Goal: Information Seeking & Learning: Check status

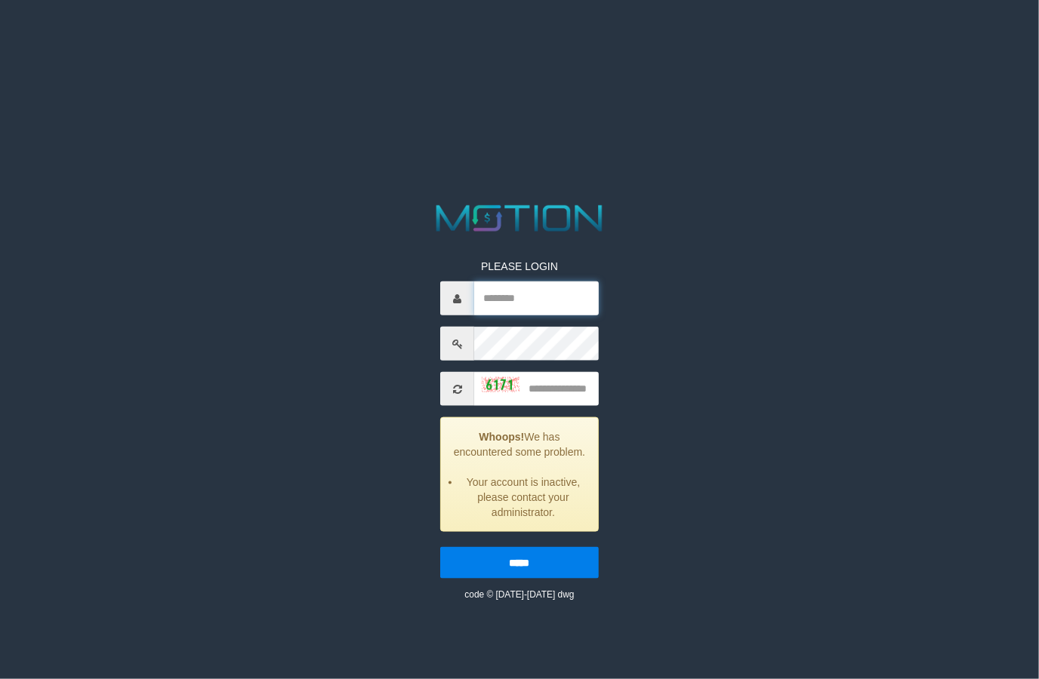
type input "*********"
click at [585, 389] on input "text" at bounding box center [536, 389] width 124 height 34
type input "****"
click at [440, 547] on input "*****" at bounding box center [519, 563] width 158 height 32
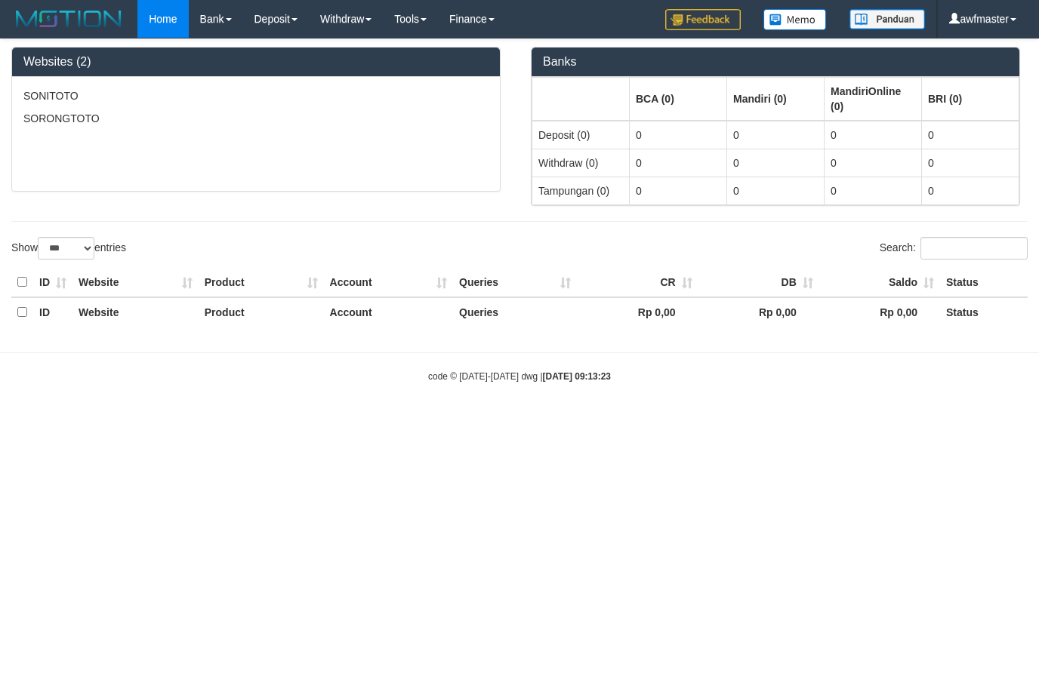
select select "***"
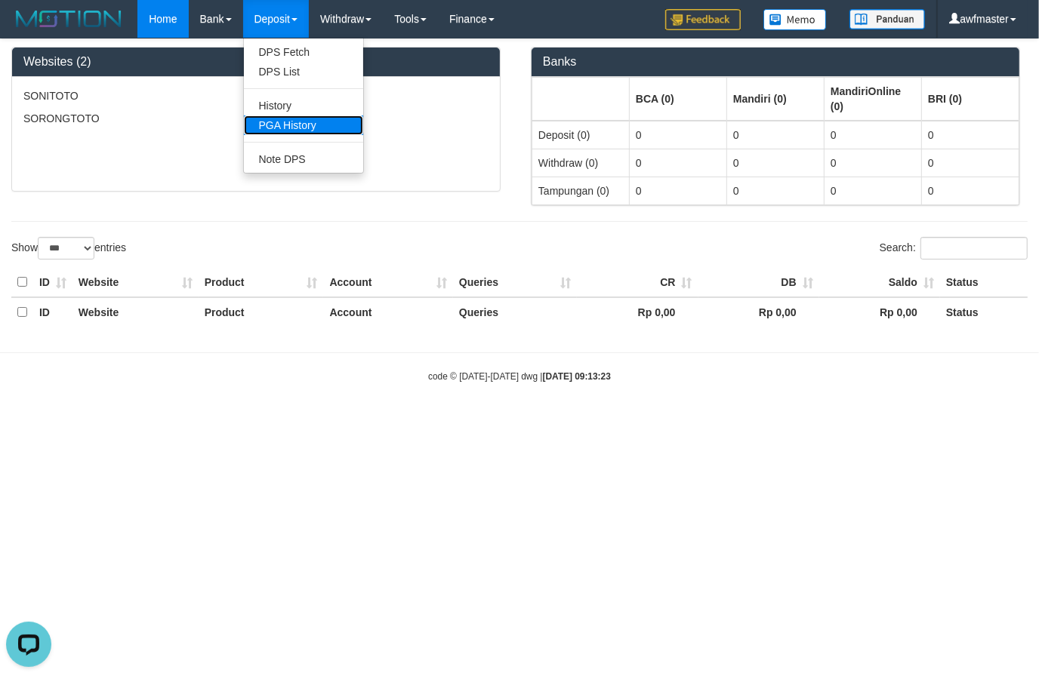
click at [300, 122] on link "PGA History" at bounding box center [303, 126] width 119 height 20
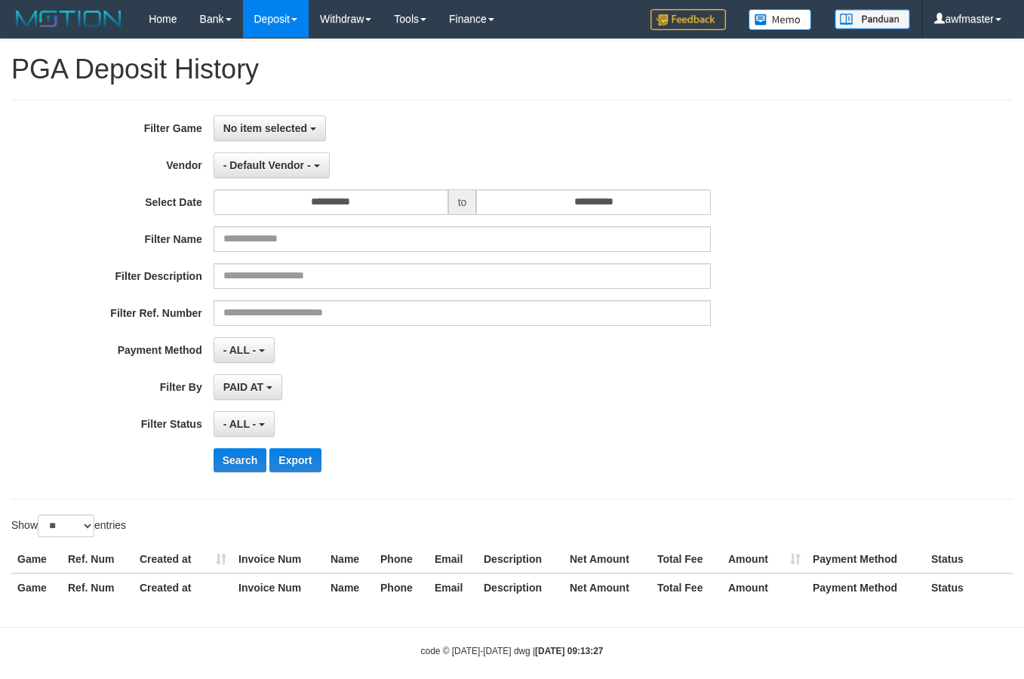
select select
select select "**"
drag, startPoint x: 273, startPoint y: 123, endPoint x: 280, endPoint y: 160, distance: 37.8
click at [274, 125] on span "No item selected" at bounding box center [265, 128] width 84 height 12
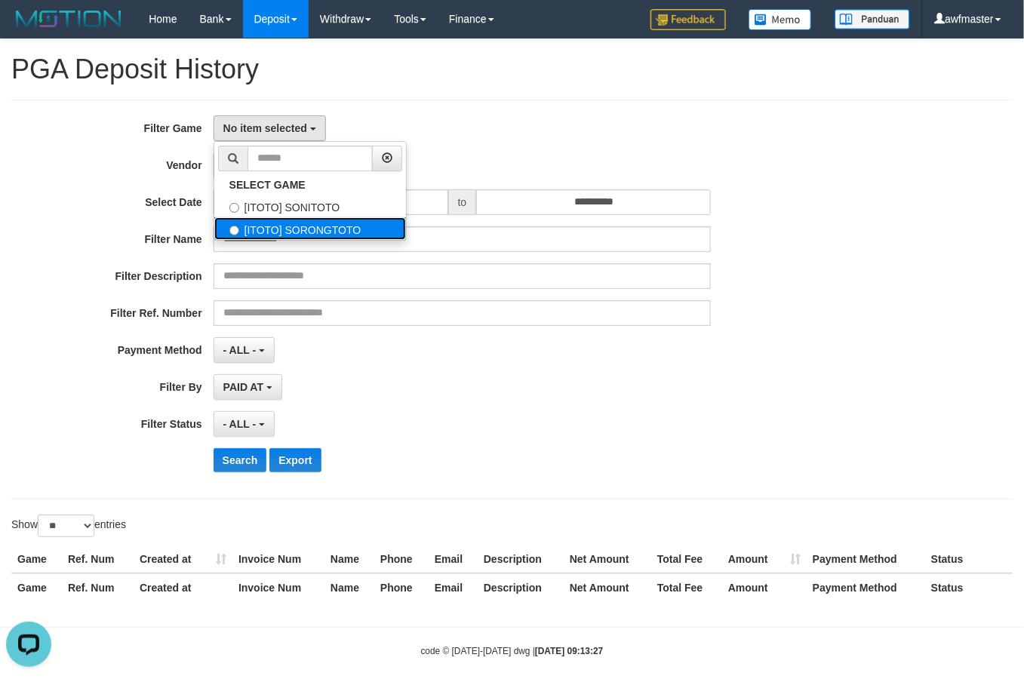
click at [368, 225] on label "[ITOTO] SORONGTOTO" at bounding box center [310, 228] width 192 height 23
select select "***"
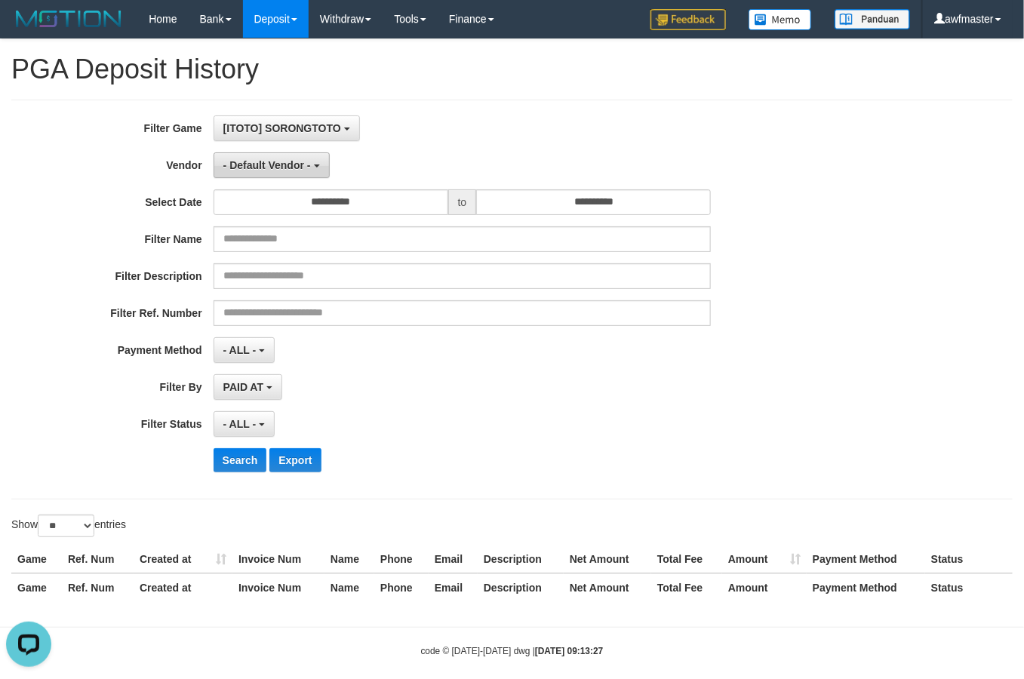
click at [261, 175] on button "- Default Vendor -" at bounding box center [272, 166] width 116 height 26
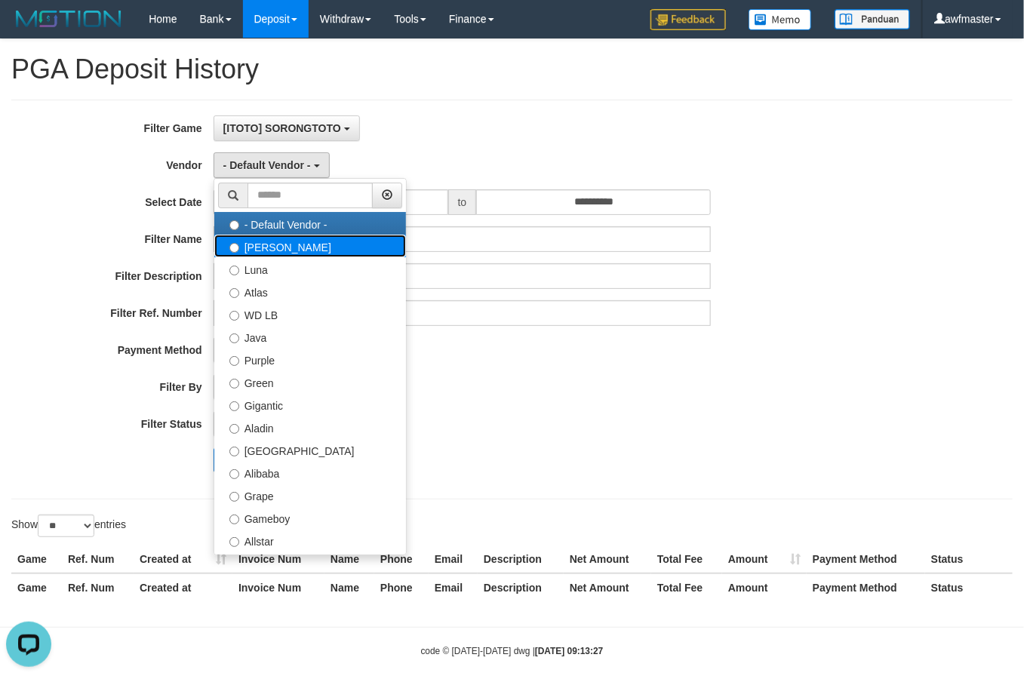
click at [306, 251] on label "[PERSON_NAME]" at bounding box center [310, 246] width 192 height 23
select select "**********"
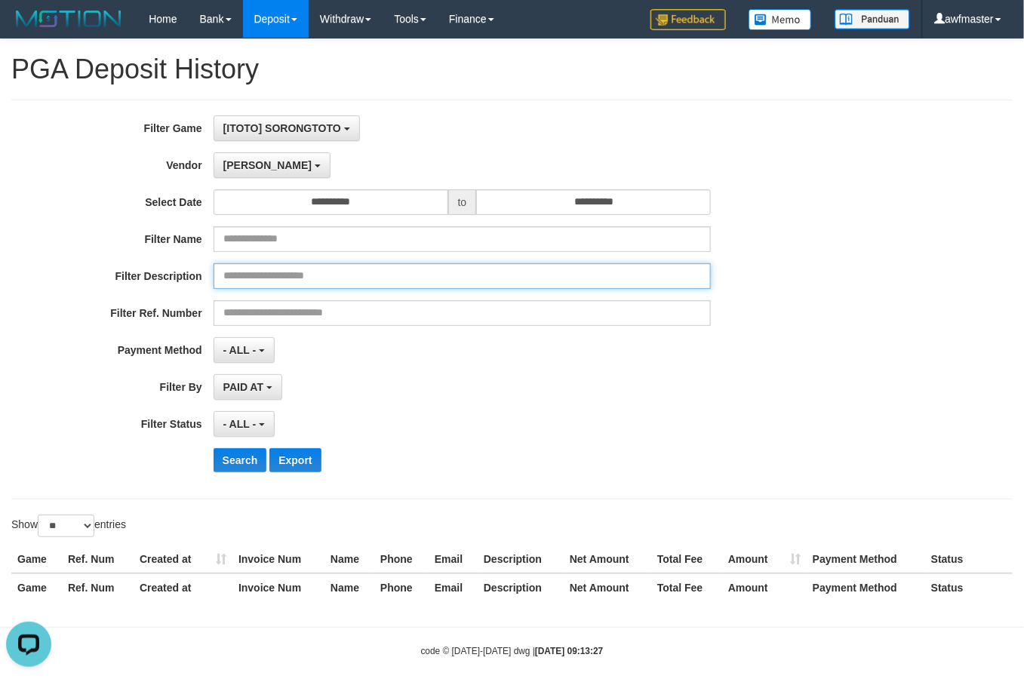
click at [240, 276] on input "text" at bounding box center [463, 276] width 498 height 26
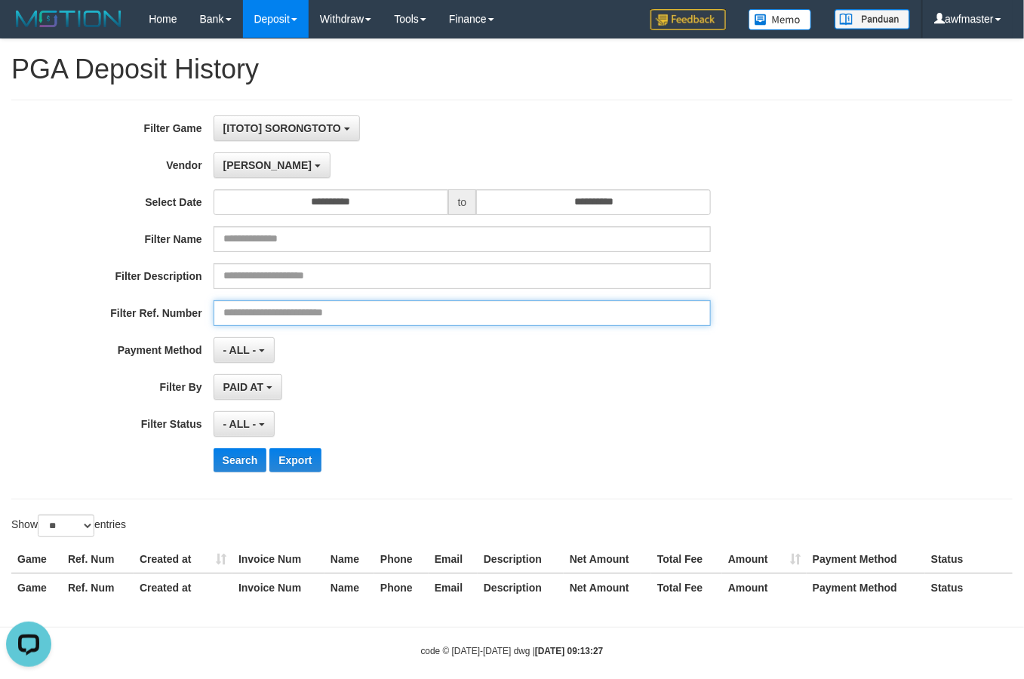
click at [231, 312] on input "text" at bounding box center [463, 313] width 498 height 26
paste input "**********"
type input "**********"
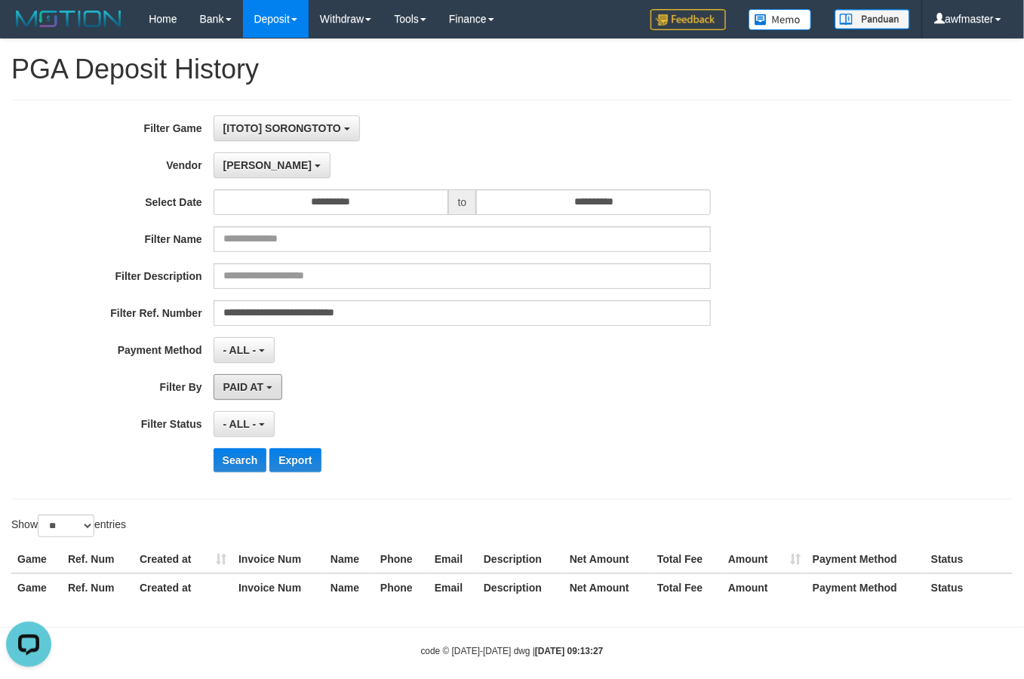
drag, startPoint x: 268, startPoint y: 389, endPoint x: 273, endPoint y: 401, distance: 12.9
click at [269, 387] on b "button" at bounding box center [270, 388] width 6 height 3
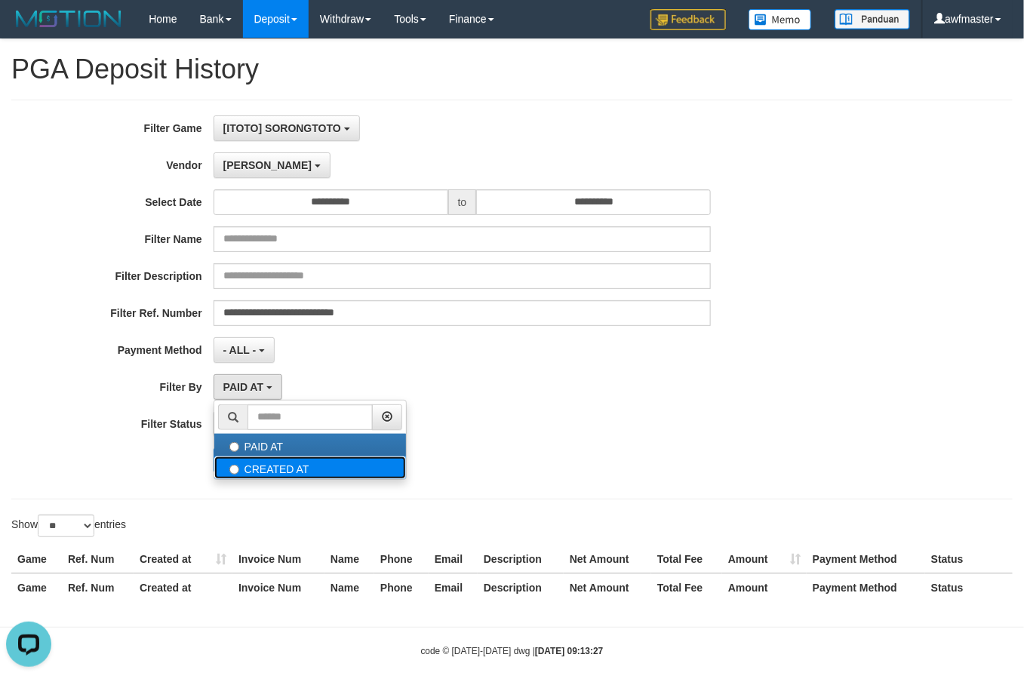
click at [270, 466] on label "CREATED AT" at bounding box center [310, 468] width 192 height 23
select select "*"
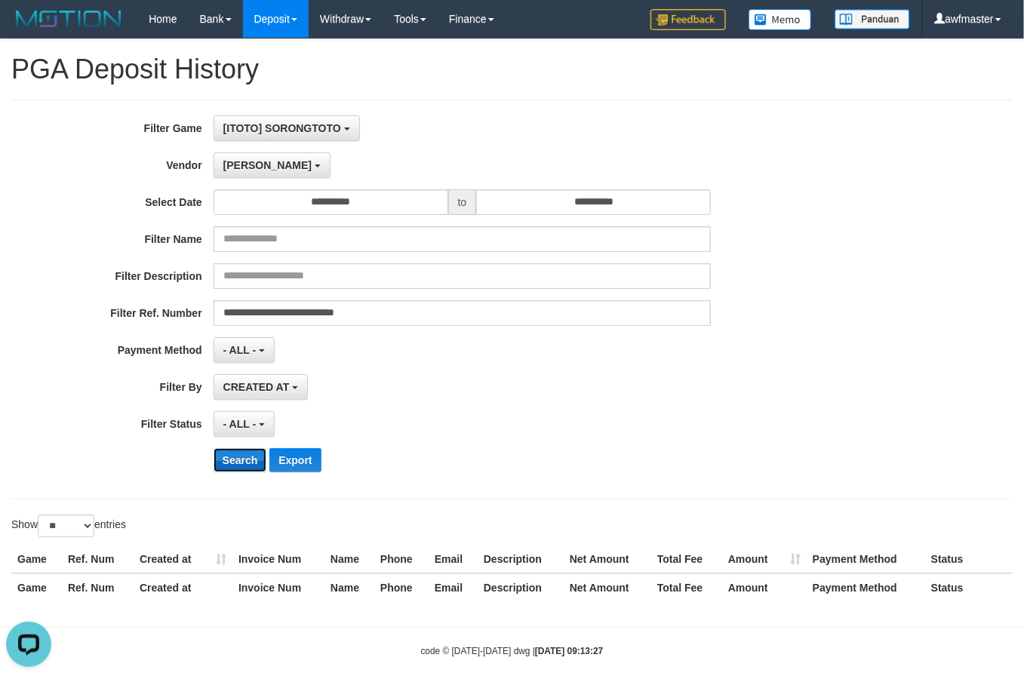
click at [238, 463] on button "Search" at bounding box center [241, 460] width 54 height 24
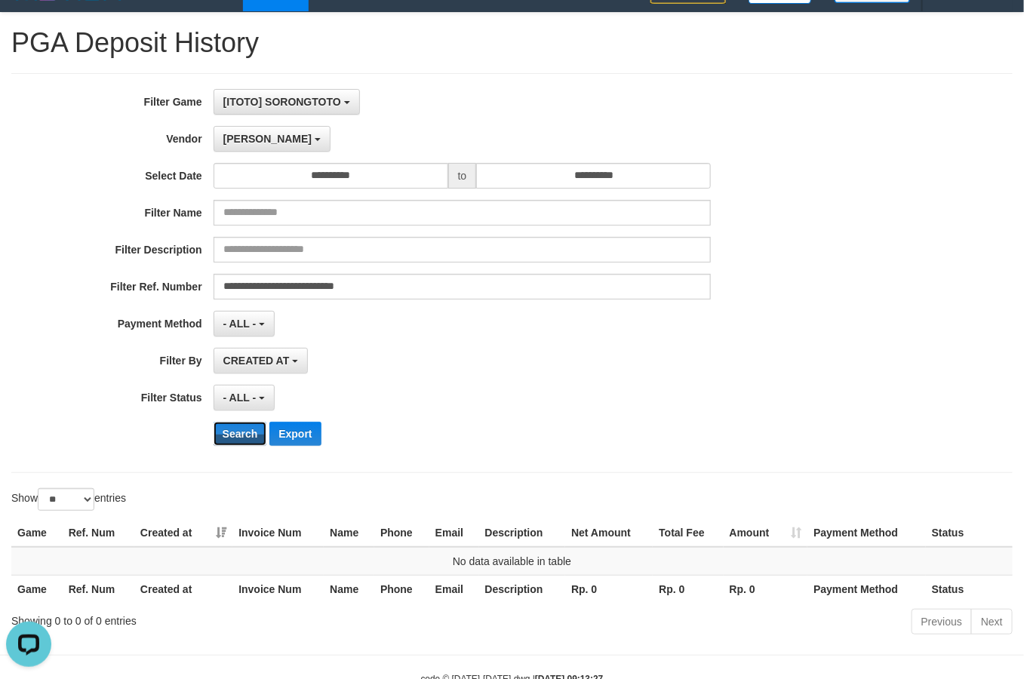
scroll to position [0, 0]
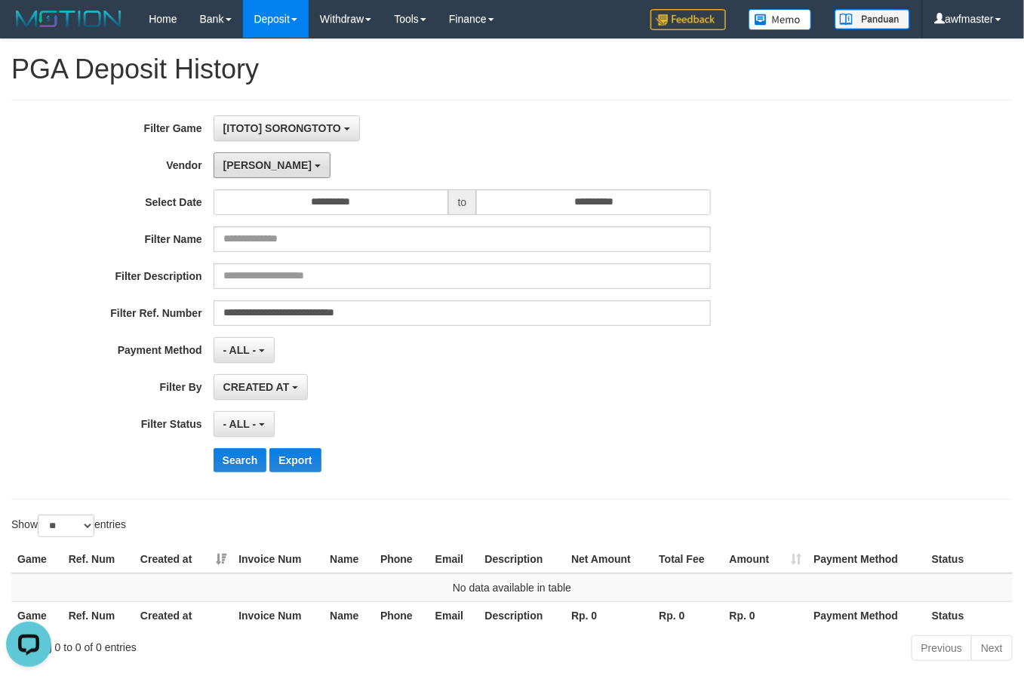
drag, startPoint x: 247, startPoint y: 163, endPoint x: 249, endPoint y: 195, distance: 31.8
click at [247, 168] on span "[PERSON_NAME]" at bounding box center [267, 165] width 88 height 12
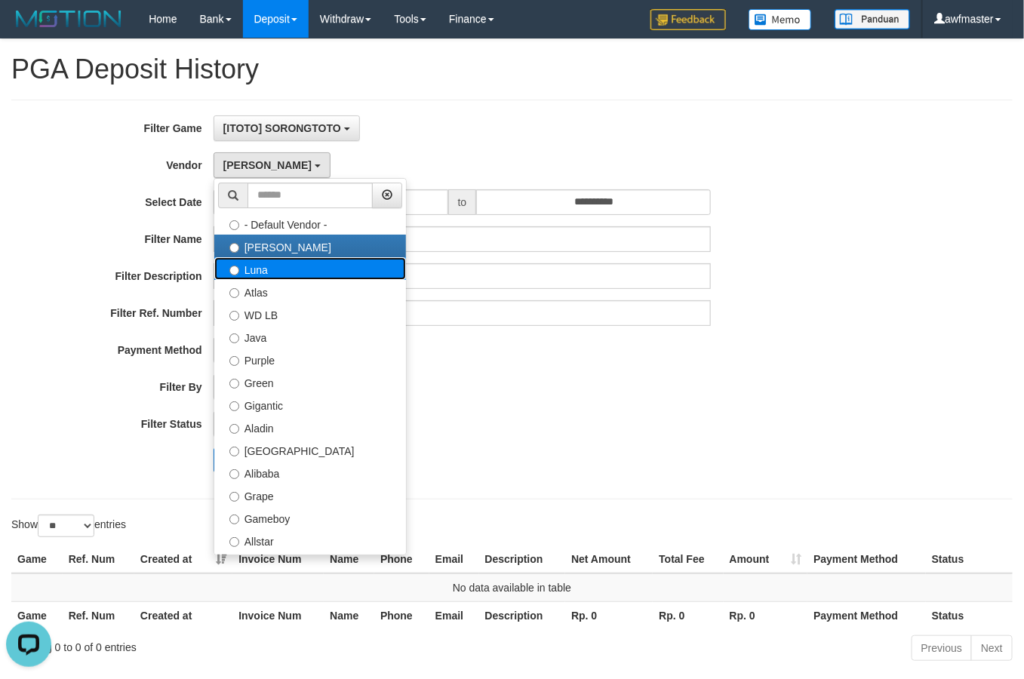
click at [262, 280] on label "Luna" at bounding box center [310, 268] width 192 height 23
select select "**********"
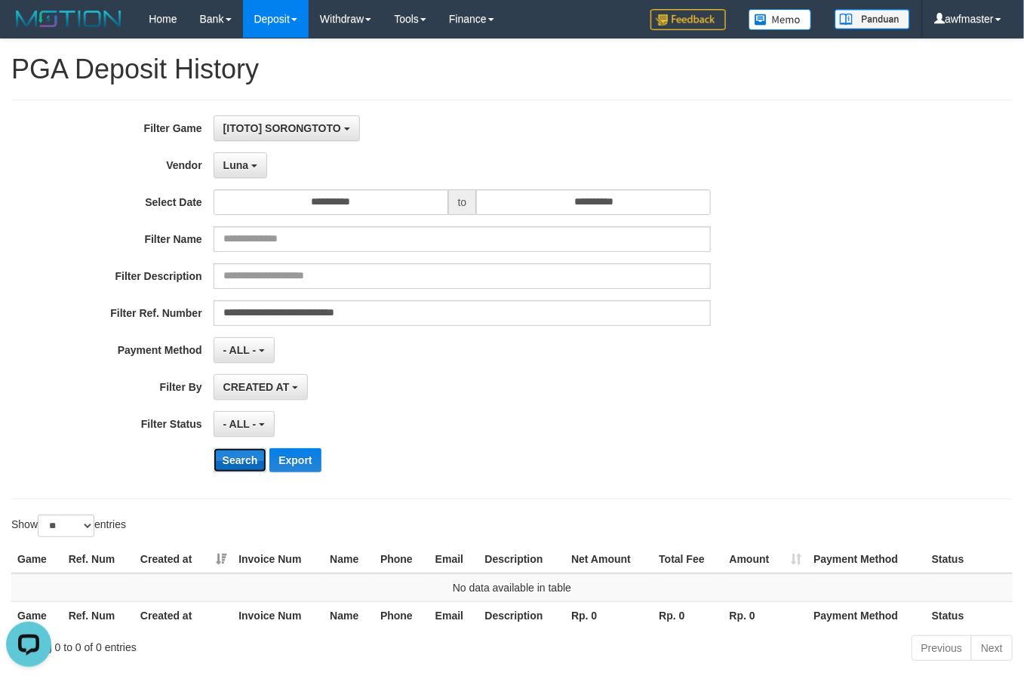
click at [227, 463] on button "Search" at bounding box center [241, 460] width 54 height 24
drag, startPoint x: 254, startPoint y: 156, endPoint x: 254, endPoint y: 206, distance: 49.8
click at [254, 160] on button "Luna" at bounding box center [241, 166] width 54 height 26
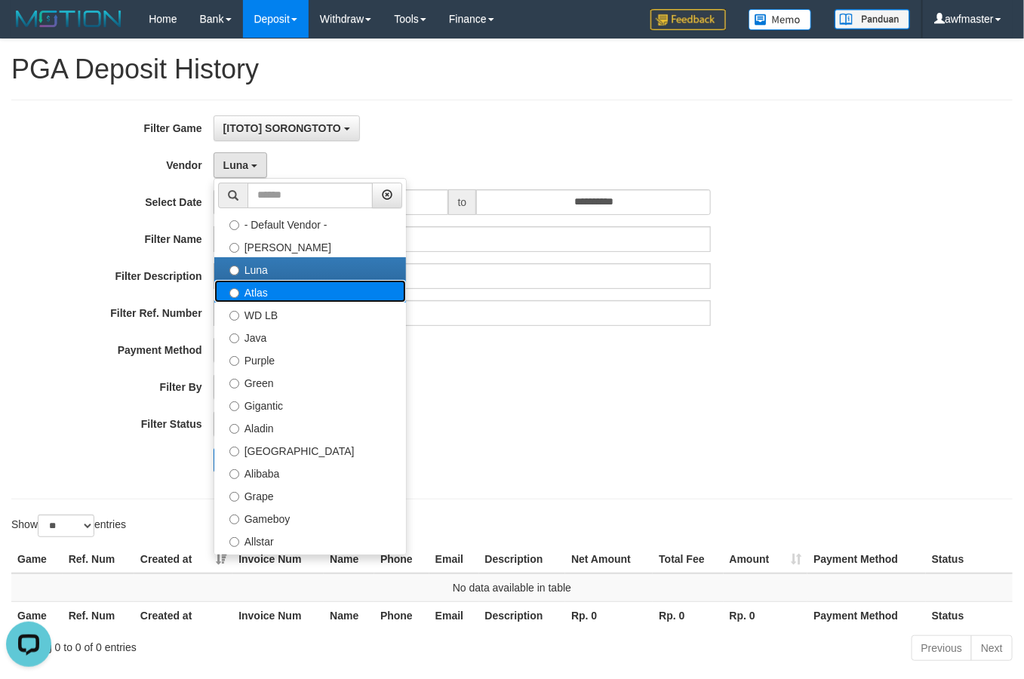
click at [268, 294] on label "Atlas" at bounding box center [310, 291] width 192 height 23
select select "**********"
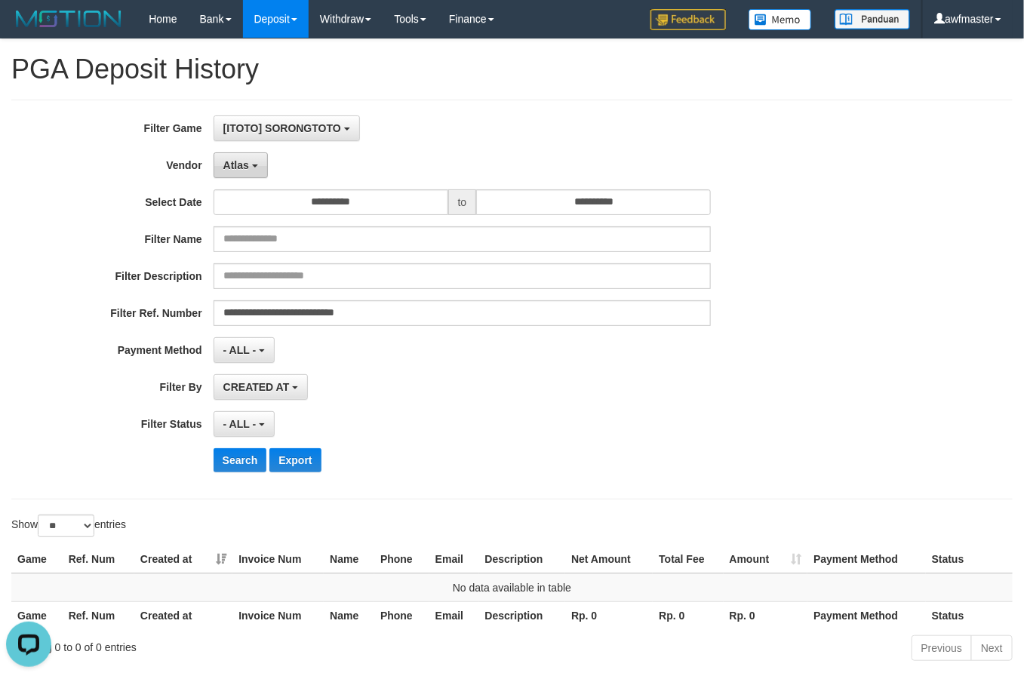
click at [240, 175] on button "Atlas" at bounding box center [241, 166] width 54 height 26
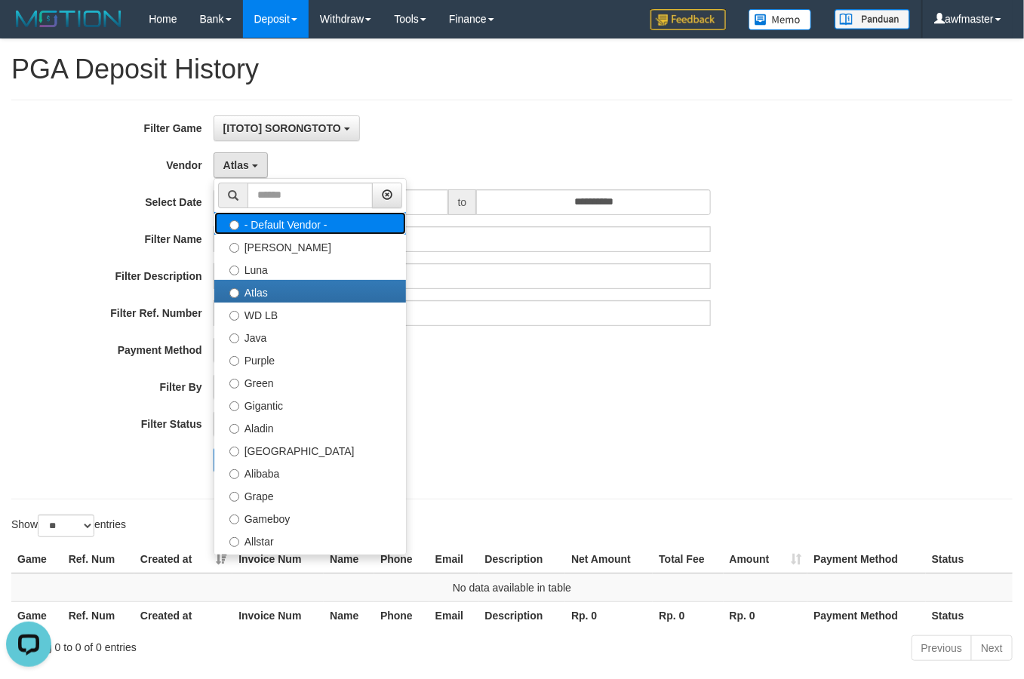
click at [281, 227] on label "- Default Vendor -" at bounding box center [310, 223] width 192 height 23
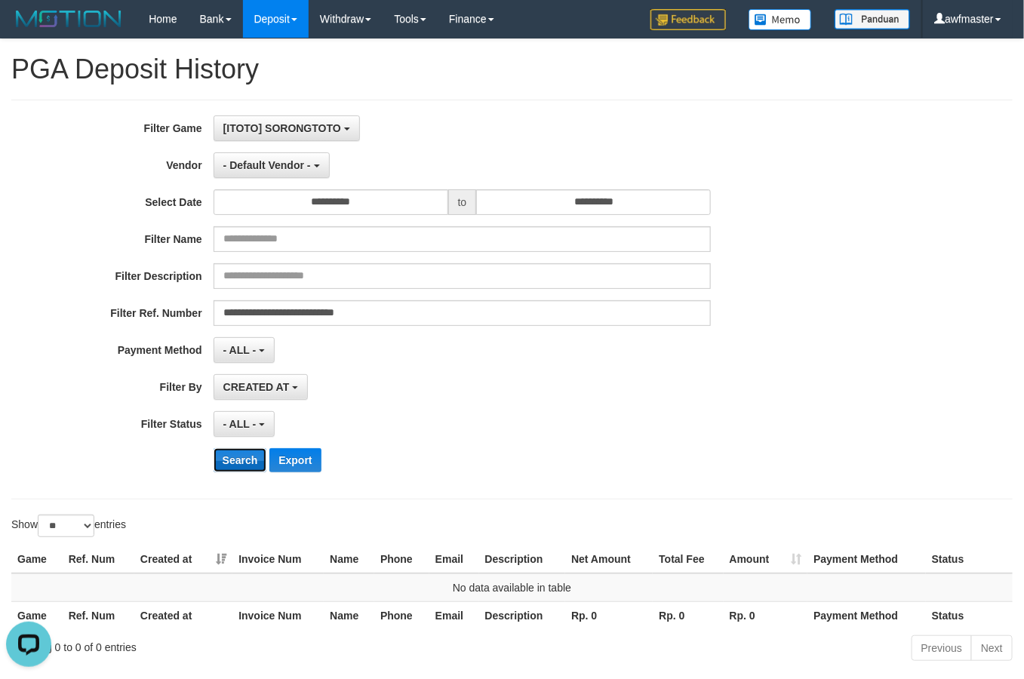
click at [250, 457] on button "Search" at bounding box center [241, 460] width 54 height 24
click at [274, 157] on button "- Default Vendor -" at bounding box center [272, 166] width 116 height 26
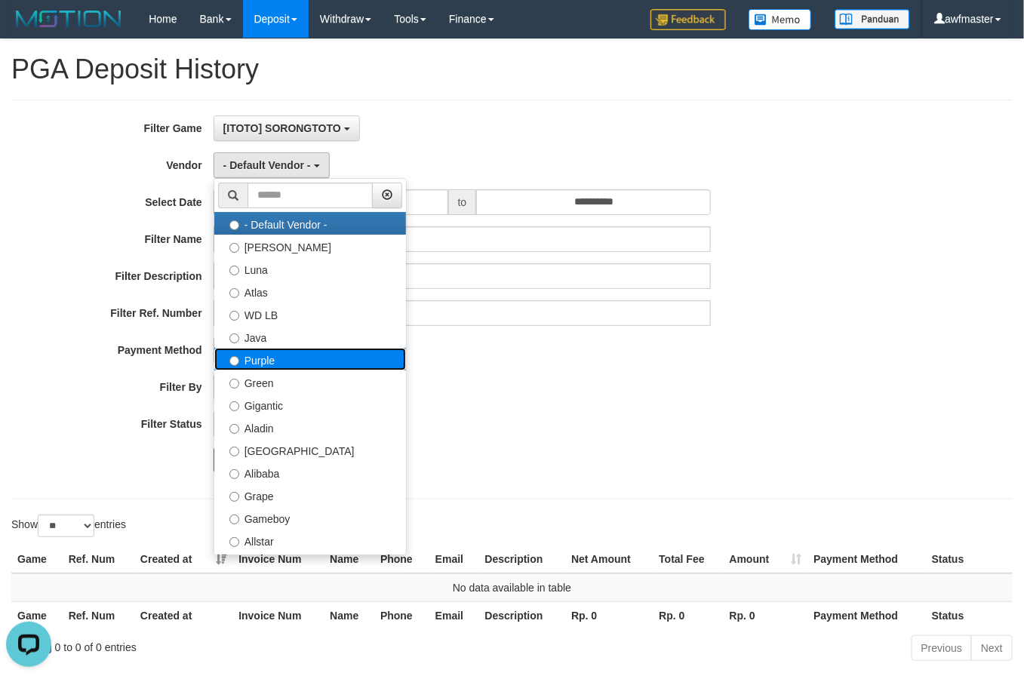
click at [288, 350] on label "Purple" at bounding box center [310, 359] width 192 height 23
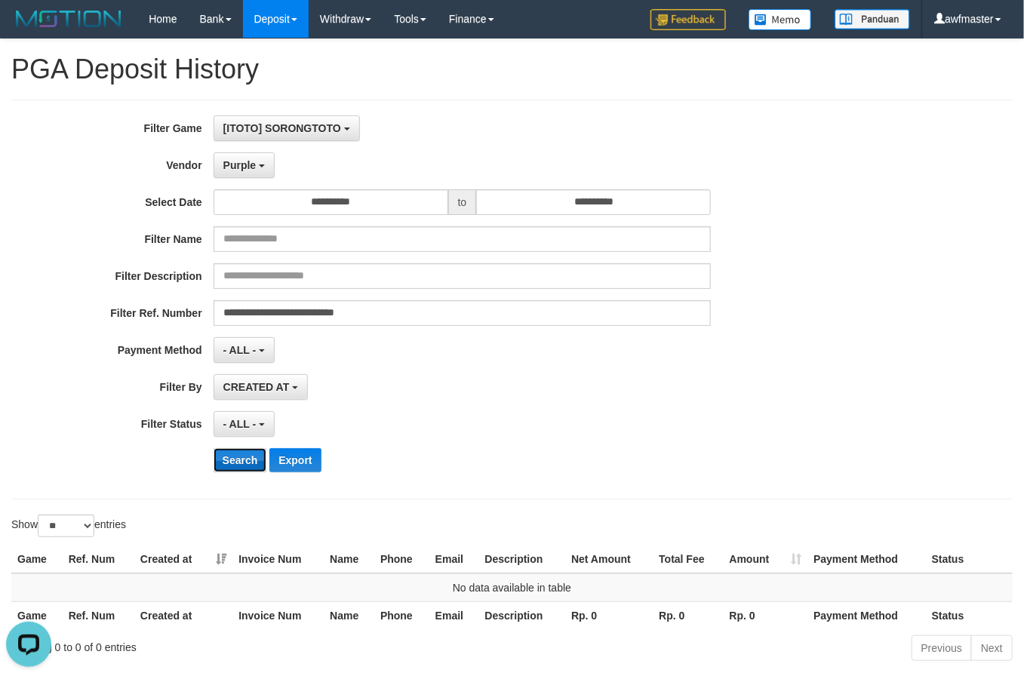
click at [220, 470] on button "Search" at bounding box center [241, 460] width 54 height 24
click at [270, 159] on button "Purple" at bounding box center [244, 166] width 61 height 26
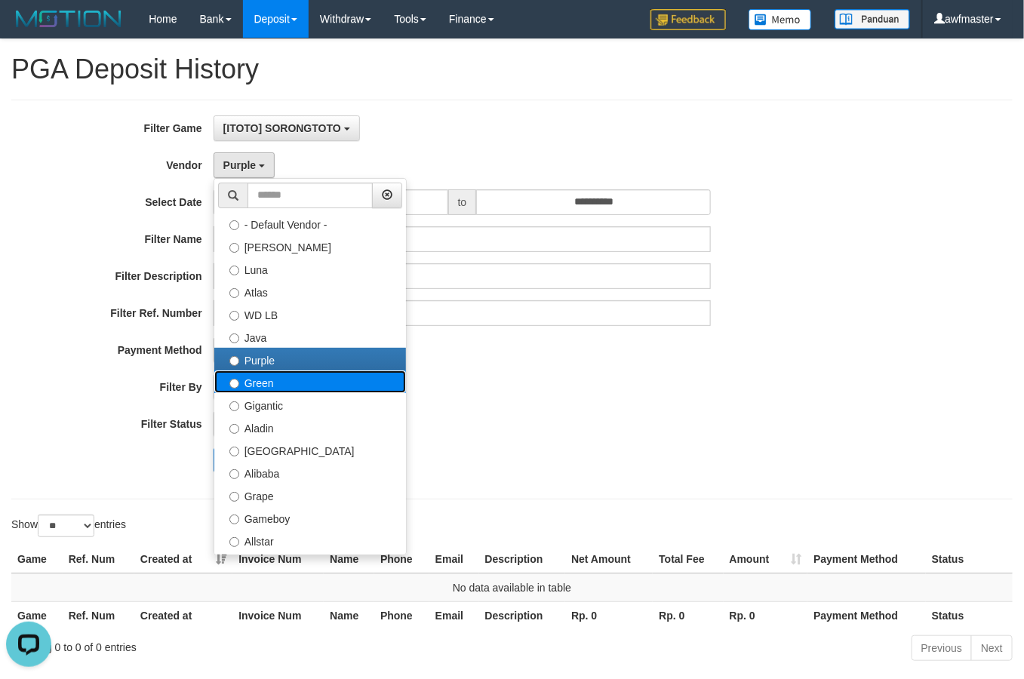
click at [276, 390] on label "Green" at bounding box center [310, 382] width 192 height 23
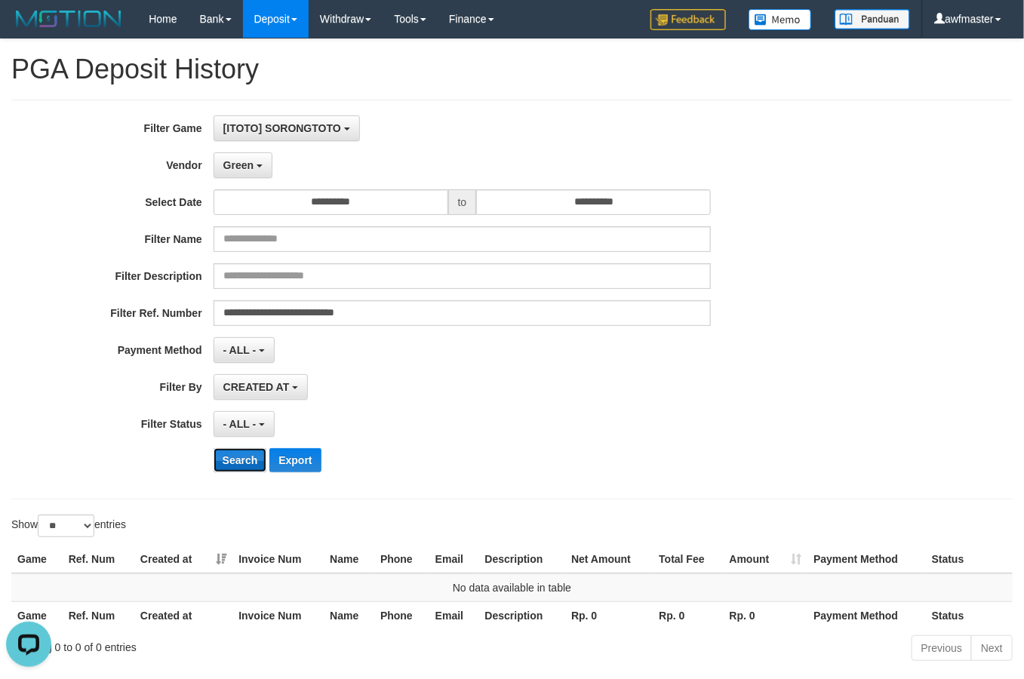
click at [240, 472] on button "Search" at bounding box center [241, 460] width 54 height 24
click at [248, 170] on span "Green" at bounding box center [238, 165] width 30 height 12
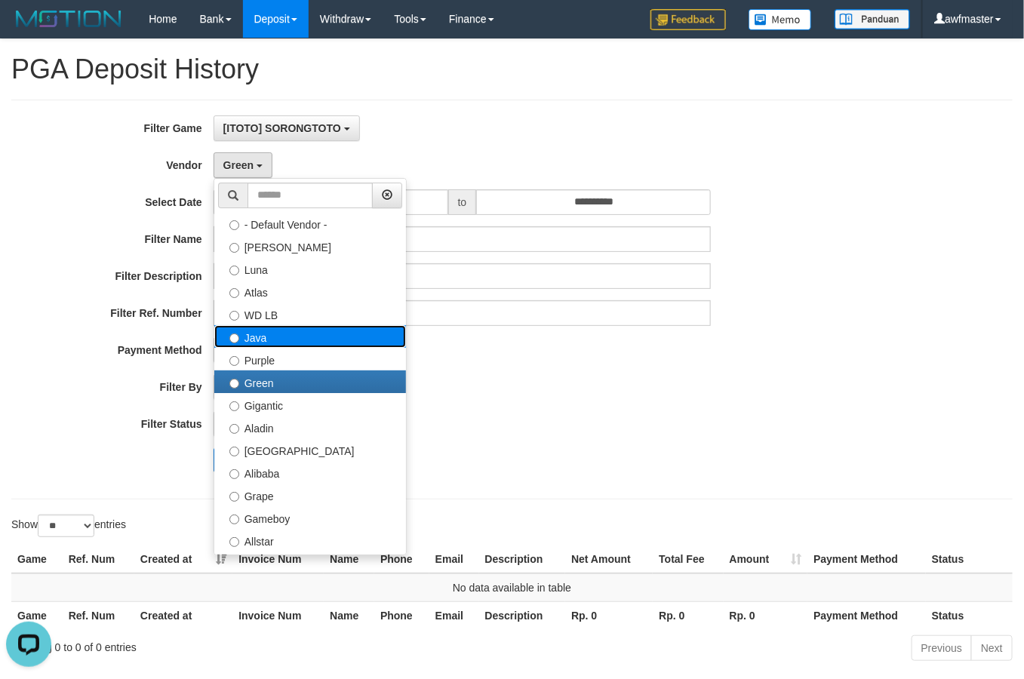
drag, startPoint x: 276, startPoint y: 338, endPoint x: 242, endPoint y: 461, distance: 126.7
click at [274, 338] on label "Java" at bounding box center [310, 336] width 192 height 23
select select "**********"
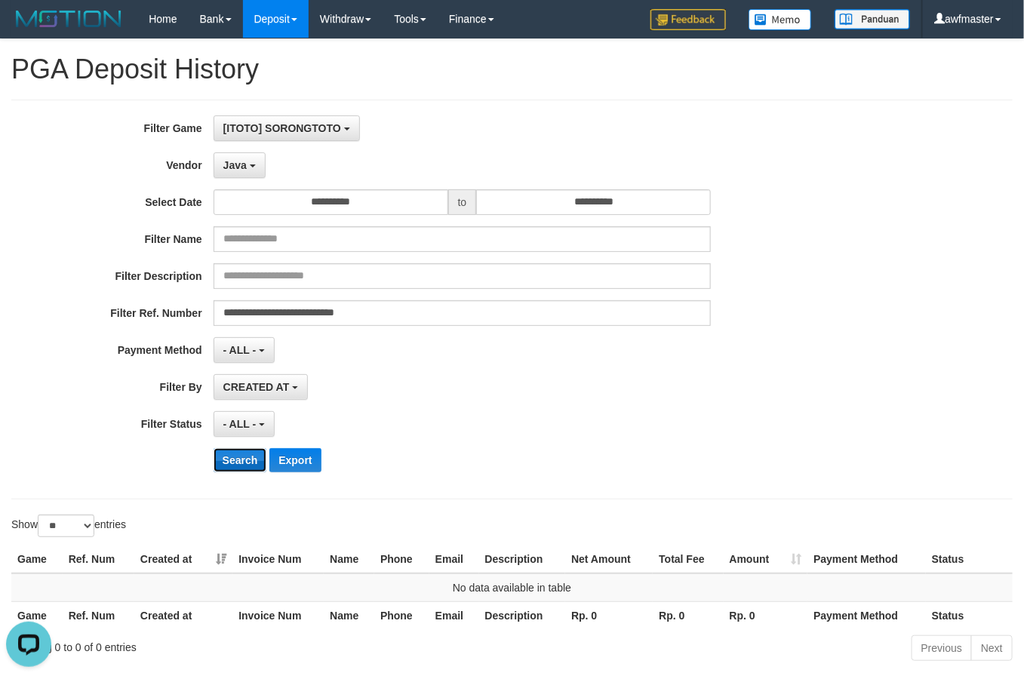
click at [246, 468] on button "Search" at bounding box center [241, 460] width 54 height 24
drag, startPoint x: 246, startPoint y: 175, endPoint x: 254, endPoint y: 318, distance: 142.9
click at [246, 174] on button "Java" at bounding box center [240, 166] width 52 height 26
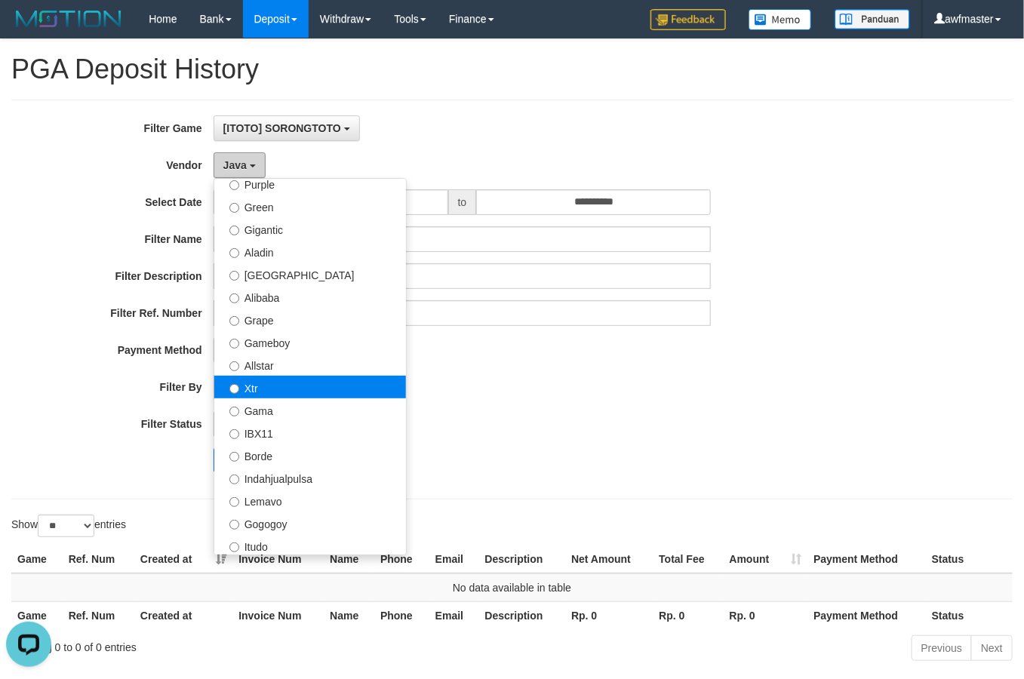
scroll to position [189, 0]
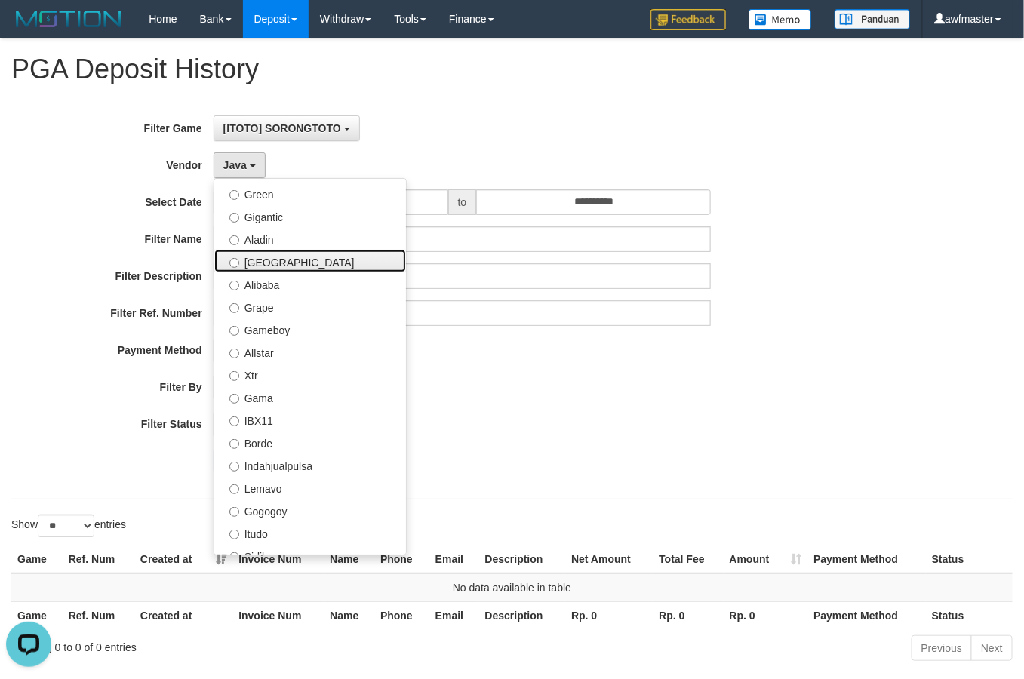
drag, startPoint x: 300, startPoint y: 257, endPoint x: 295, endPoint y: 283, distance: 26.9
click at [300, 257] on label "[GEOGRAPHIC_DATA]" at bounding box center [310, 261] width 192 height 23
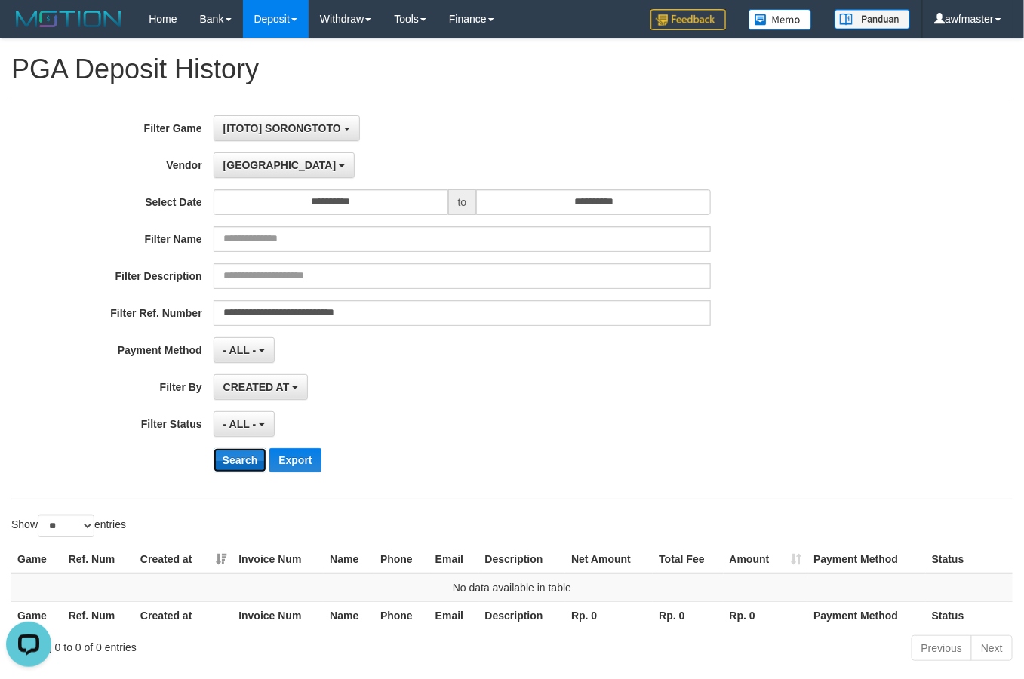
click at [248, 453] on button "Search" at bounding box center [241, 460] width 54 height 24
click at [246, 171] on span "[GEOGRAPHIC_DATA]" at bounding box center [279, 165] width 113 height 12
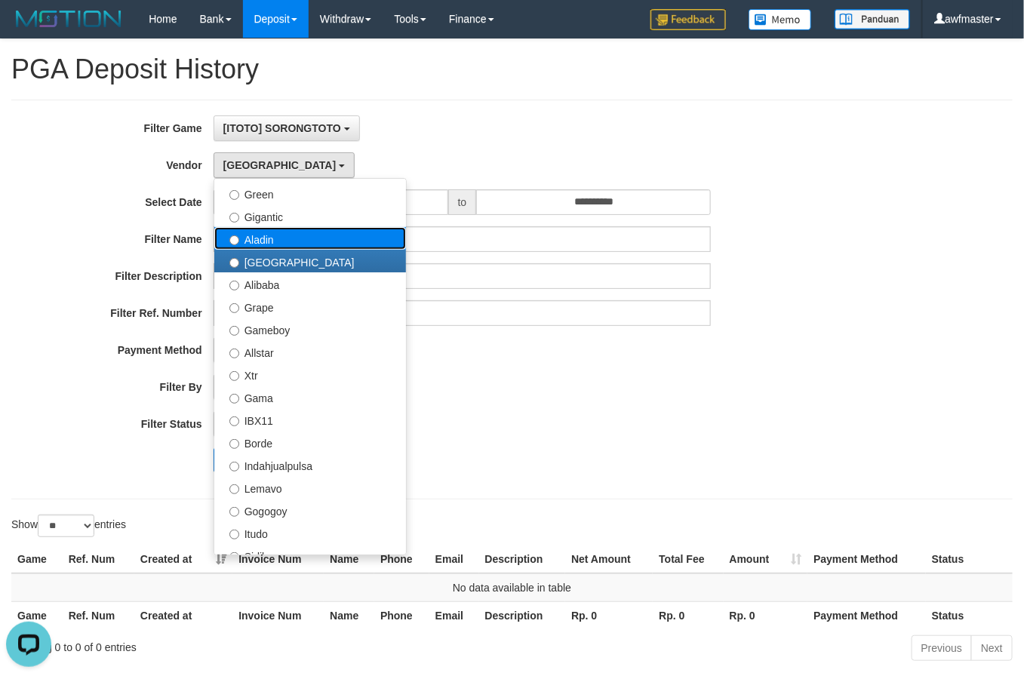
click at [285, 243] on label "Aladin" at bounding box center [310, 238] width 192 height 23
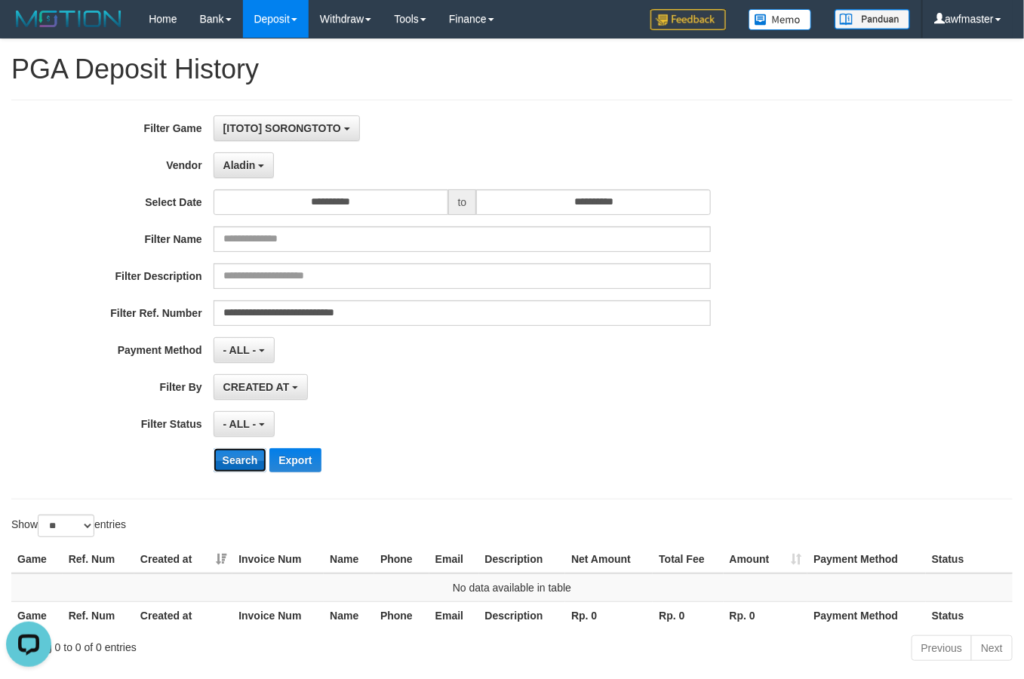
click at [240, 453] on button "Search" at bounding box center [241, 460] width 54 height 24
click at [257, 174] on button "Aladin" at bounding box center [244, 166] width 61 height 26
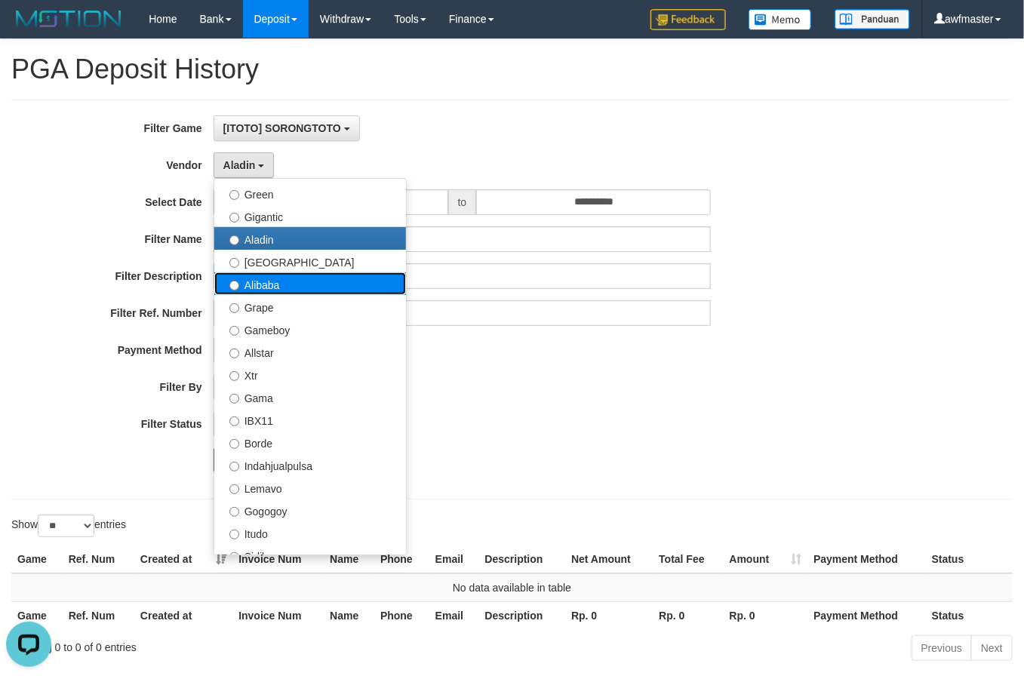
drag, startPoint x: 277, startPoint y: 288, endPoint x: 246, endPoint y: 415, distance: 131.3
click at [277, 289] on label "Alibaba" at bounding box center [310, 284] width 192 height 23
select select "**********"
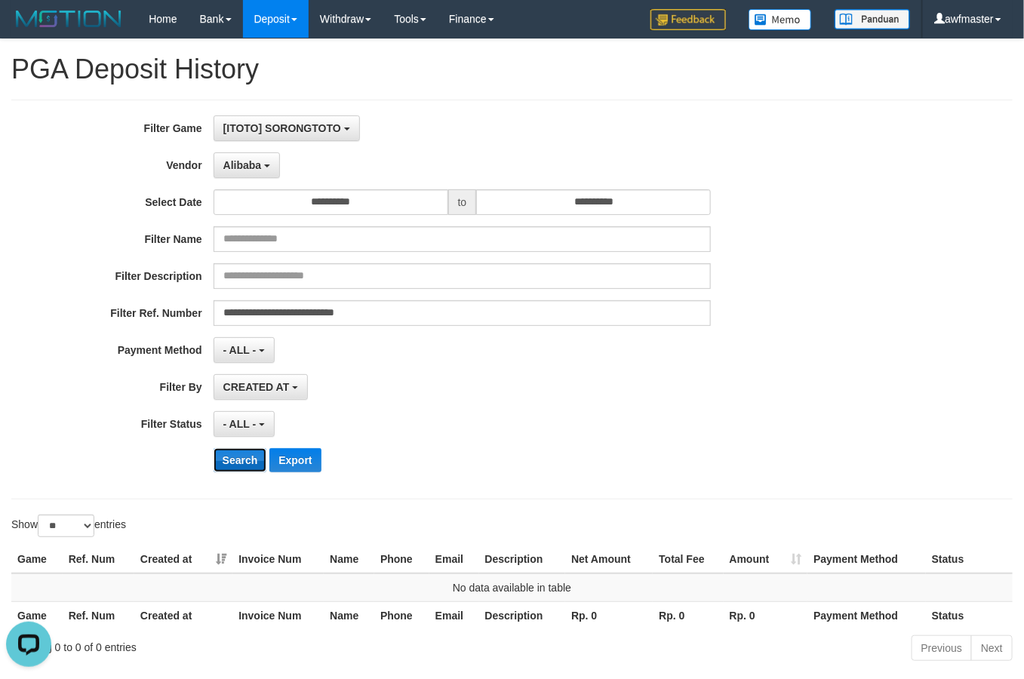
click at [246, 465] on button "Search" at bounding box center [241, 460] width 54 height 24
click at [258, 174] on button "Alibaba" at bounding box center [247, 166] width 66 height 26
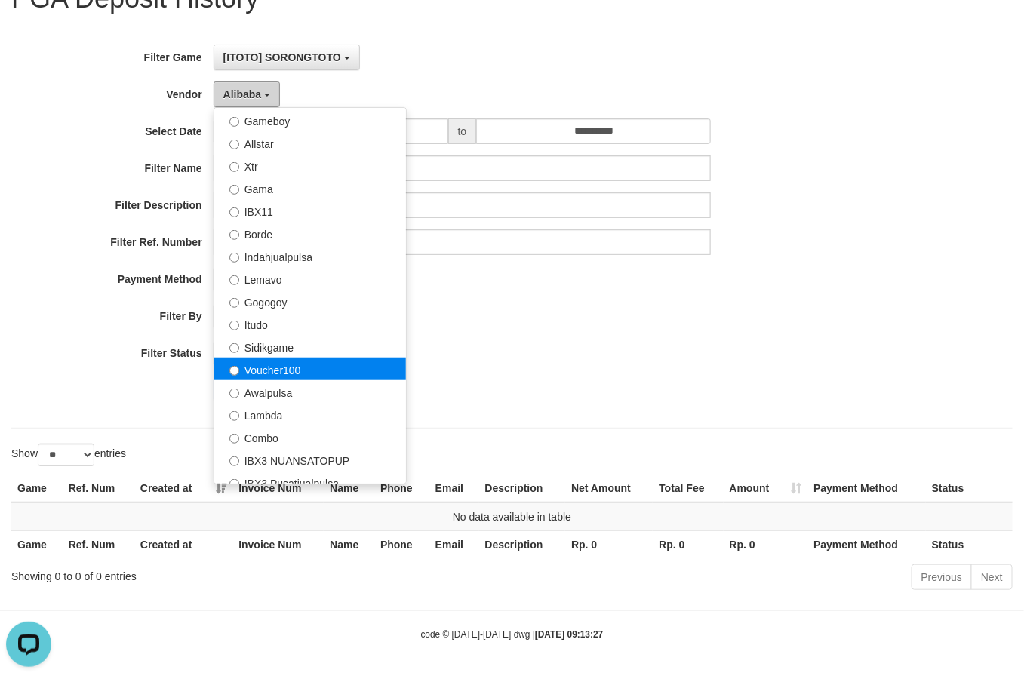
scroll to position [280, 0]
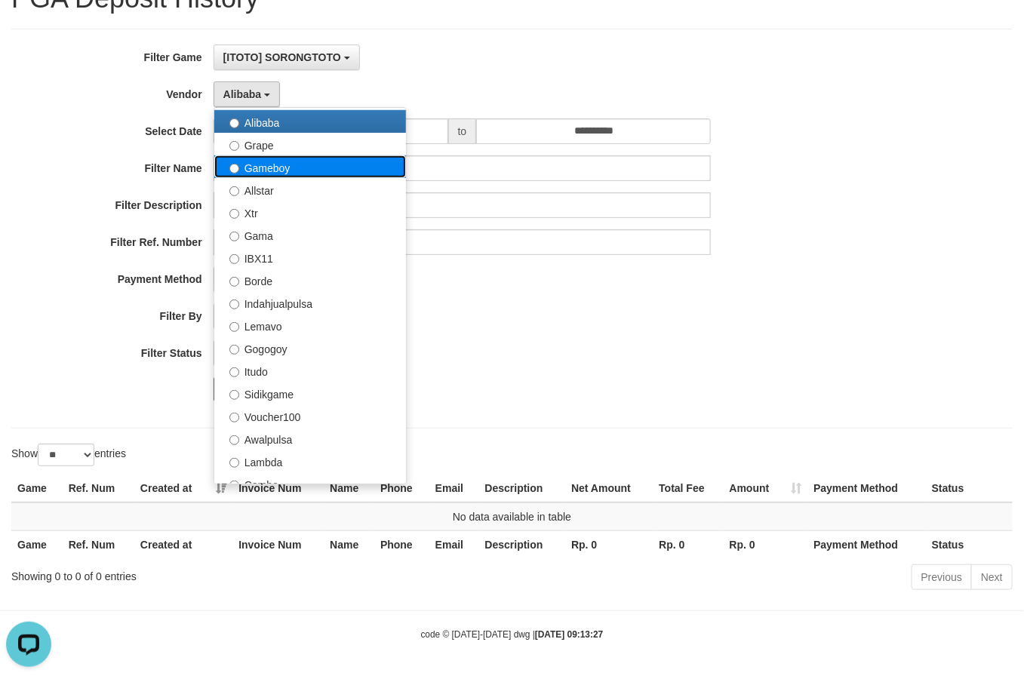
click at [300, 171] on label "Gameboy" at bounding box center [310, 167] width 192 height 23
select select "**********"
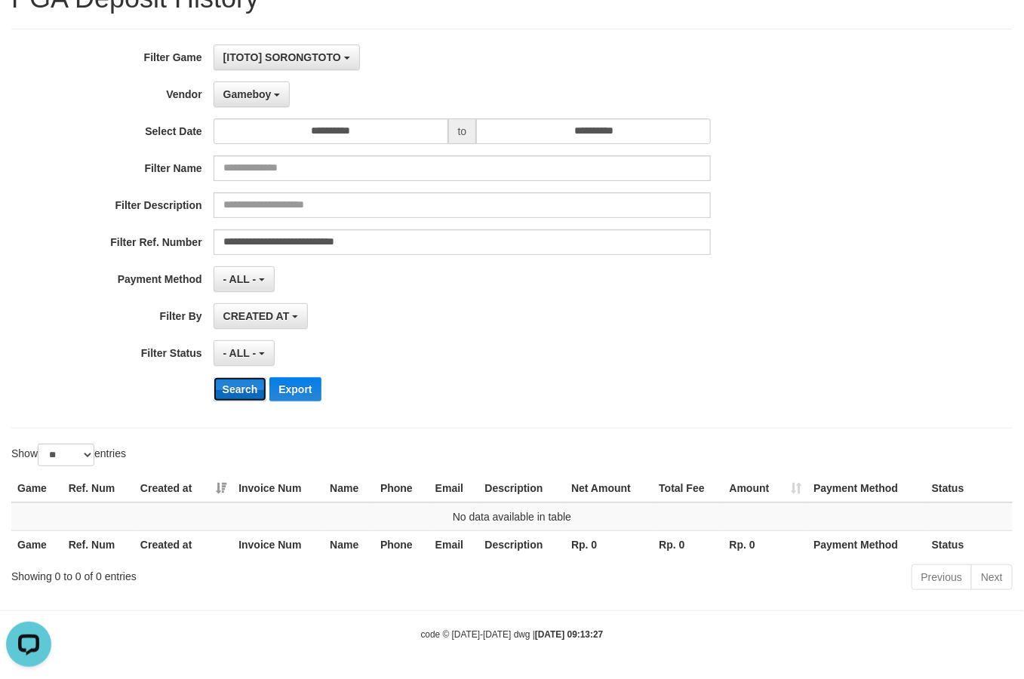
click at [242, 386] on button "Search" at bounding box center [241, 389] width 54 height 24
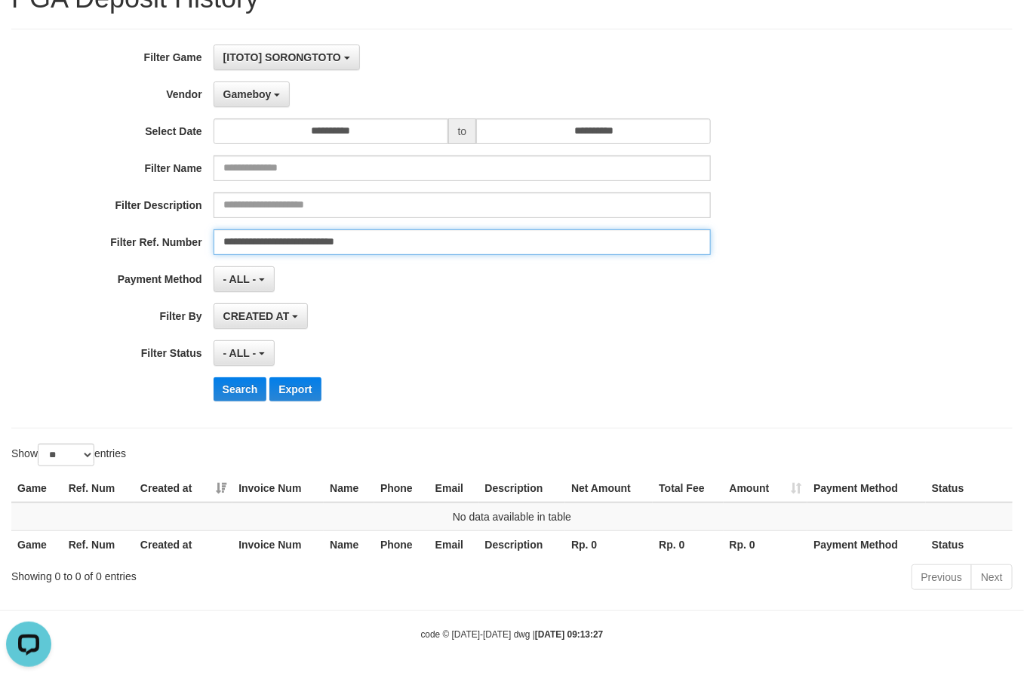
click at [293, 239] on input "**********" at bounding box center [463, 243] width 498 height 26
click at [448, 239] on input "**********" at bounding box center [463, 243] width 498 height 26
click at [454, 239] on input "**********" at bounding box center [463, 243] width 498 height 26
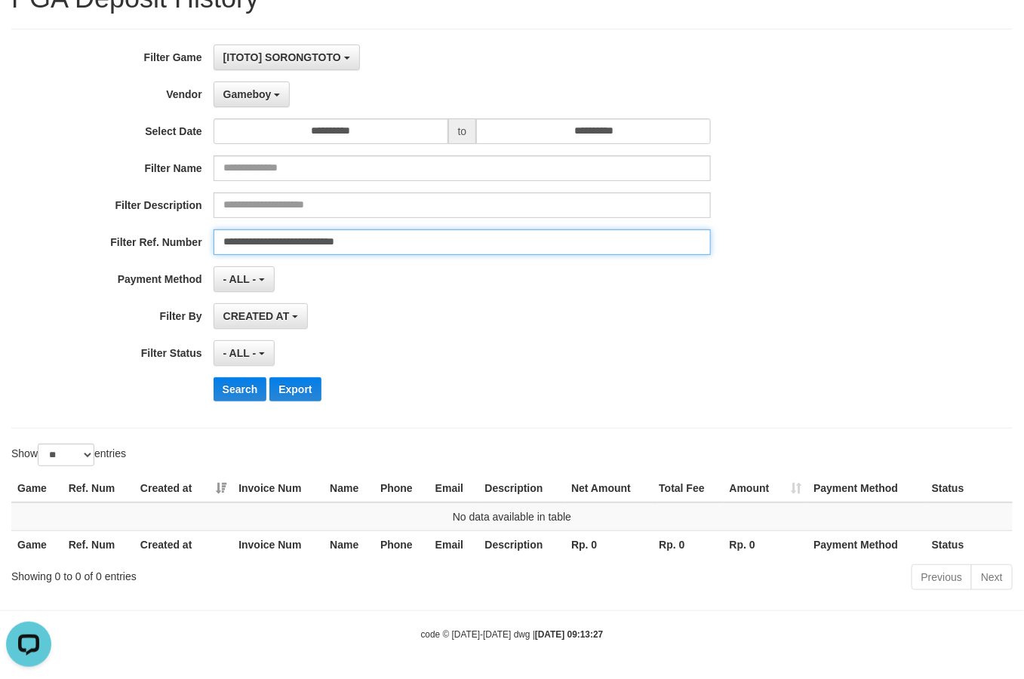
click at [357, 236] on input "**********" at bounding box center [463, 243] width 498 height 26
click at [368, 236] on input "**********" at bounding box center [463, 243] width 498 height 26
click at [415, 236] on input "**********" at bounding box center [463, 243] width 498 height 26
drag, startPoint x: 424, startPoint y: 240, endPoint x: 113, endPoint y: 234, distance: 311.1
click at [113, 234] on div "**********" at bounding box center [427, 243] width 854 height 26
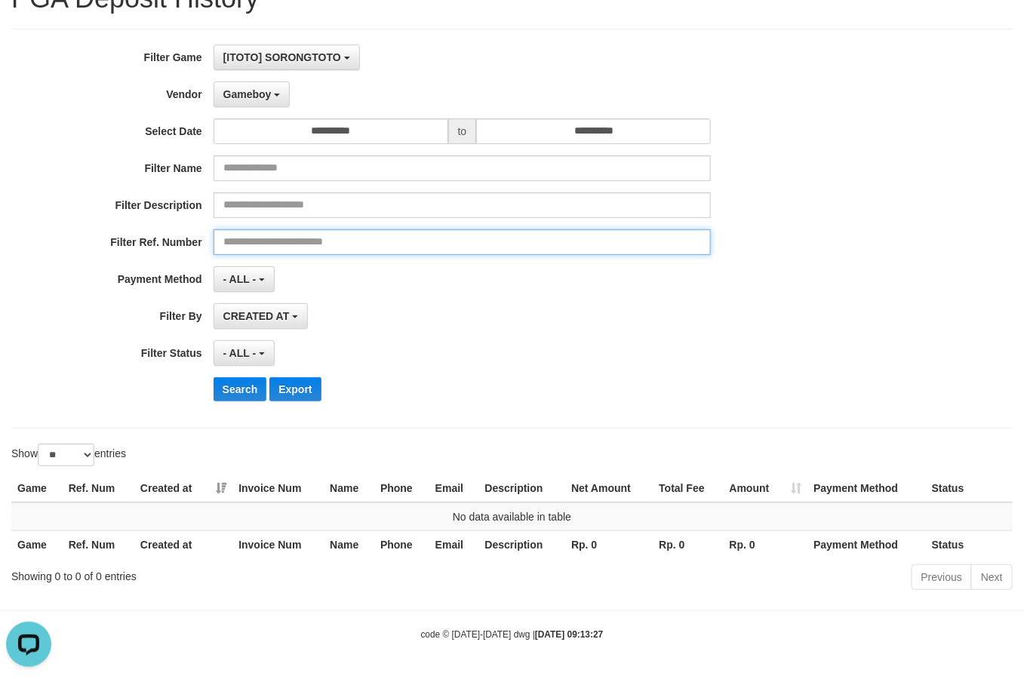
paste input "*******"
type input "*******"
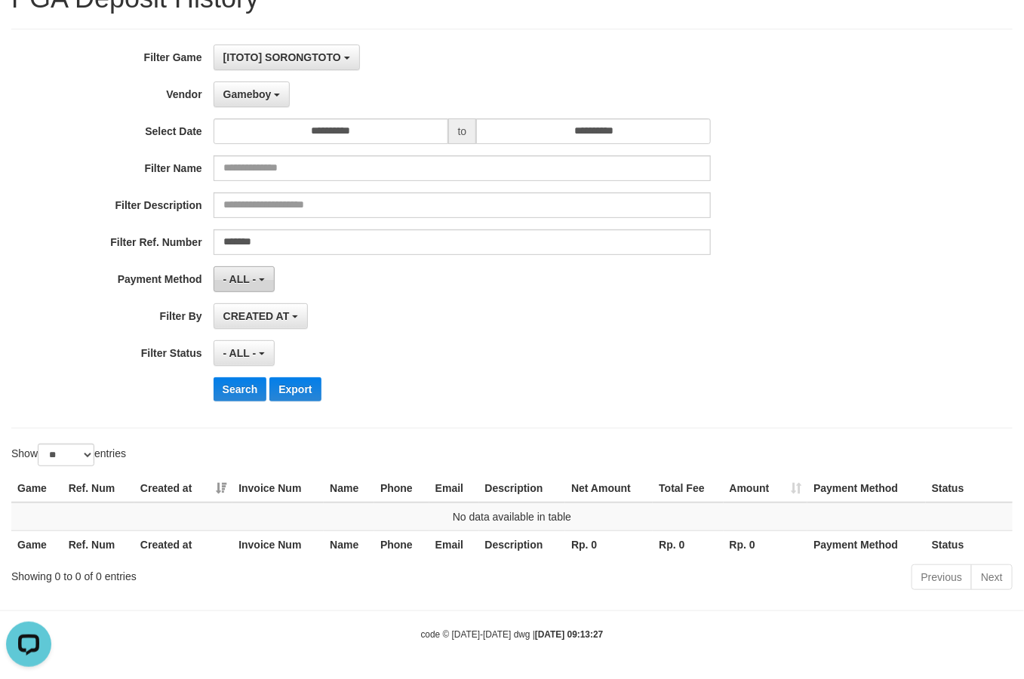
click at [255, 277] on span "- ALL -" at bounding box center [239, 279] width 33 height 12
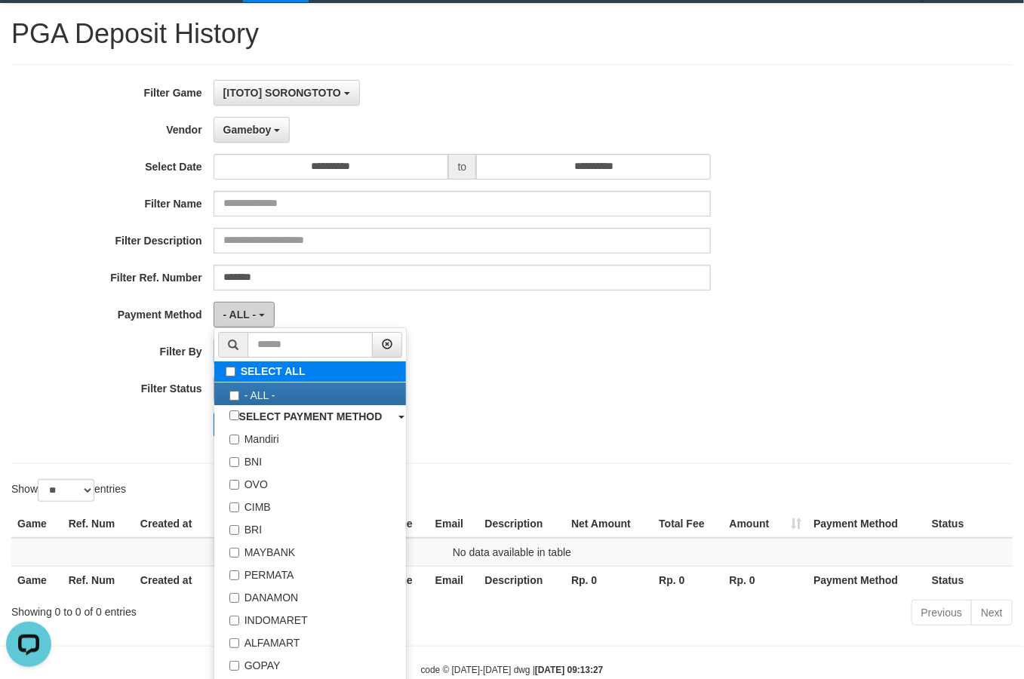
scroll to position [0, 0]
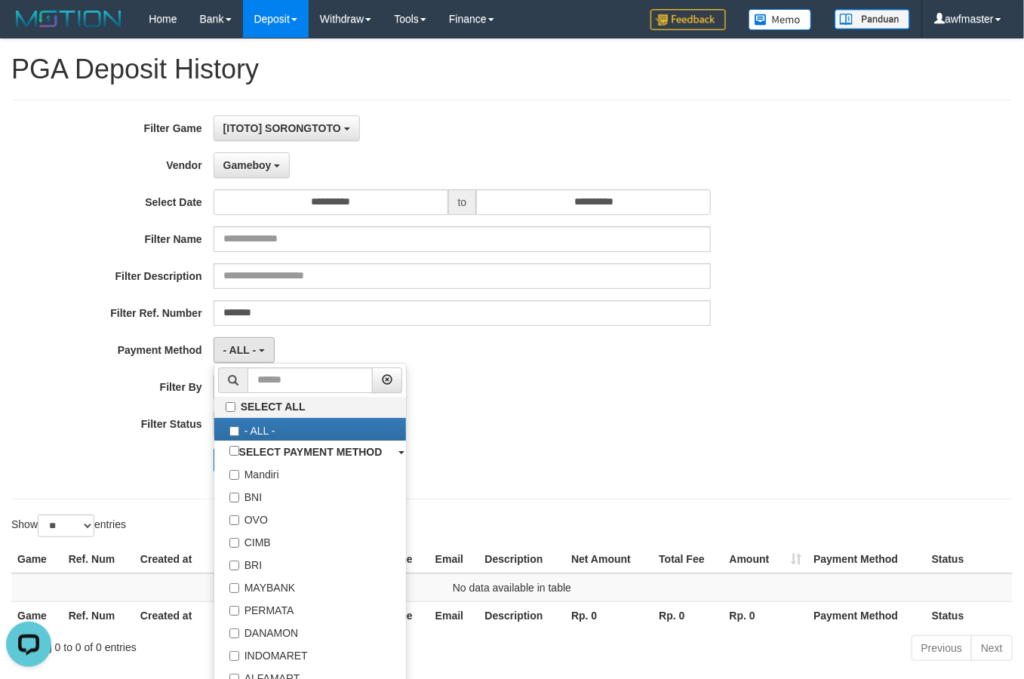
drag, startPoint x: 631, startPoint y: 415, endPoint x: 421, endPoint y: 359, distance: 217.9
click at [629, 415] on div "- ALL - SELECT ALL - ALL - SELECT STATUS PENDING/UNPAID PAID CANCELED EXPIRED" at bounding box center [463, 424] width 498 height 26
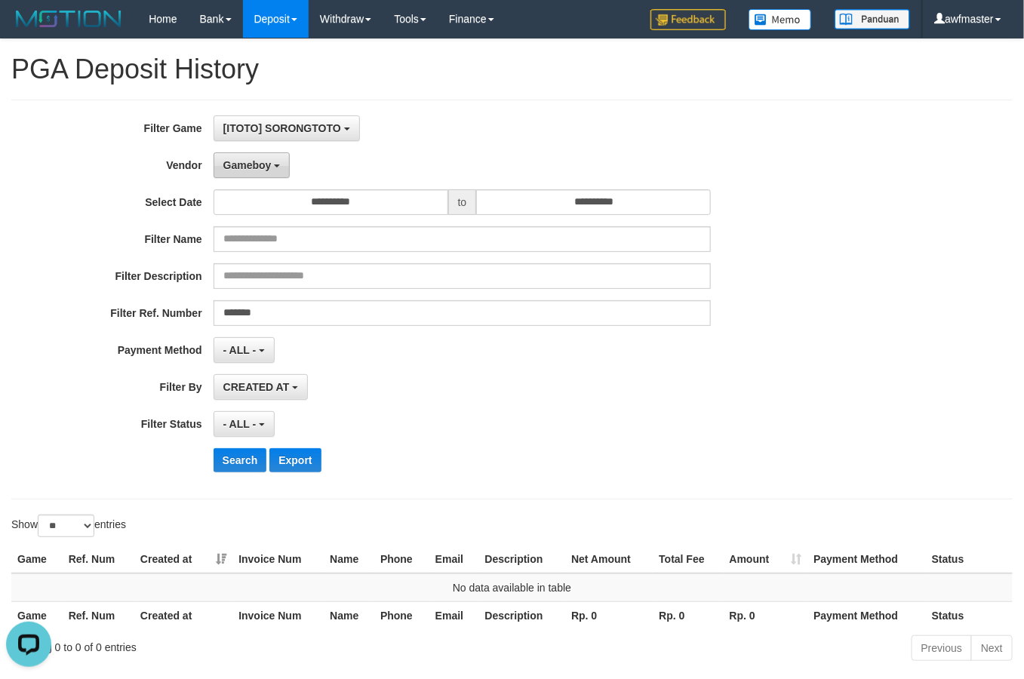
click at [249, 159] on button "Gameboy" at bounding box center [252, 166] width 77 height 26
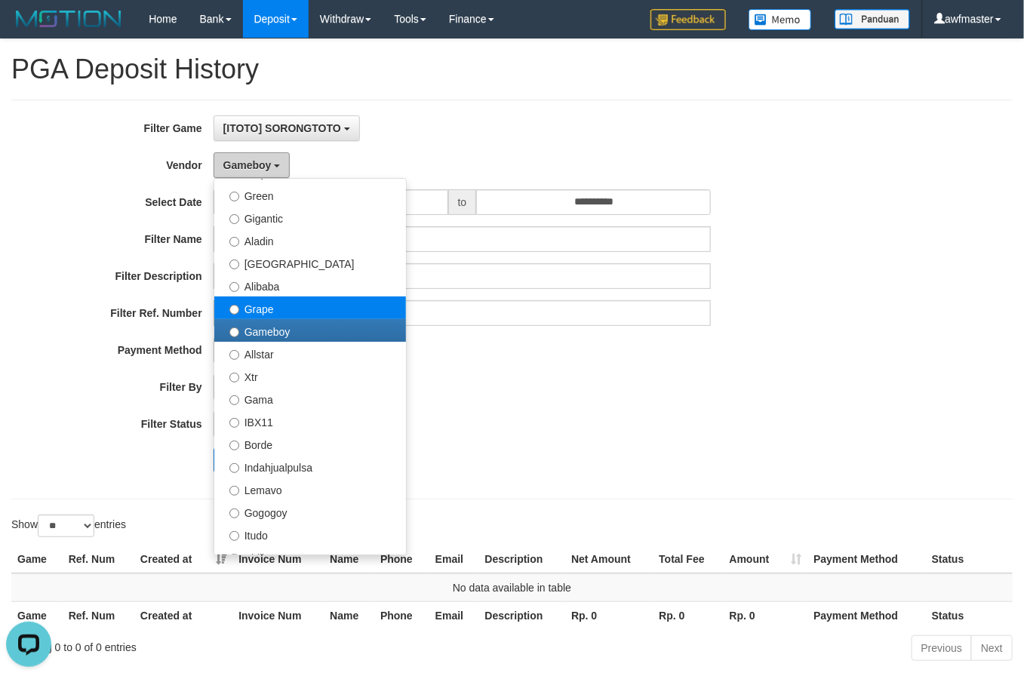
scroll to position [189, 0]
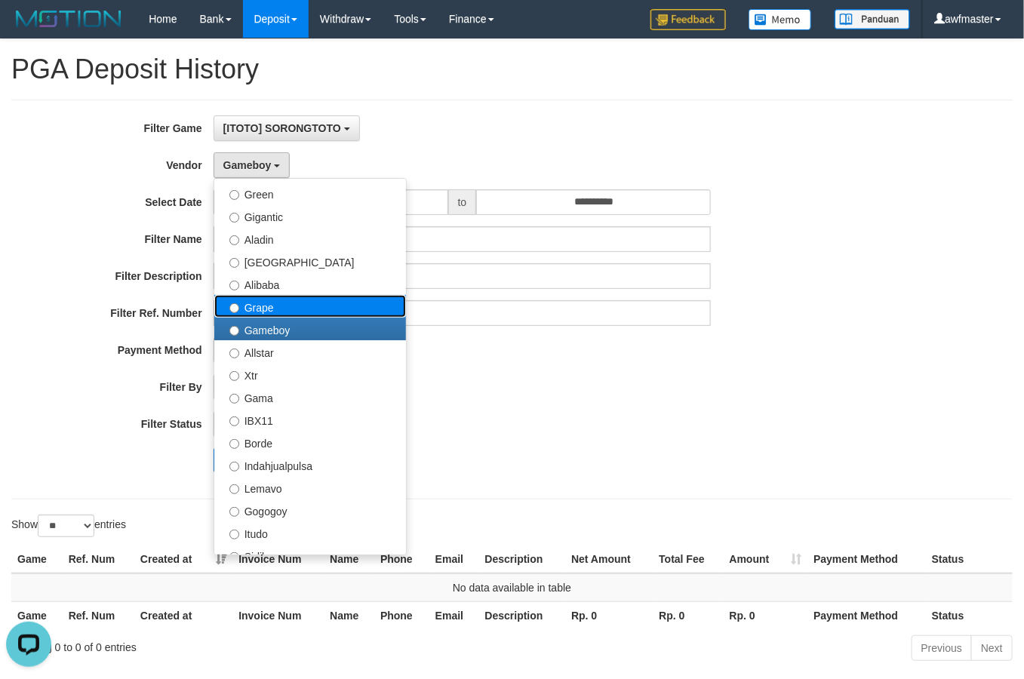
click at [307, 307] on label "Grape" at bounding box center [310, 306] width 192 height 23
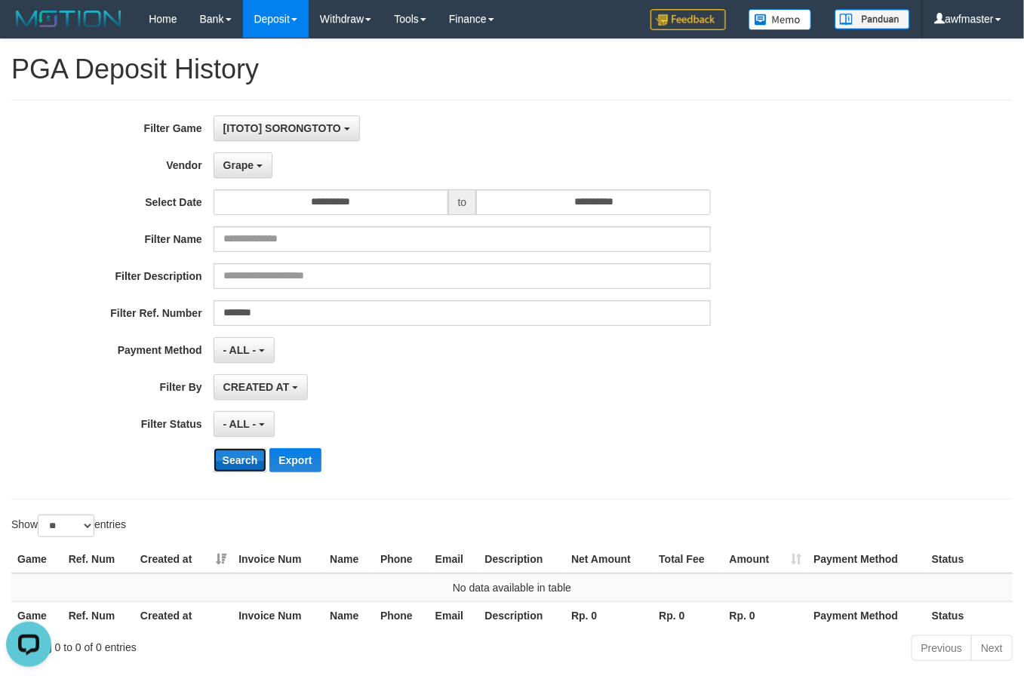
click at [236, 458] on button "Search" at bounding box center [241, 460] width 54 height 24
click at [260, 166] on b "button" at bounding box center [260, 166] width 6 height 3
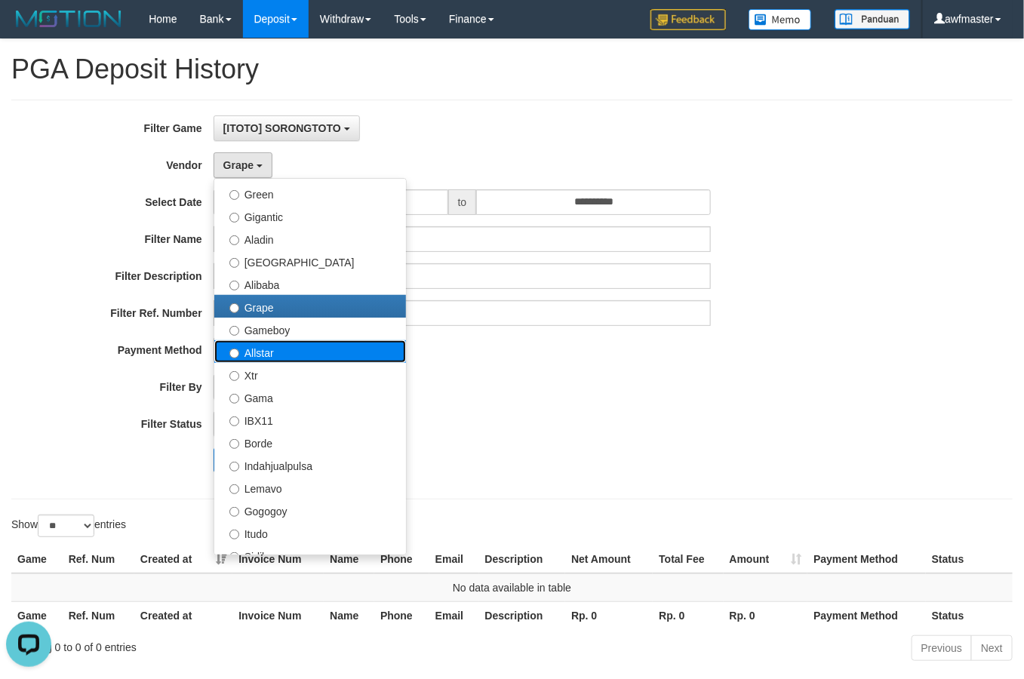
click at [280, 355] on label "Allstar" at bounding box center [310, 351] width 192 height 23
select select "**********"
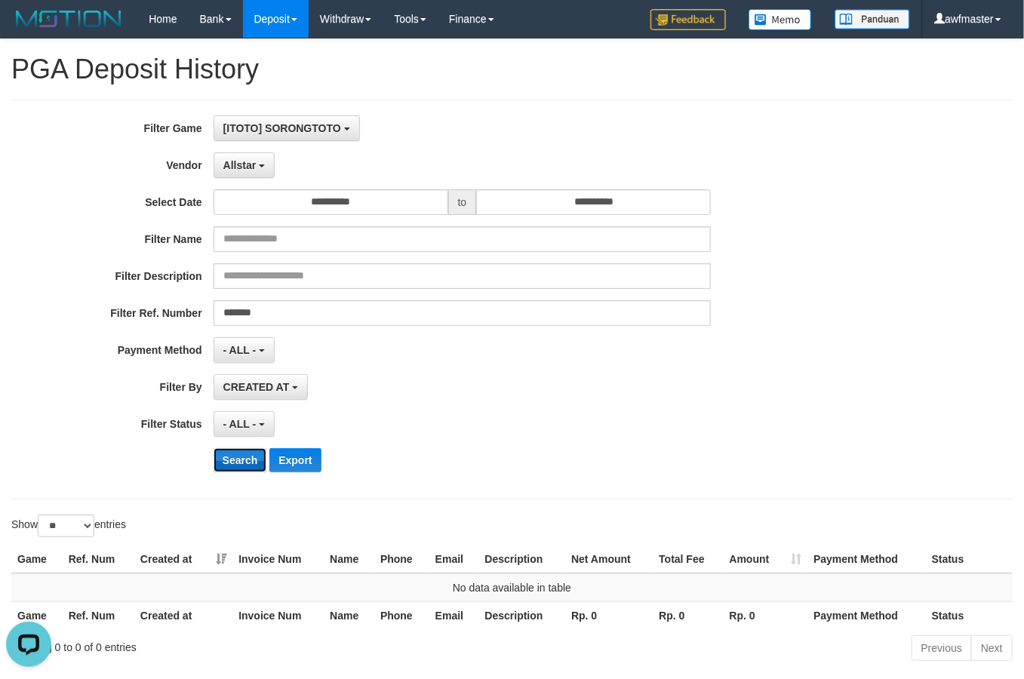
click at [251, 458] on button "Search" at bounding box center [241, 460] width 54 height 24
click at [242, 167] on span "Allstar" at bounding box center [239, 165] width 33 height 12
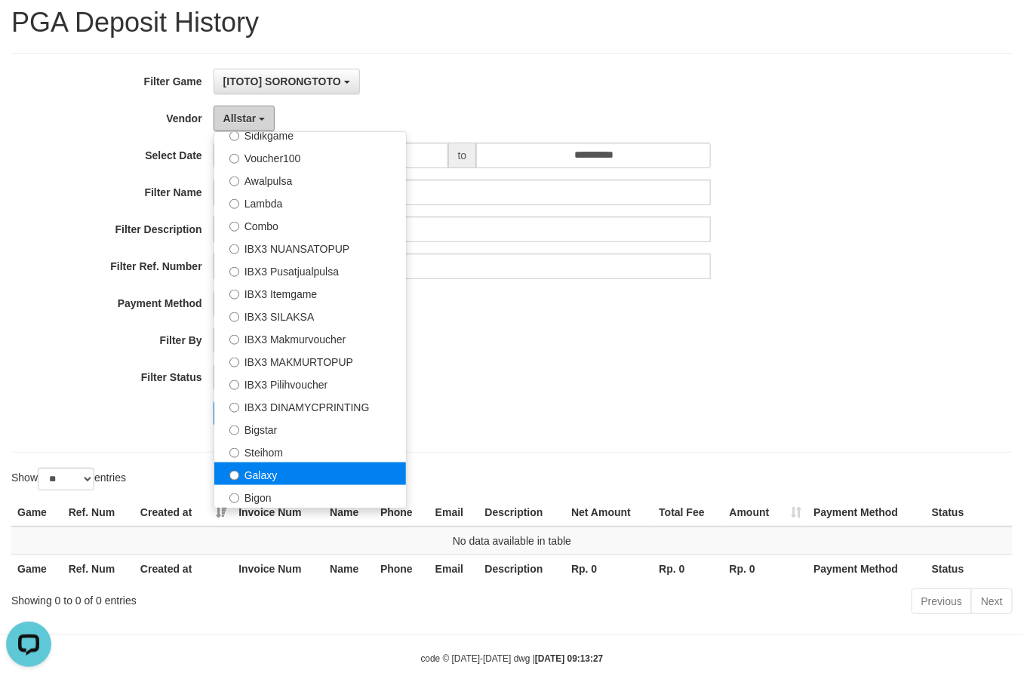
scroll to position [73, 0]
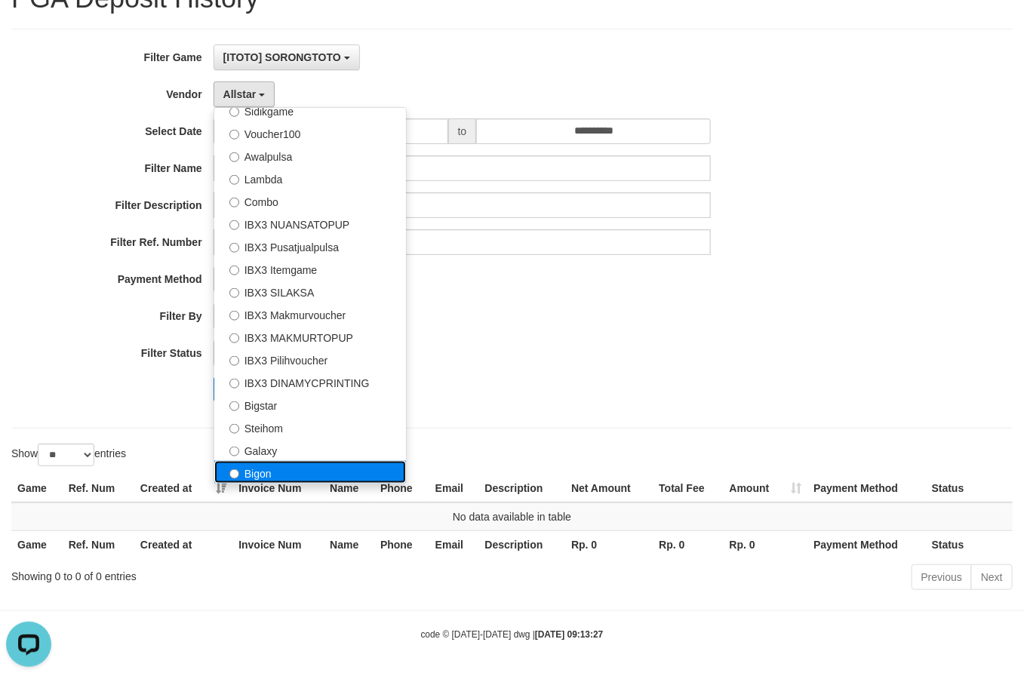
click at [314, 465] on label "Bigon" at bounding box center [310, 472] width 192 height 23
select select "**********"
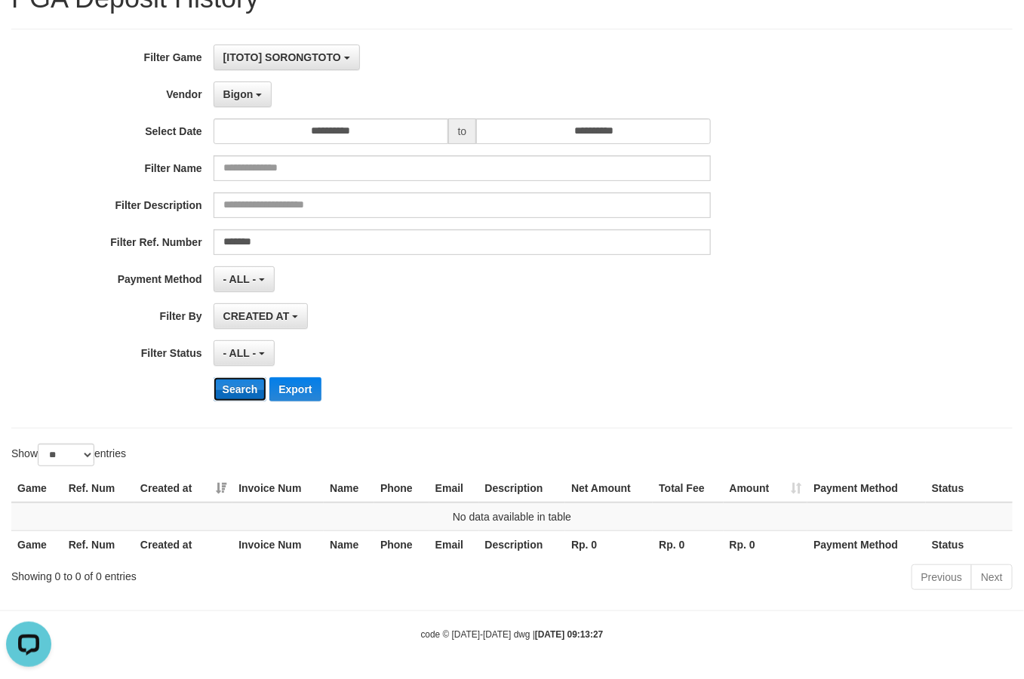
click at [253, 387] on button "Search" at bounding box center [241, 389] width 54 height 24
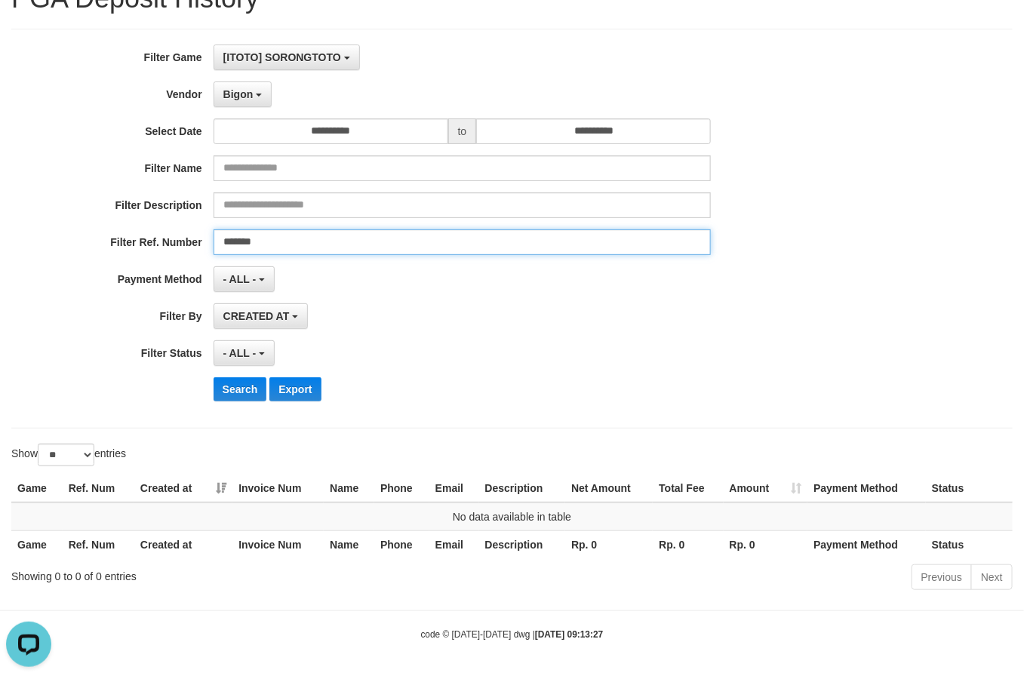
click at [298, 247] on input "*******" at bounding box center [463, 243] width 498 height 26
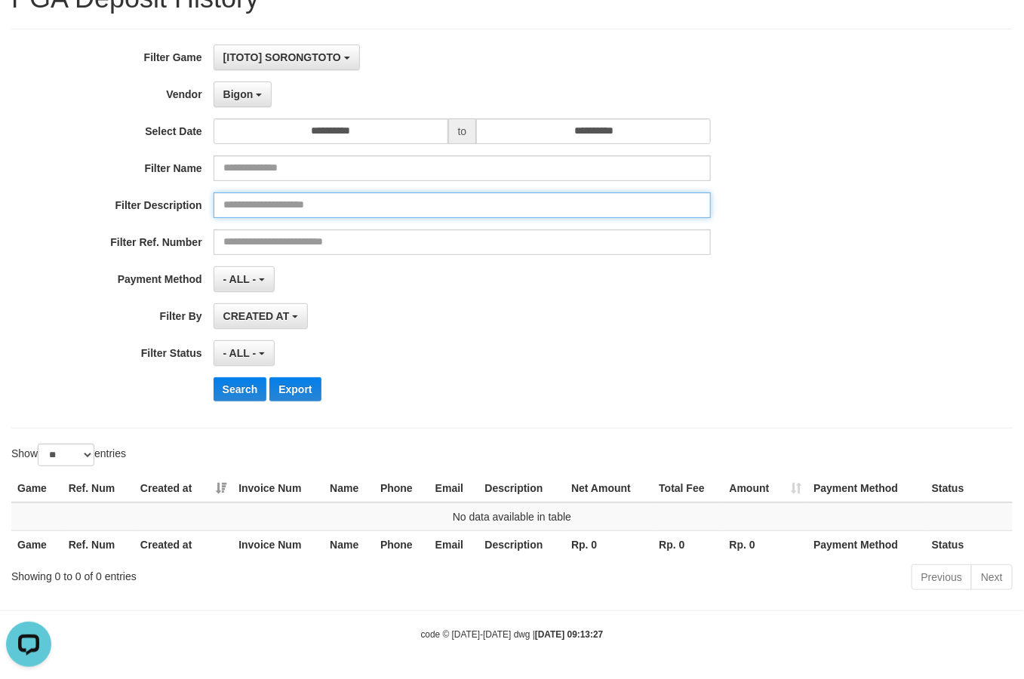
drag, startPoint x: 257, startPoint y: 196, endPoint x: 260, endPoint y: 205, distance: 9.1
click at [257, 196] on input "text" at bounding box center [463, 206] width 498 height 26
paste input "*******"
type input "*******"
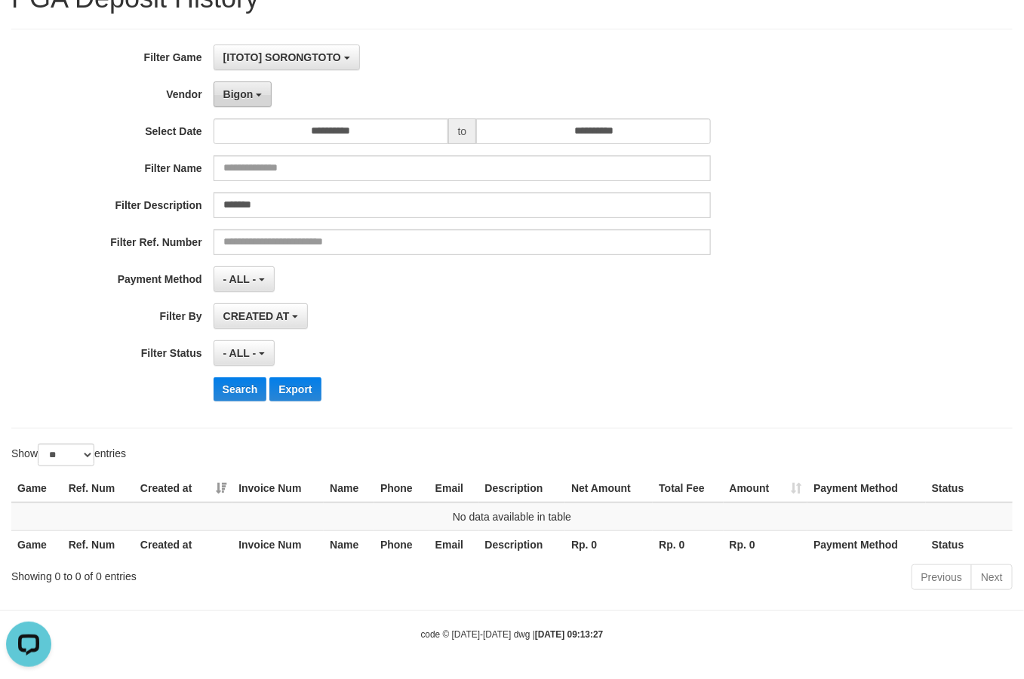
click at [253, 82] on button "Bigon" at bounding box center [243, 95] width 59 height 26
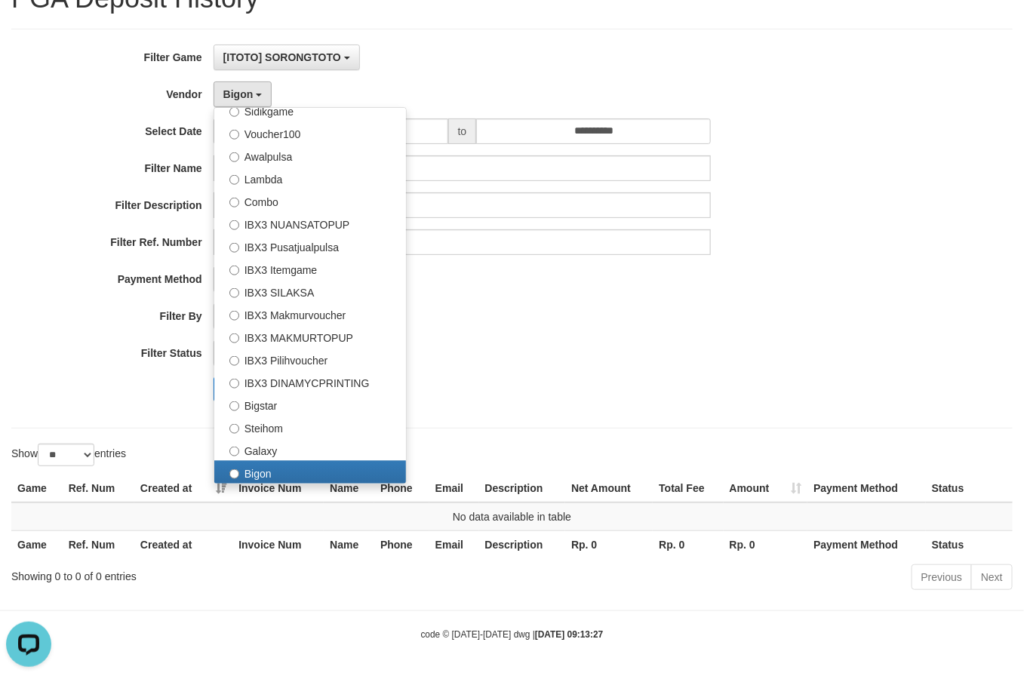
drag, startPoint x: 540, startPoint y: 424, endPoint x: 421, endPoint y: 405, distance: 120.8
click at [540, 421] on div "**********" at bounding box center [512, 229] width 1002 height 400
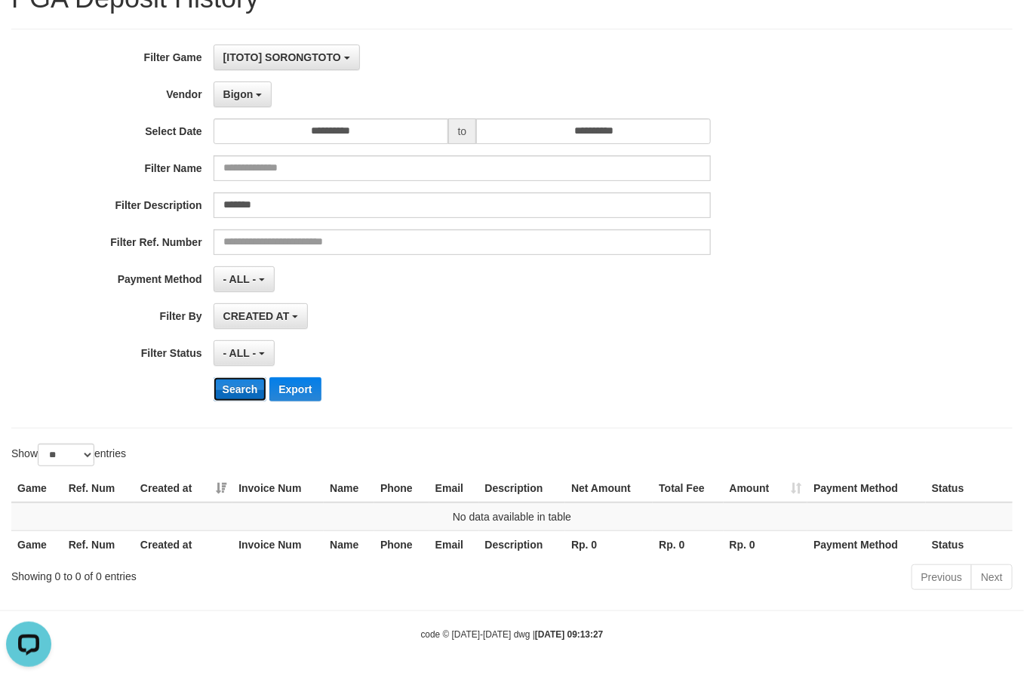
click at [229, 398] on button "Search" at bounding box center [241, 389] width 54 height 24
drag, startPoint x: 263, startPoint y: 95, endPoint x: 247, endPoint y: 194, distance: 100.2
click at [262, 97] on button "Bigon" at bounding box center [243, 95] width 59 height 26
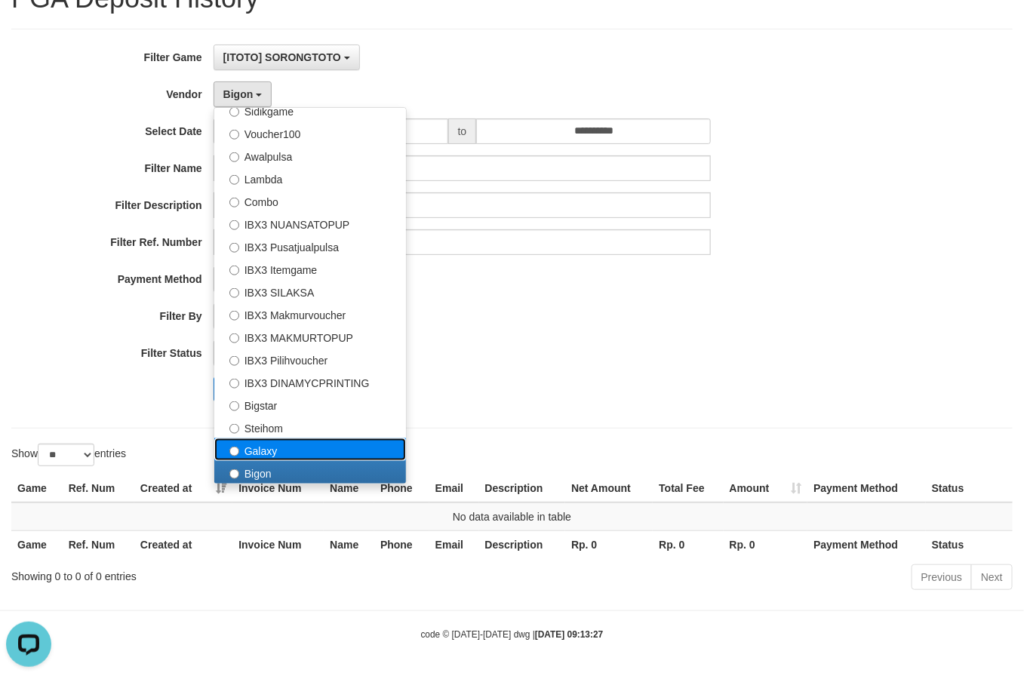
drag, startPoint x: 304, startPoint y: 436, endPoint x: 257, endPoint y: 431, distance: 47.9
click at [304, 439] on label "Galaxy" at bounding box center [310, 450] width 192 height 23
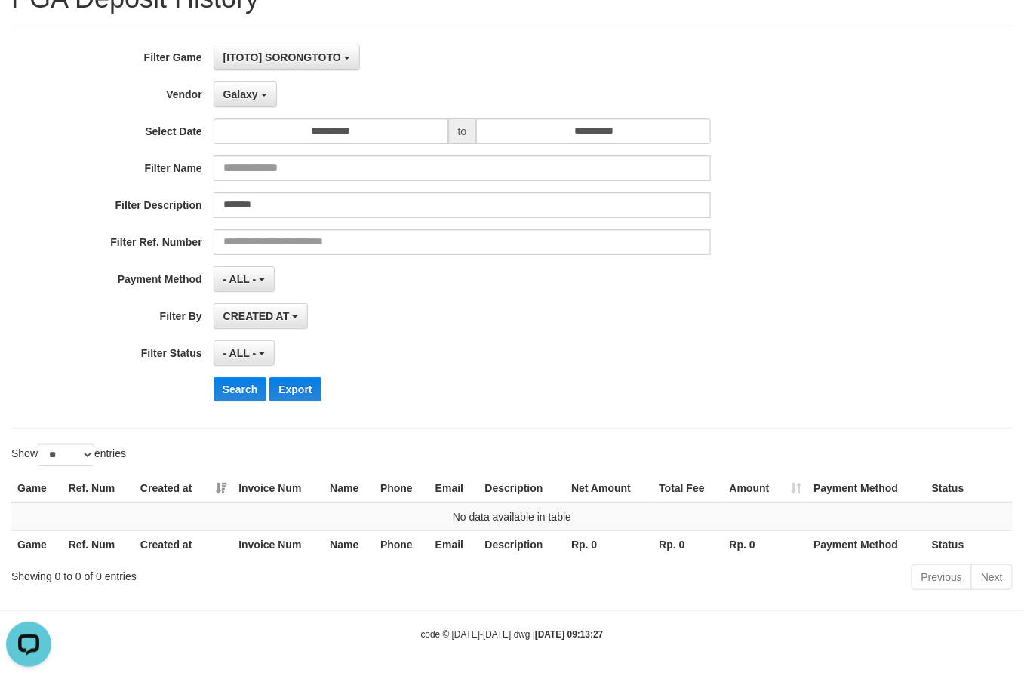
click at [247, 367] on div "**********" at bounding box center [427, 229] width 854 height 368
click at [244, 380] on button "Search" at bounding box center [241, 389] width 54 height 24
click at [242, 382] on button "Search" at bounding box center [241, 389] width 54 height 24
drag, startPoint x: 239, startPoint y: 97, endPoint x: 255, endPoint y: 148, distance: 54.0
click at [239, 99] on button "Galaxy" at bounding box center [245, 95] width 63 height 26
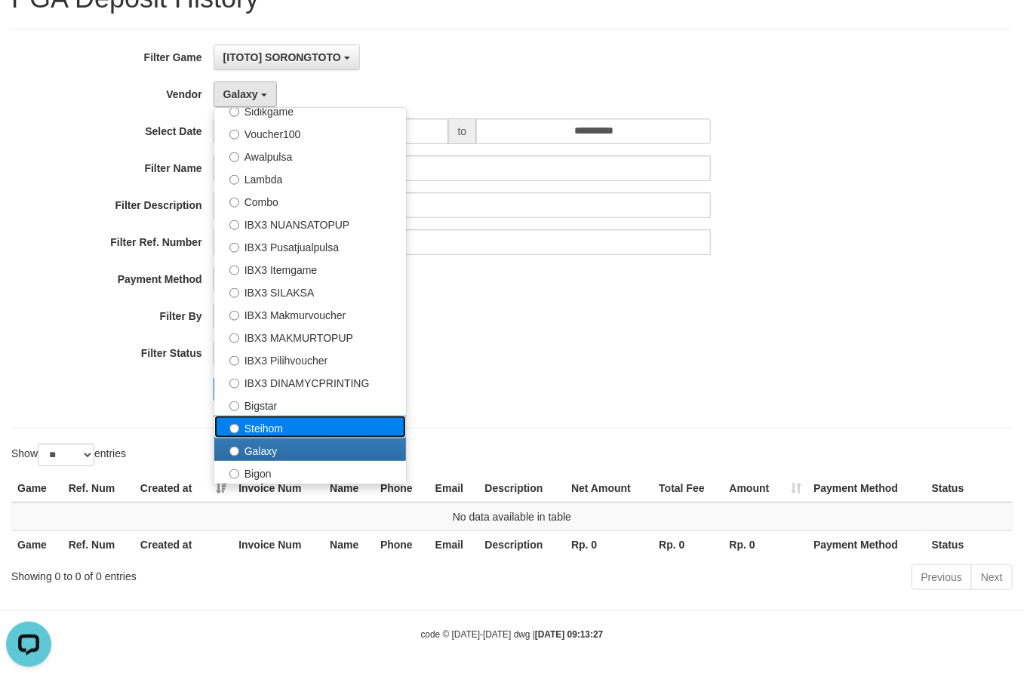
click at [310, 417] on label "Steihom" at bounding box center [310, 427] width 192 height 23
select select "**********"
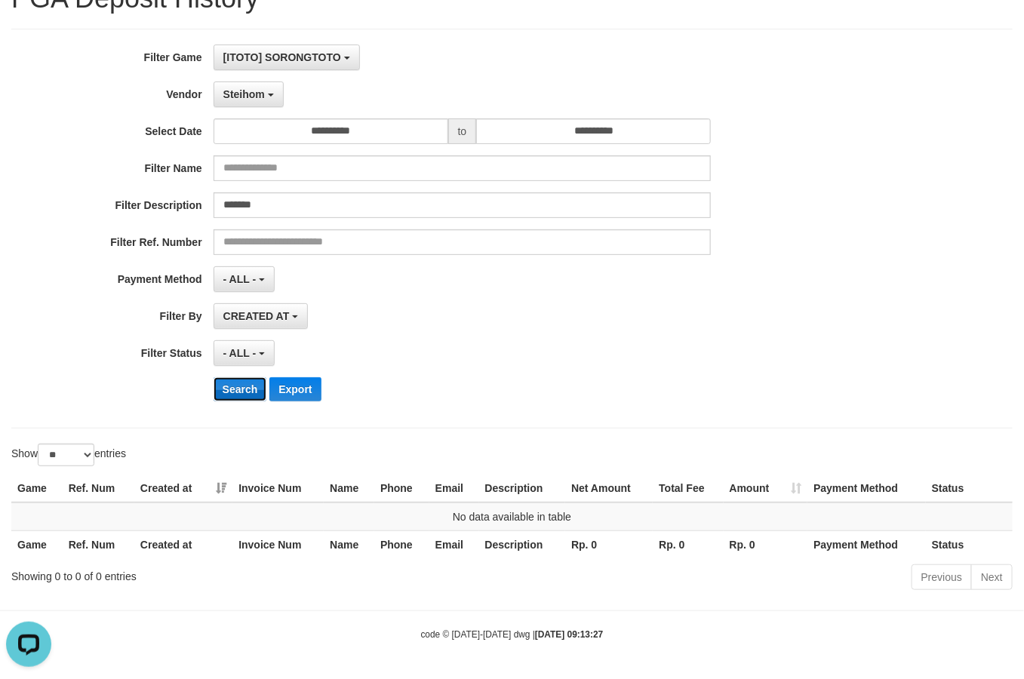
click at [242, 398] on button "Search" at bounding box center [241, 389] width 54 height 24
drag, startPoint x: 243, startPoint y: 96, endPoint x: 262, endPoint y: 239, distance: 144.7
click at [244, 96] on span "Steihom" at bounding box center [244, 94] width 42 height 12
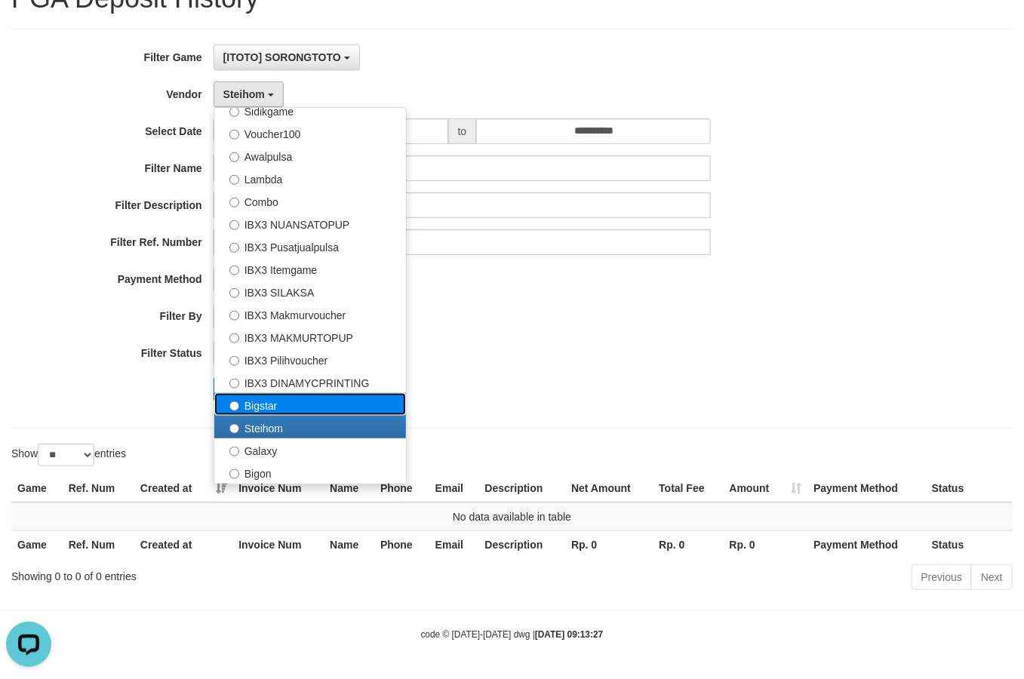
click at [291, 406] on label "Bigstar" at bounding box center [310, 404] width 192 height 23
select select "**********"
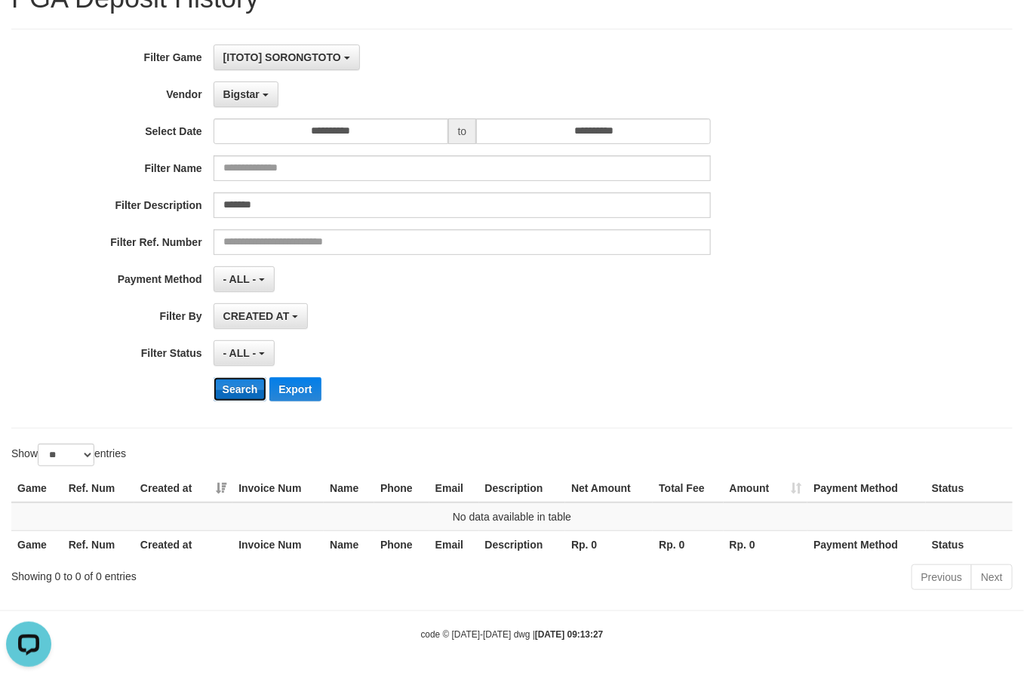
click at [247, 391] on button "Search" at bounding box center [241, 389] width 54 height 24
click at [264, 98] on button "Bigstar" at bounding box center [246, 95] width 65 height 26
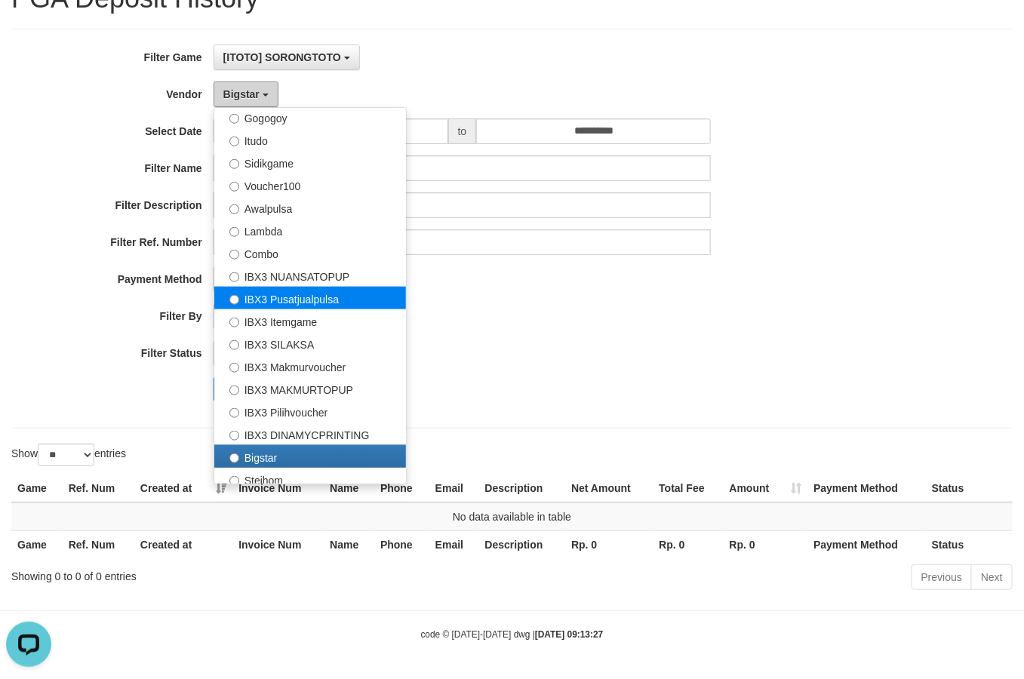
scroll to position [469, 0]
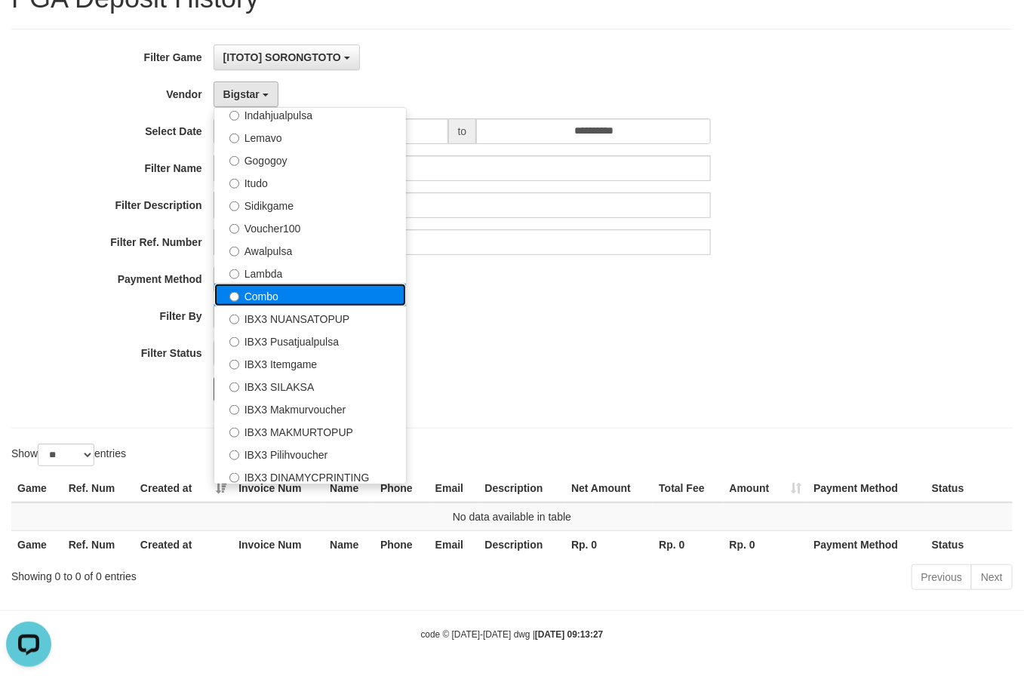
click at [293, 287] on label "Combo" at bounding box center [310, 295] width 192 height 23
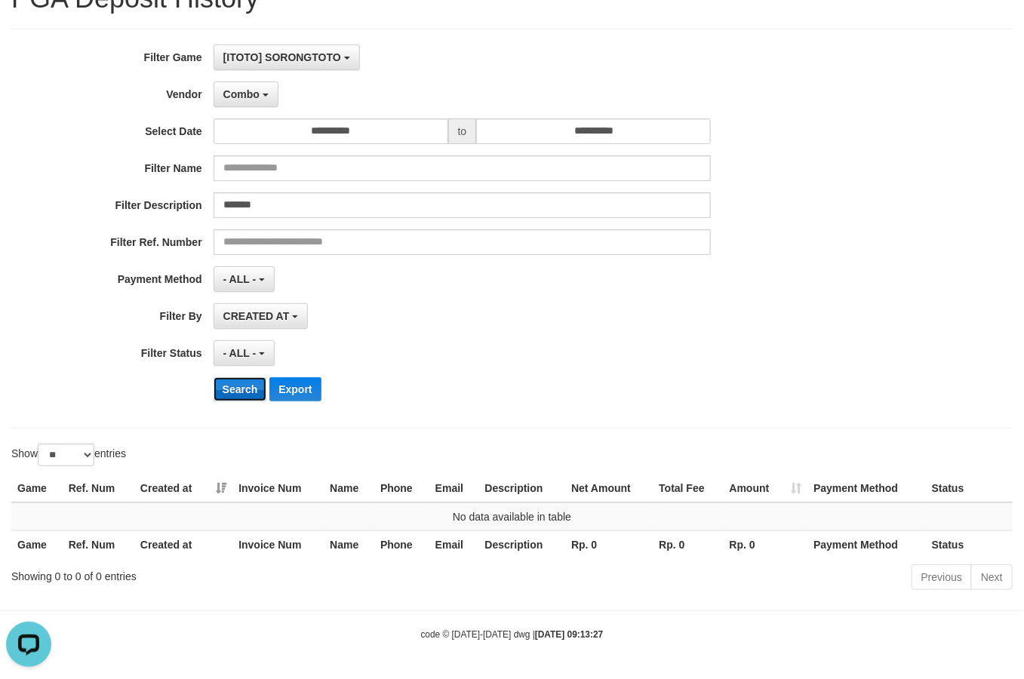
click at [244, 391] on button "Search" at bounding box center [241, 389] width 54 height 24
drag, startPoint x: 249, startPoint y: 98, endPoint x: 235, endPoint y: 171, distance: 74.6
click at [251, 97] on span "Combo" at bounding box center [241, 94] width 36 height 12
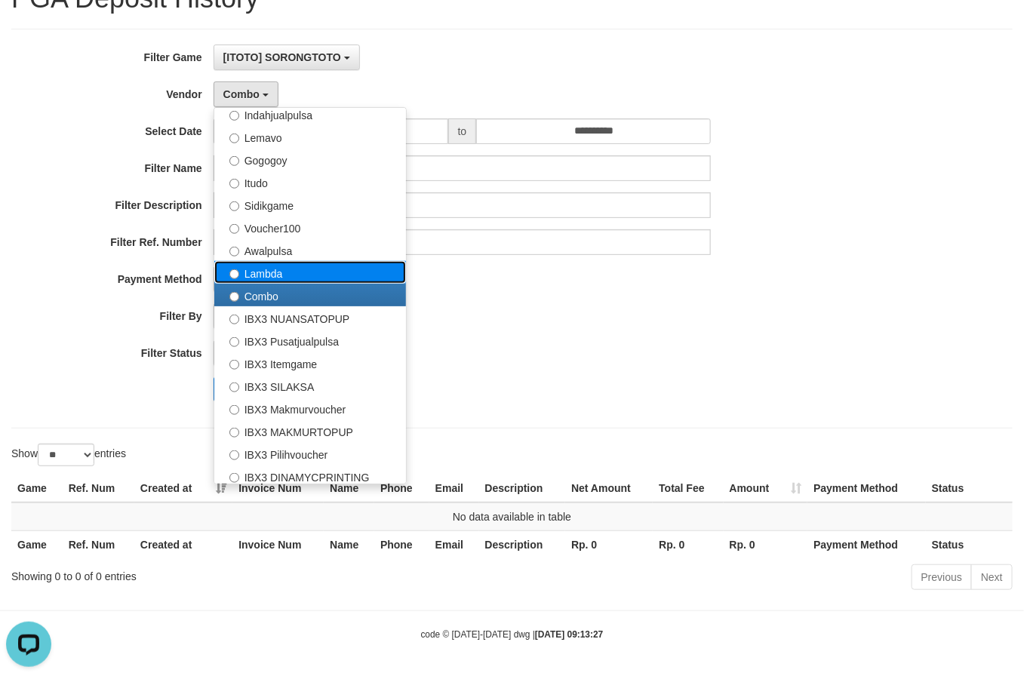
click at [291, 270] on label "Lambda" at bounding box center [310, 272] width 192 height 23
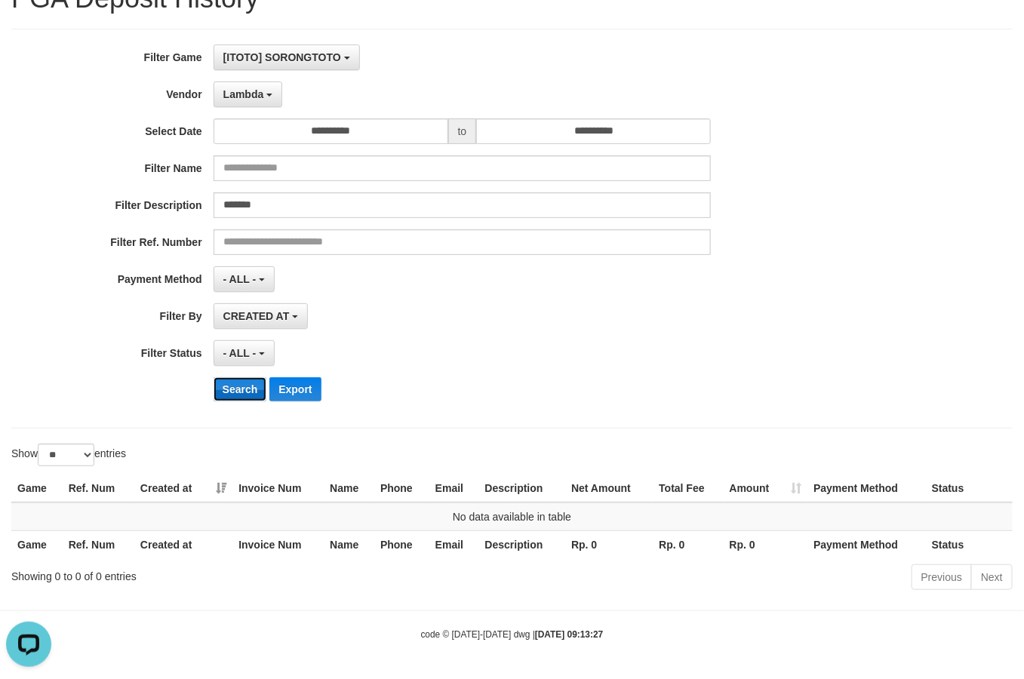
click at [235, 386] on button "Search" at bounding box center [241, 389] width 54 height 24
drag, startPoint x: 254, startPoint y: 83, endPoint x: 262, endPoint y: 112, distance: 29.7
click at [254, 85] on button "Lambda" at bounding box center [248, 95] width 69 height 26
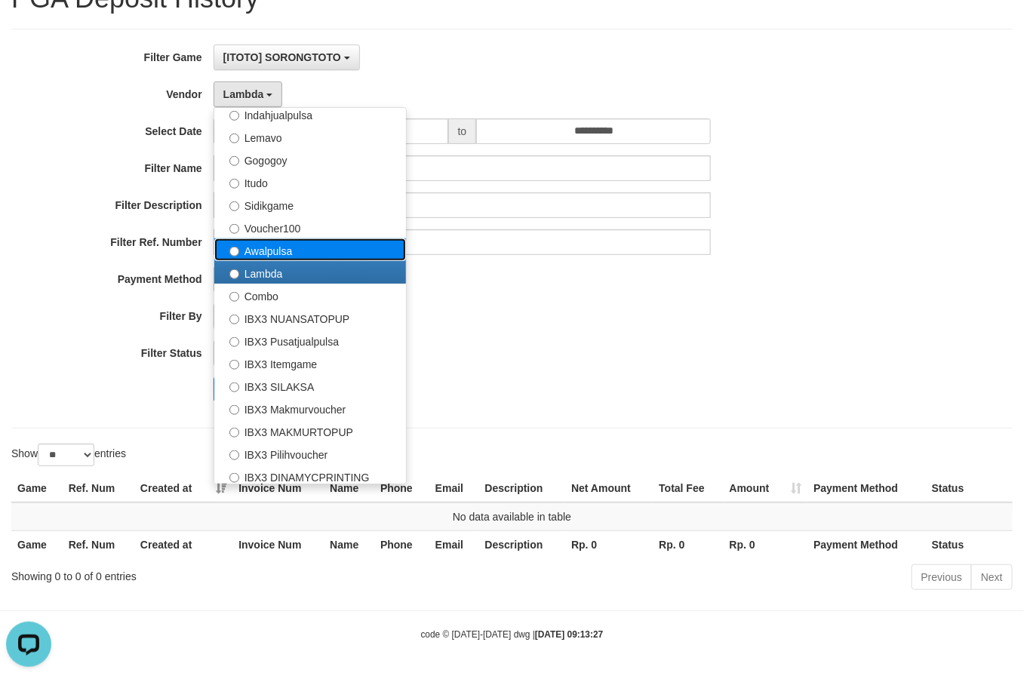
click at [302, 254] on label "Awalpulsa" at bounding box center [310, 250] width 192 height 23
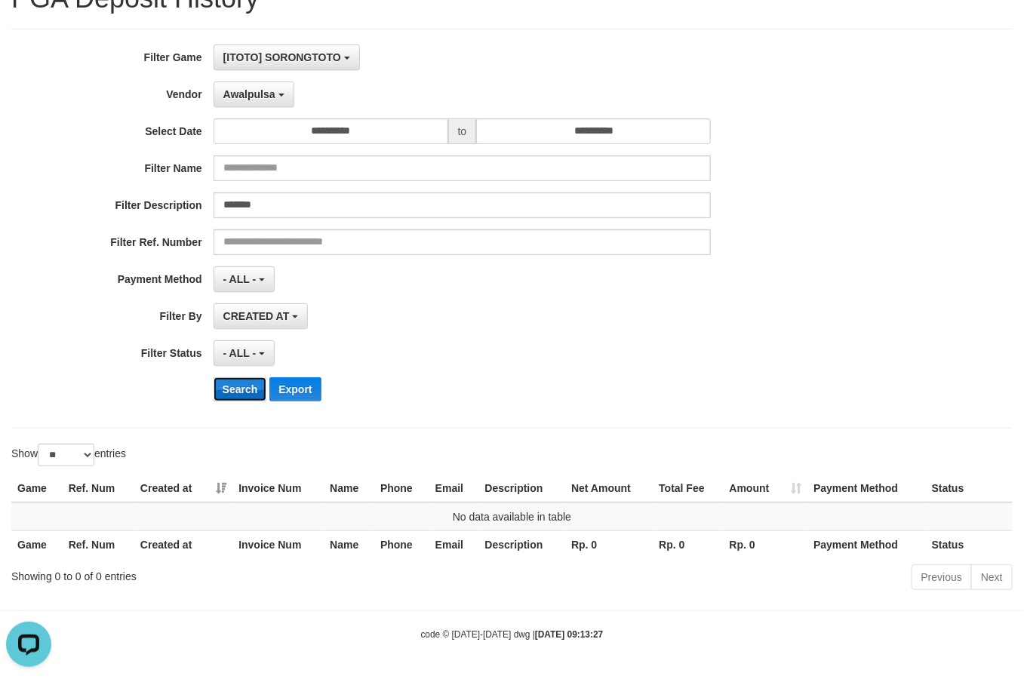
click at [239, 389] on button "Search" at bounding box center [241, 389] width 54 height 24
click at [236, 102] on button "Awalpulsa" at bounding box center [254, 95] width 81 height 26
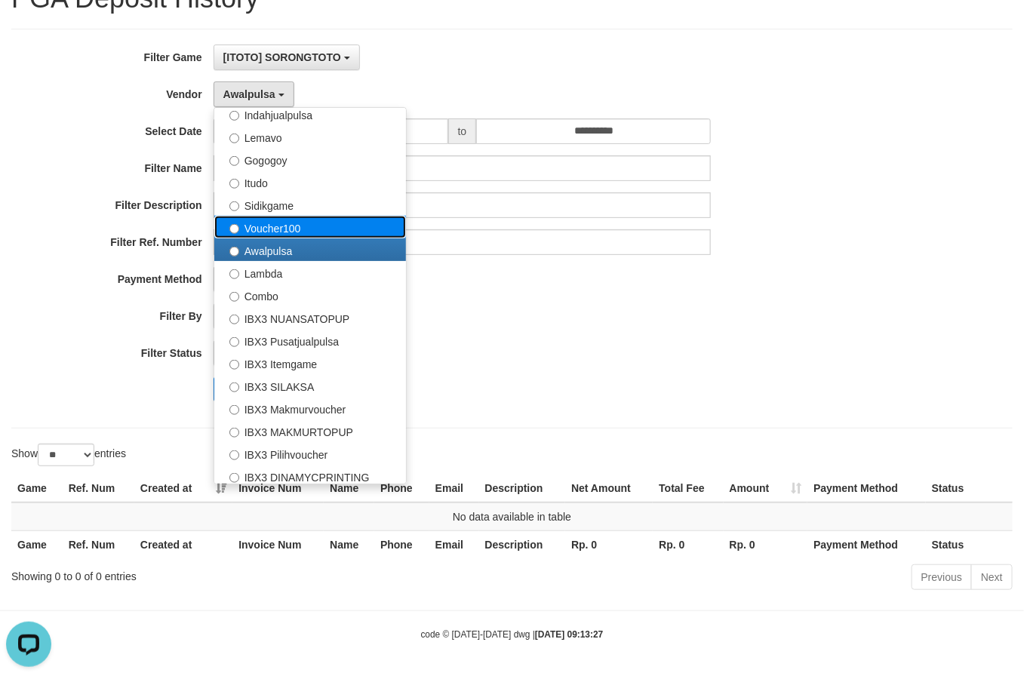
click at [296, 233] on label "Voucher100" at bounding box center [310, 227] width 192 height 23
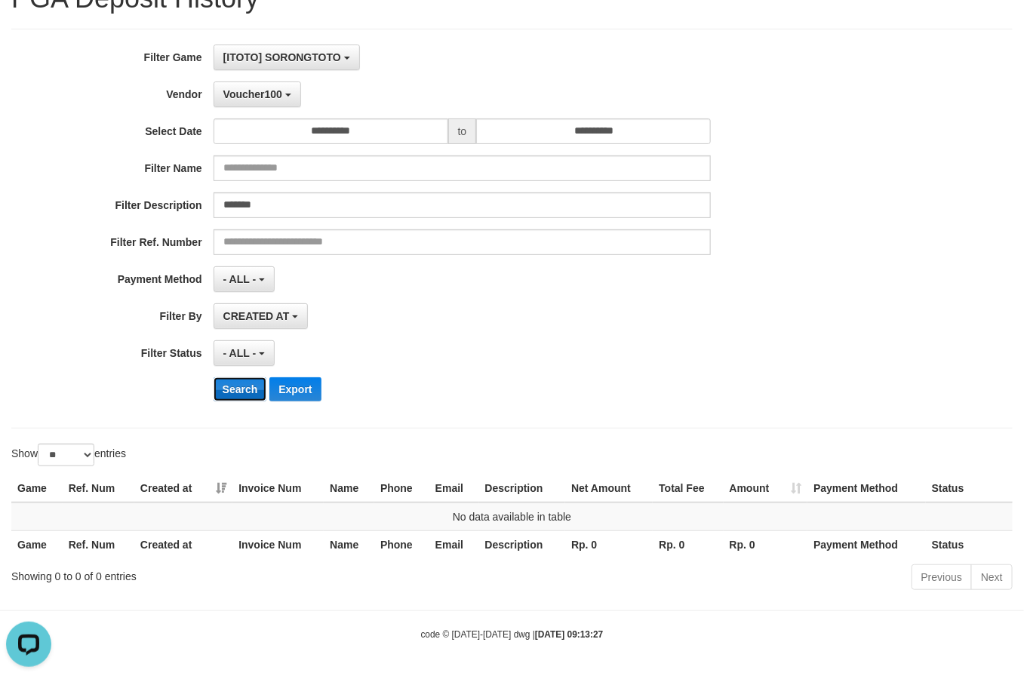
click at [249, 385] on button "Search" at bounding box center [241, 389] width 54 height 24
click at [246, 100] on button "Voucher100" at bounding box center [258, 95] width 88 height 26
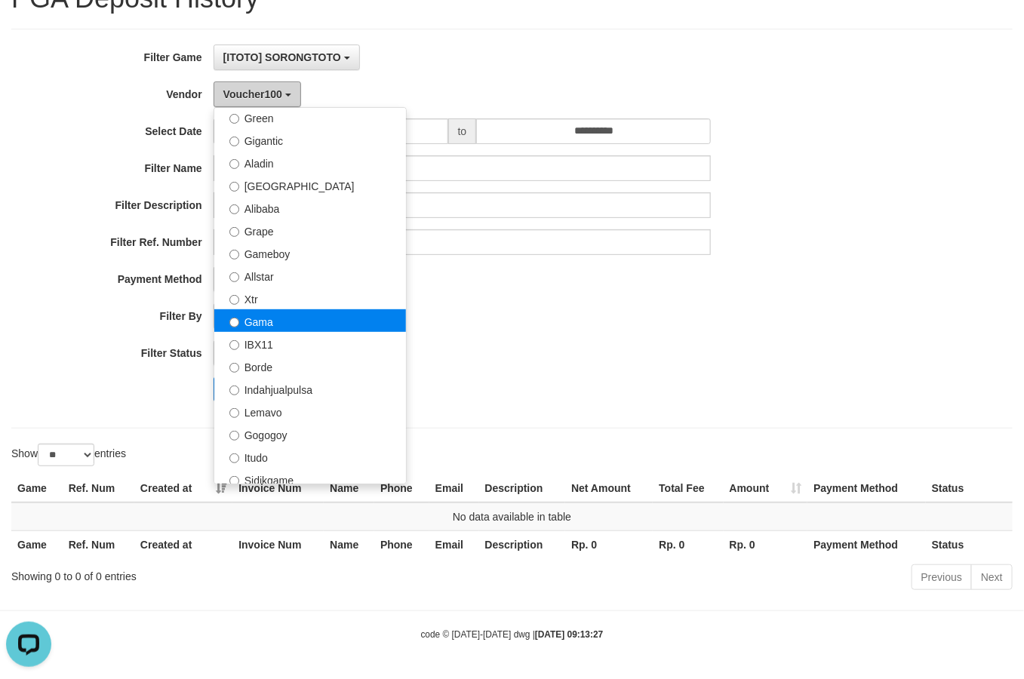
scroll to position [186, 0]
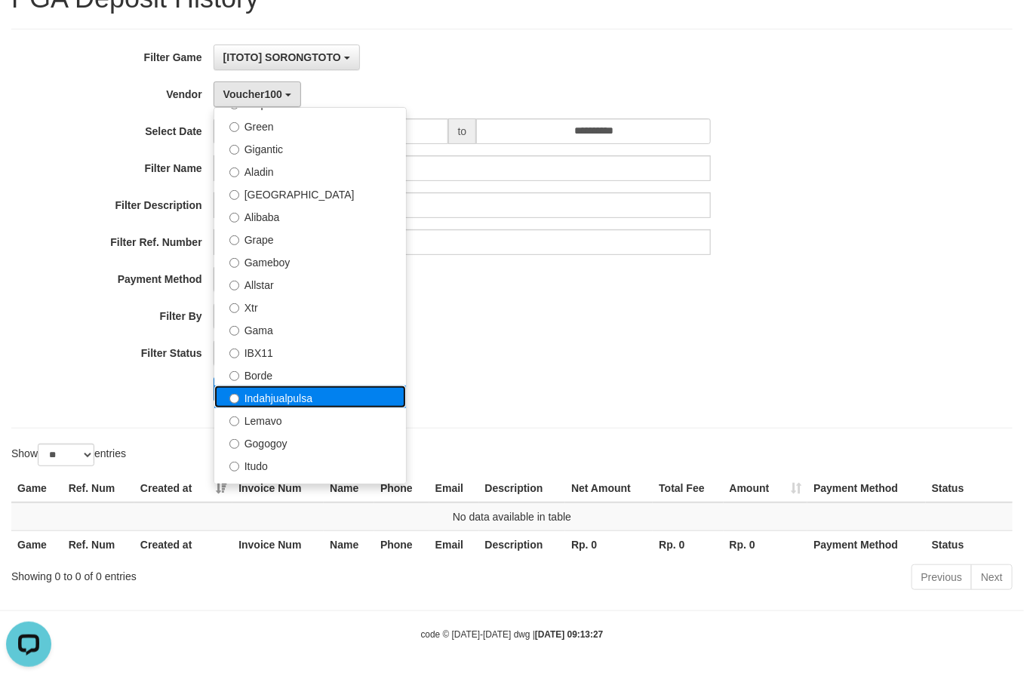
click at [317, 402] on label "Indahjualpulsa" at bounding box center [310, 397] width 192 height 23
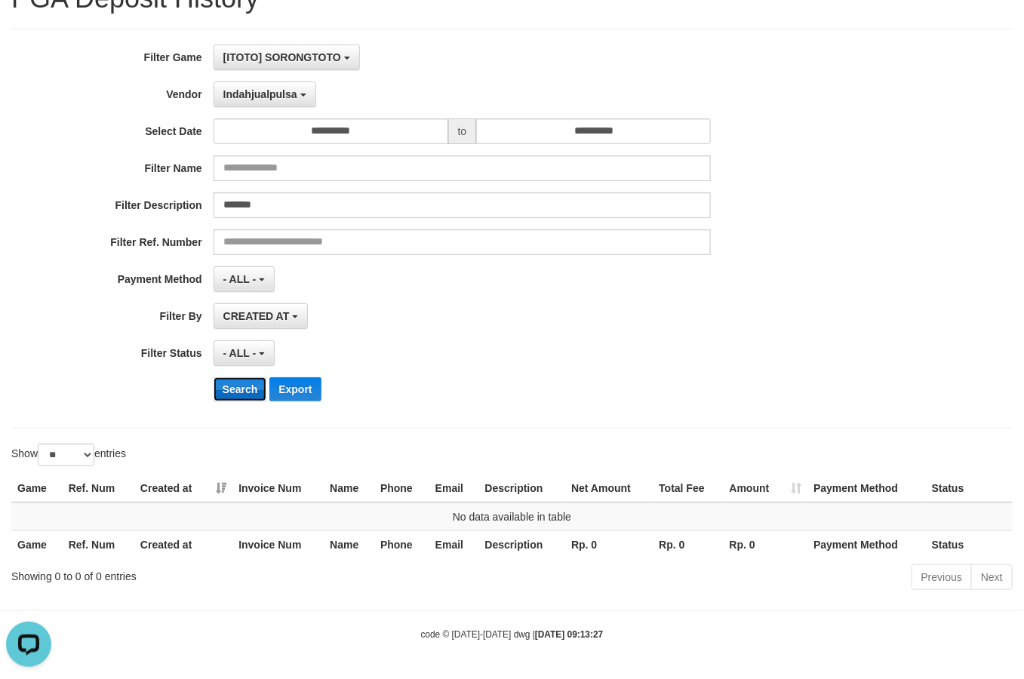
click at [233, 393] on button "Search" at bounding box center [241, 389] width 54 height 24
click at [288, 100] on button "Indahjualpulsa" at bounding box center [265, 95] width 103 height 26
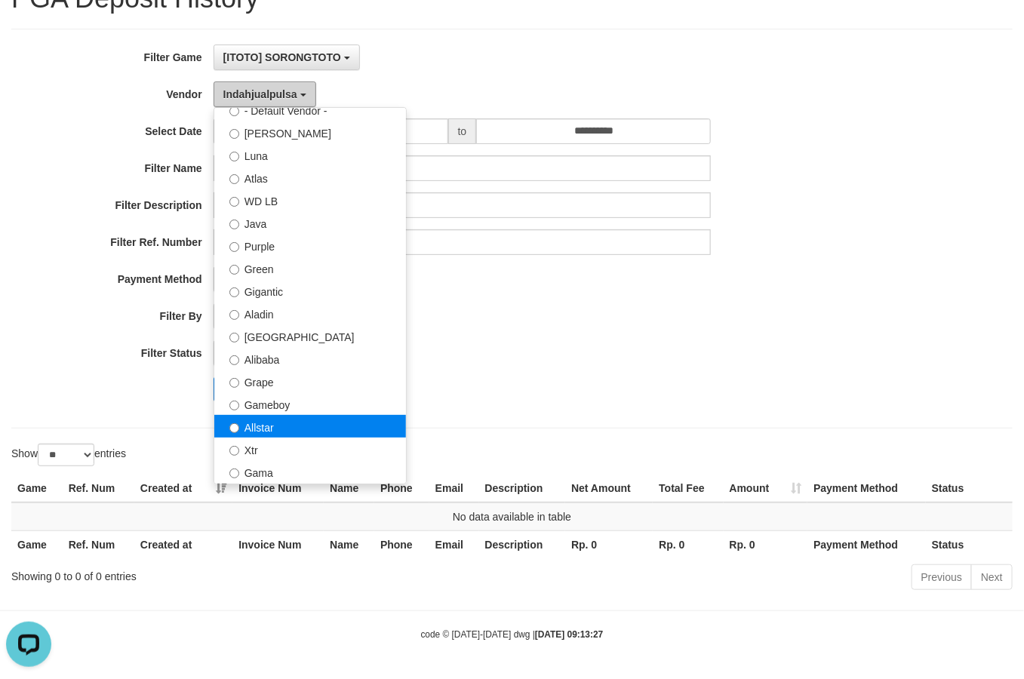
scroll to position [0, 0]
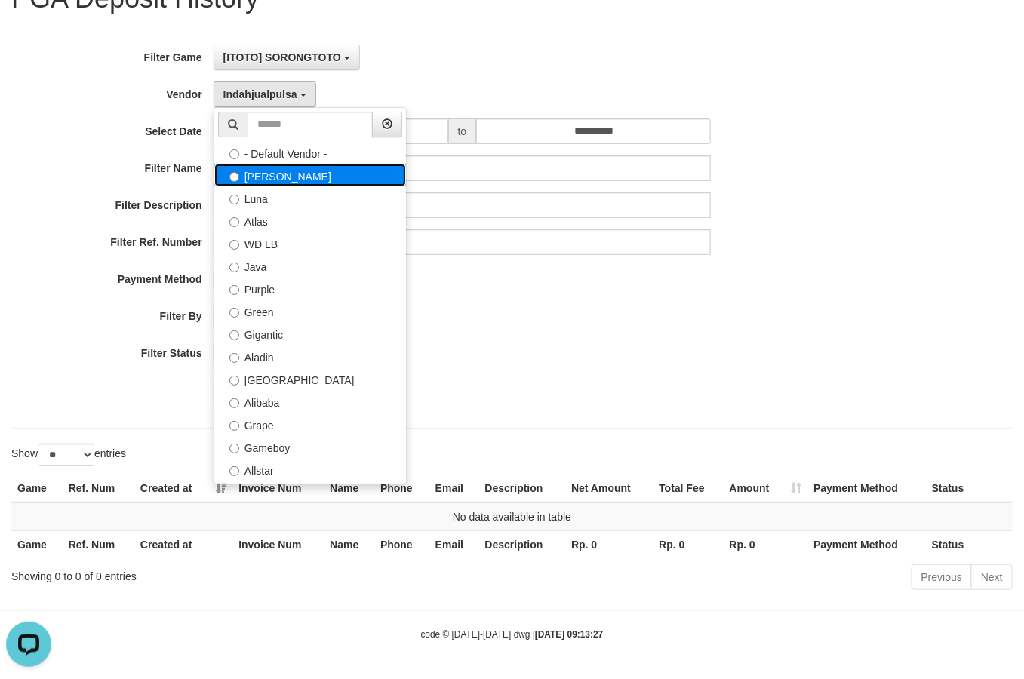
click at [298, 170] on label "[PERSON_NAME]" at bounding box center [310, 175] width 192 height 23
select select "**********"
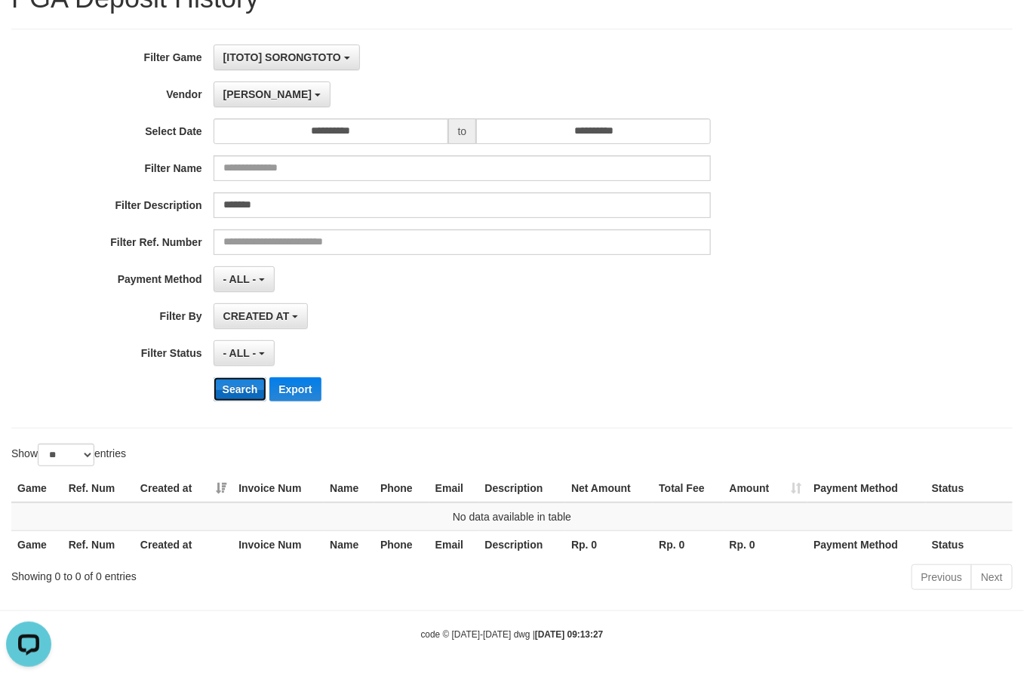
drag, startPoint x: 236, startPoint y: 389, endPoint x: 242, endPoint y: 333, distance: 56.2
click at [236, 389] on button "Search" at bounding box center [241, 389] width 54 height 24
drag, startPoint x: 258, startPoint y: 97, endPoint x: 257, endPoint y: 107, distance: 10.7
click at [258, 98] on button "[PERSON_NAME]" at bounding box center [272, 95] width 117 height 26
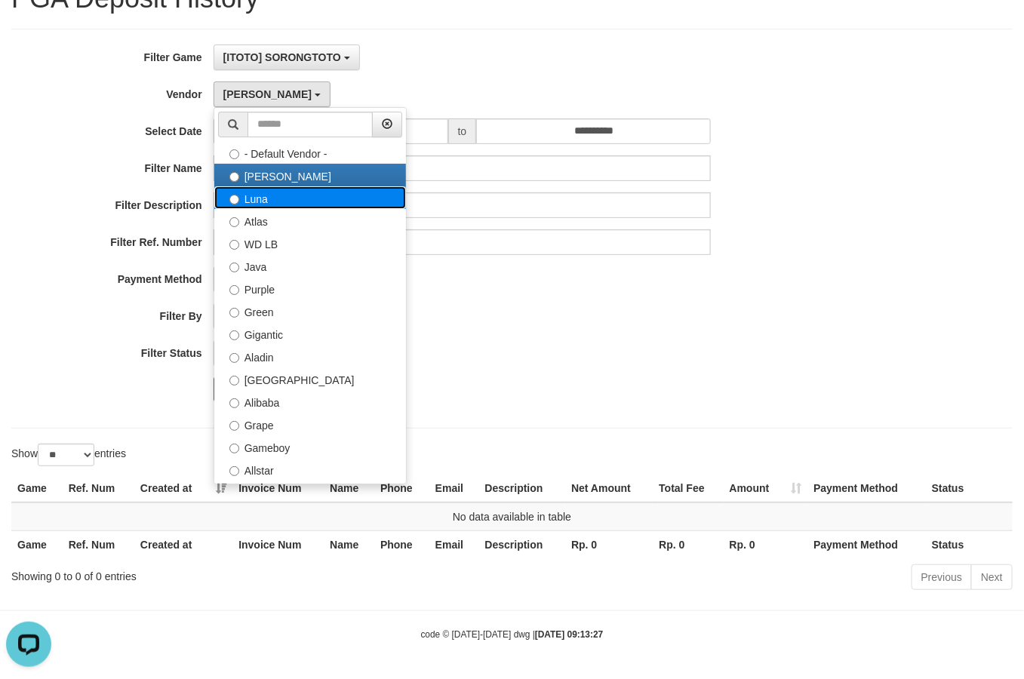
click at [303, 199] on label "Luna" at bounding box center [310, 197] width 192 height 23
select select "**********"
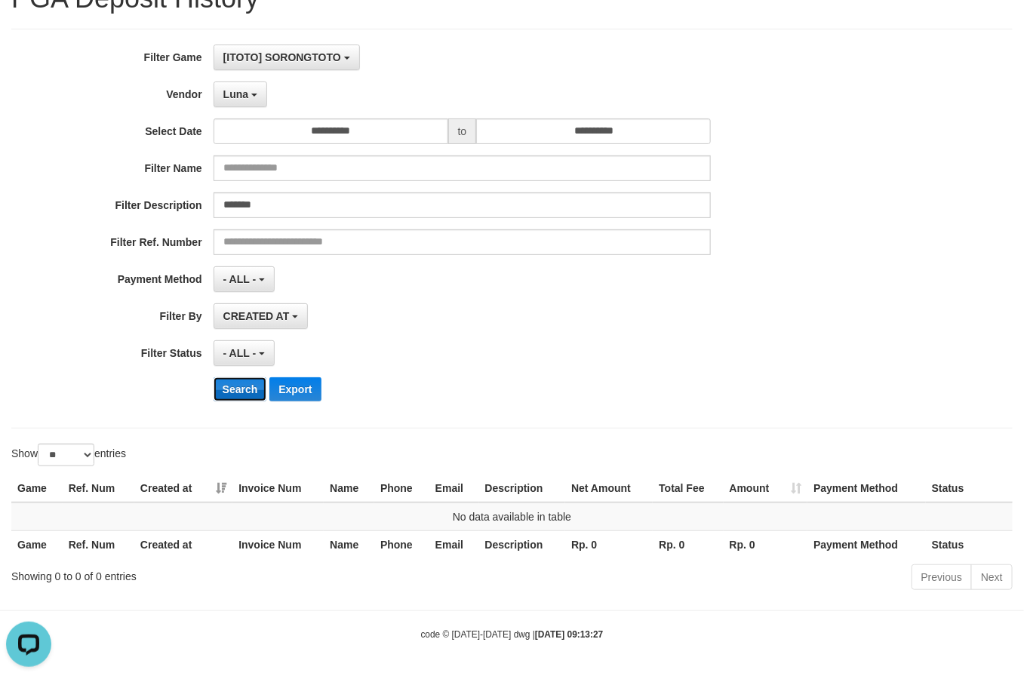
click at [236, 379] on button "Search" at bounding box center [241, 389] width 54 height 24
click at [257, 91] on button "Luna" at bounding box center [241, 95] width 54 height 26
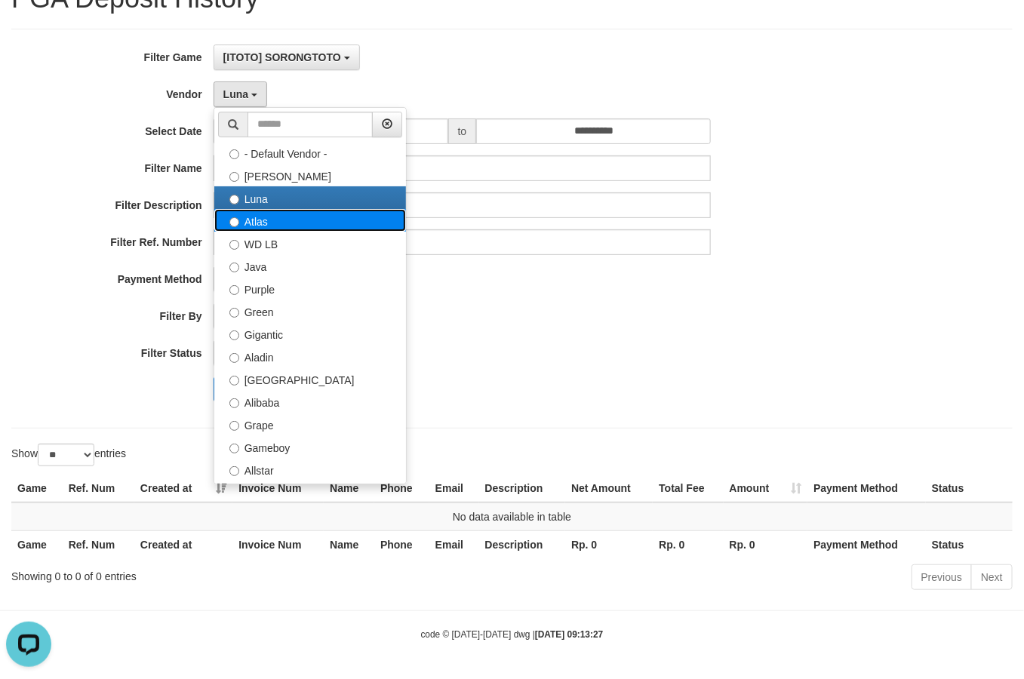
click at [284, 220] on label "Atlas" at bounding box center [310, 220] width 192 height 23
select select "**********"
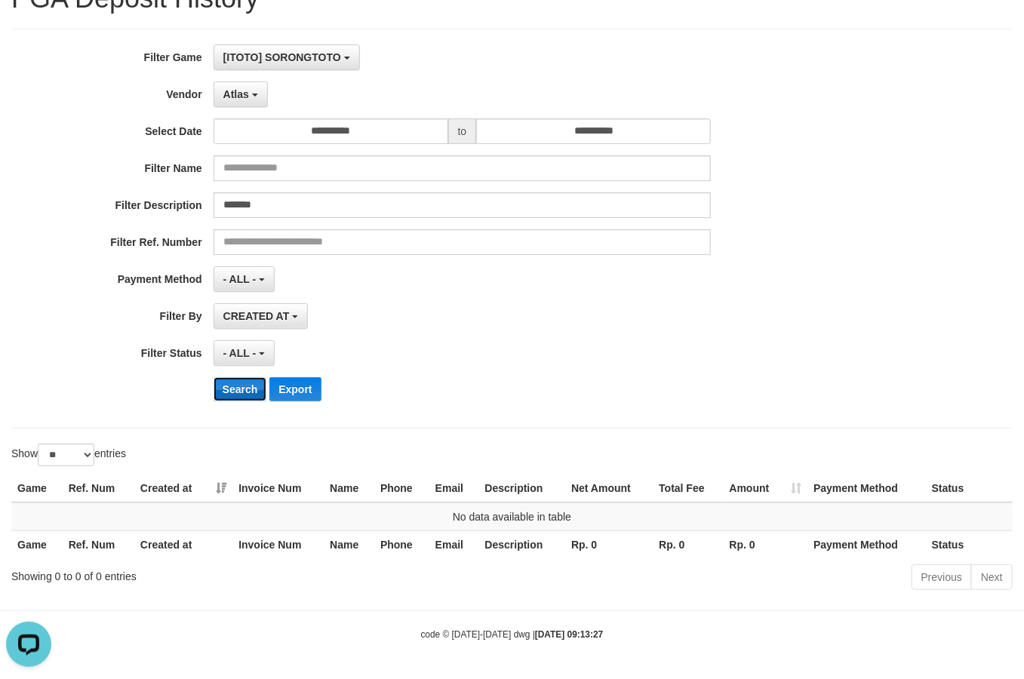
click at [249, 385] on button "Search" at bounding box center [241, 389] width 54 height 24
click at [251, 104] on button "Atlas" at bounding box center [241, 95] width 54 height 26
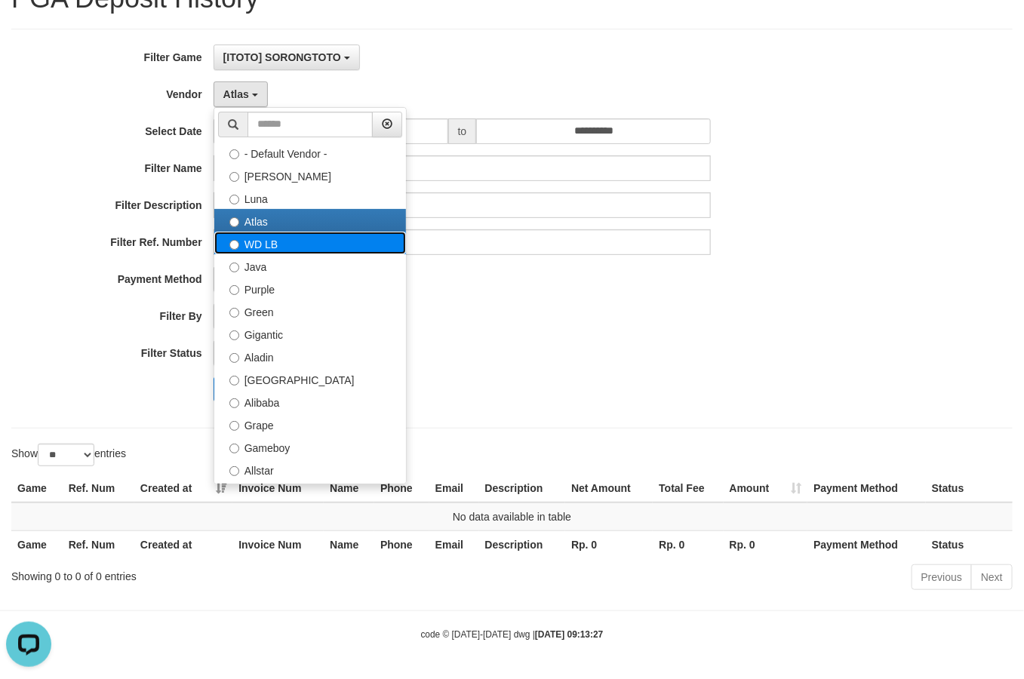
click at [270, 243] on label "WD LB" at bounding box center [310, 243] width 192 height 23
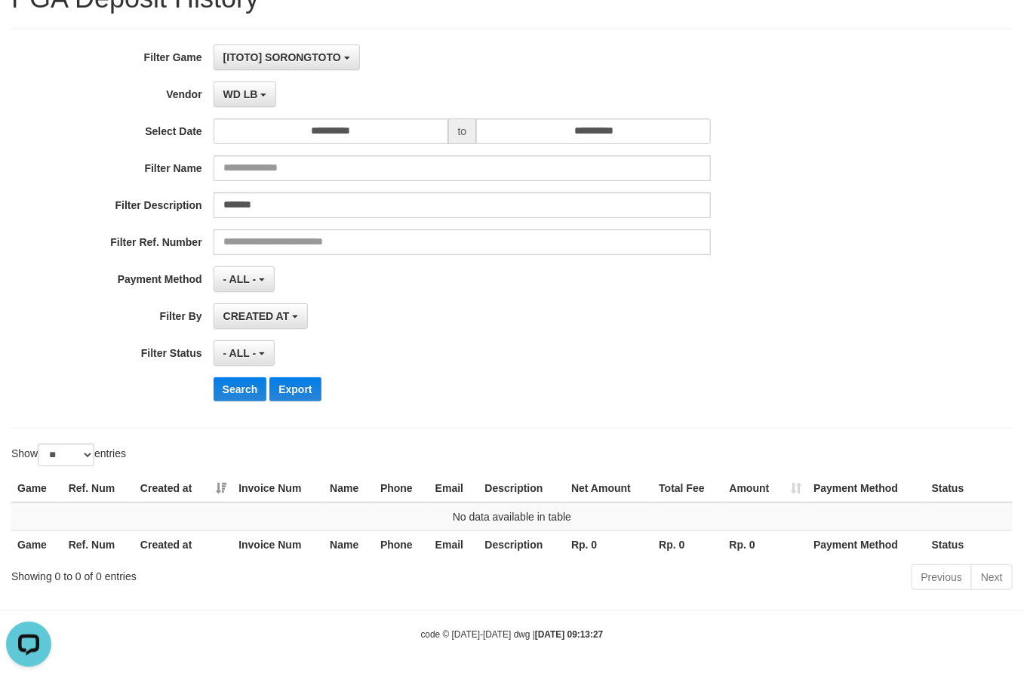
click at [225, 371] on div "**********" at bounding box center [427, 229] width 854 height 368
click at [228, 381] on button "Search" at bounding box center [241, 389] width 54 height 24
drag, startPoint x: 259, startPoint y: 84, endPoint x: 254, endPoint y: 196, distance: 112.6
click at [257, 92] on button "WD LB" at bounding box center [245, 95] width 63 height 26
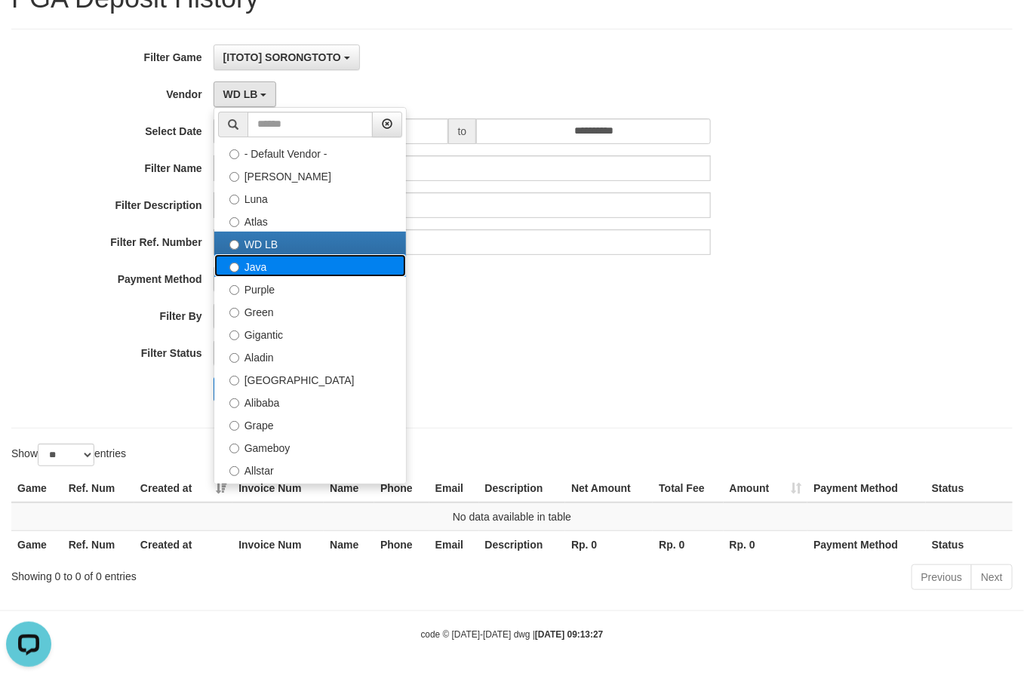
click at [285, 266] on label "Java" at bounding box center [310, 265] width 192 height 23
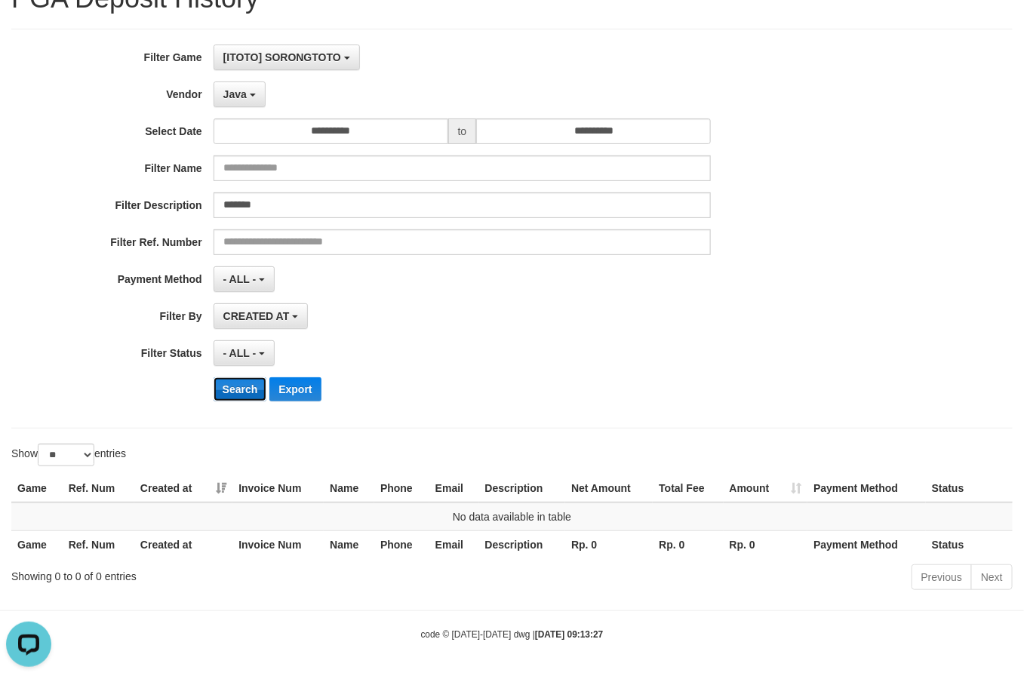
click at [245, 387] on button "Search" at bounding box center [241, 389] width 54 height 24
drag, startPoint x: 258, startPoint y: 88, endPoint x: 236, endPoint y: 186, distance: 101.3
click at [254, 93] on button "Java" at bounding box center [240, 95] width 52 height 26
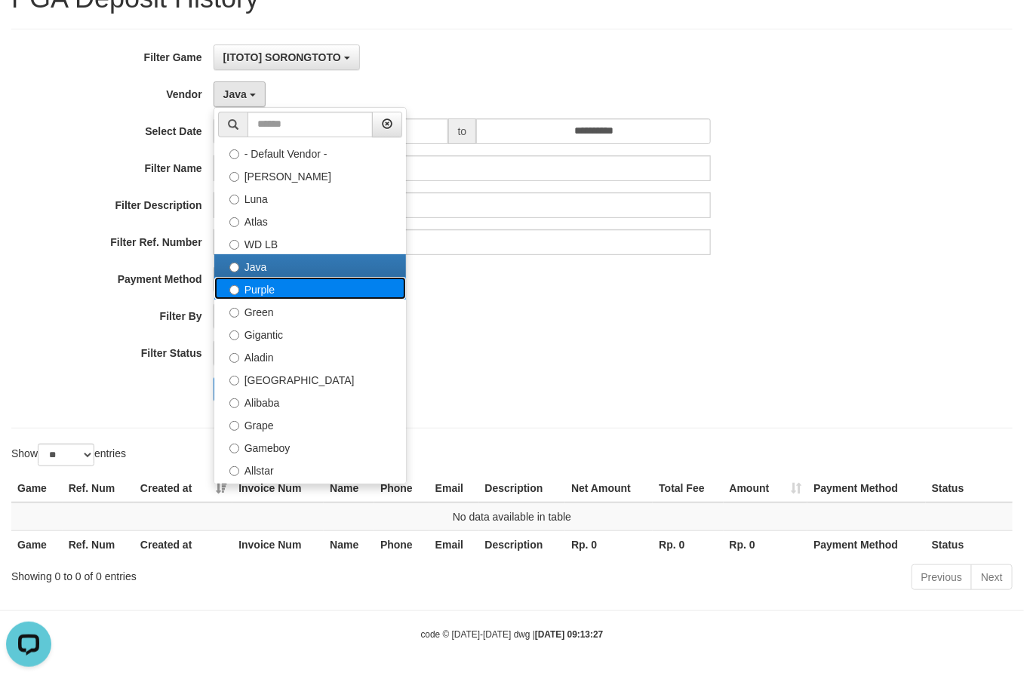
click at [264, 294] on label "Purple" at bounding box center [310, 288] width 192 height 23
select select "**********"
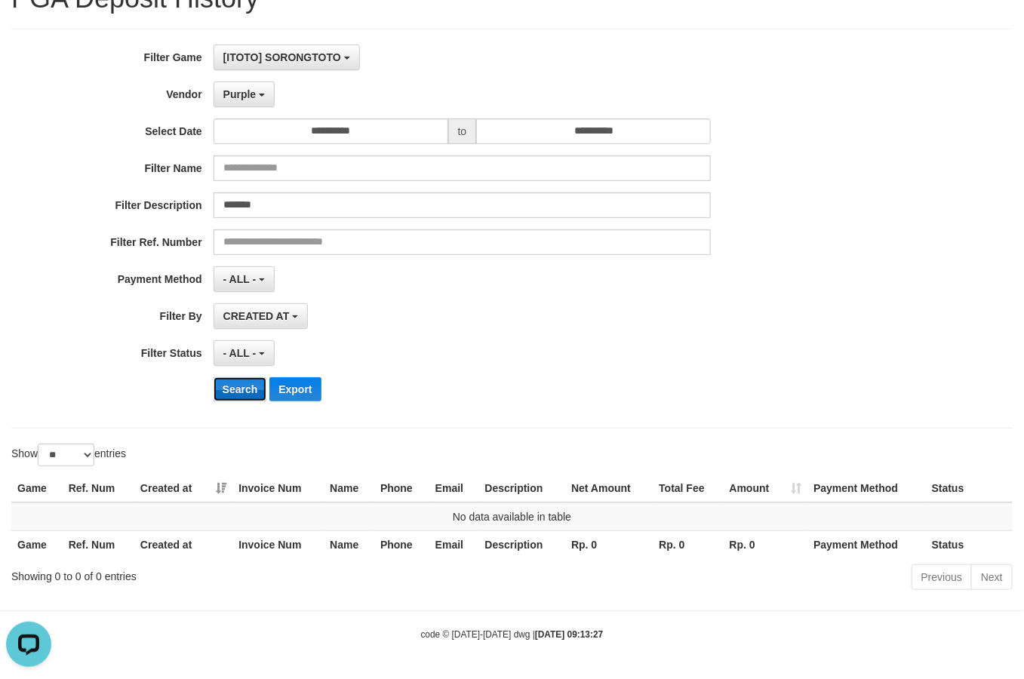
click at [238, 393] on button "Search" at bounding box center [241, 389] width 54 height 24
drag, startPoint x: 243, startPoint y: 87, endPoint x: 251, endPoint y: 263, distance: 176.1
click at [243, 94] on span "Purple" at bounding box center [239, 94] width 33 height 12
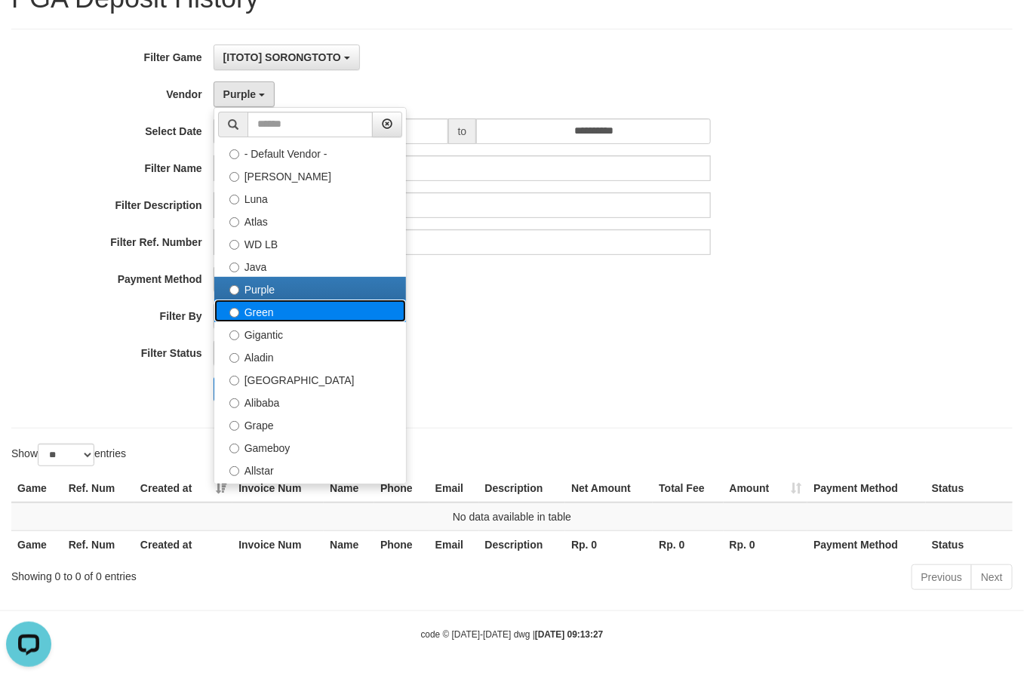
click at [283, 310] on label "Green" at bounding box center [310, 311] width 192 height 23
select select "**********"
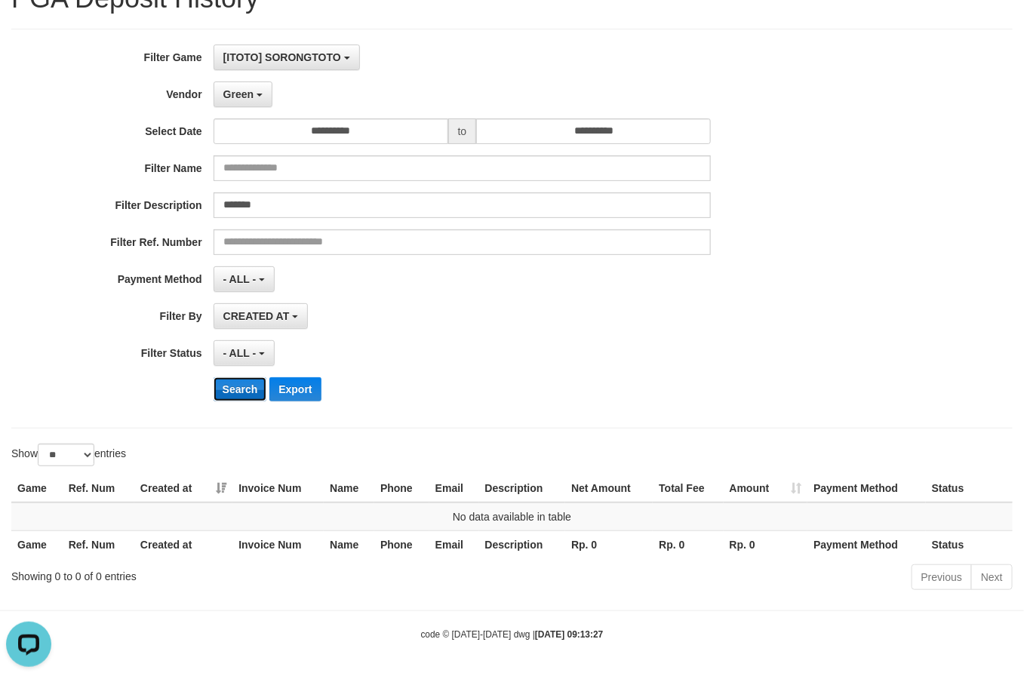
click at [251, 389] on button "Search" at bounding box center [241, 389] width 54 height 24
click at [253, 100] on button "Green" at bounding box center [243, 95] width 59 height 26
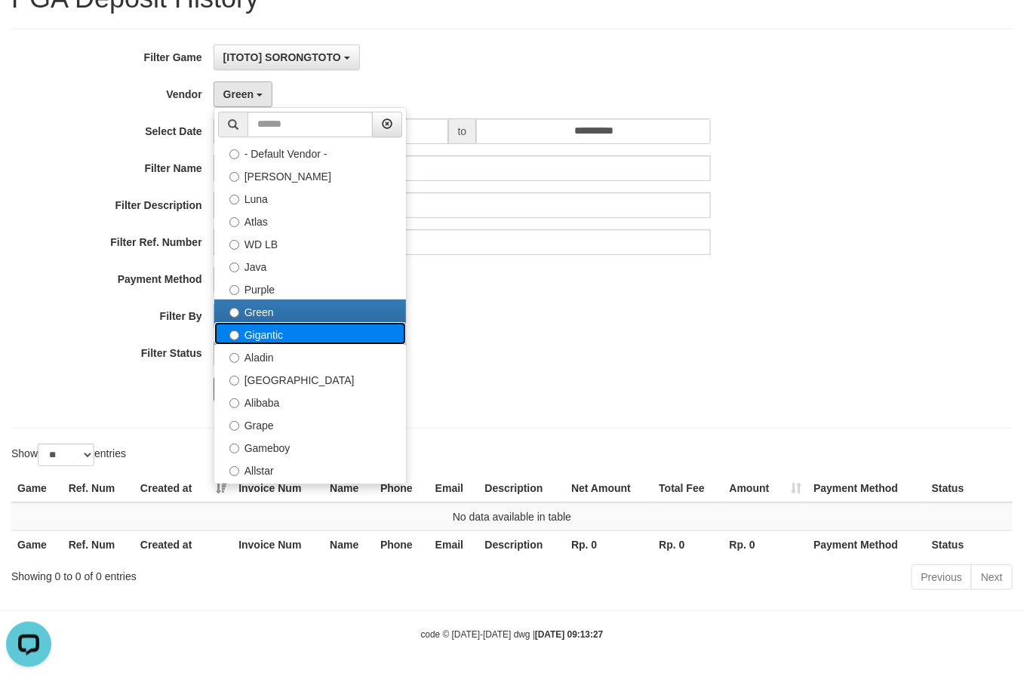
click at [277, 326] on label "Gigantic" at bounding box center [310, 333] width 192 height 23
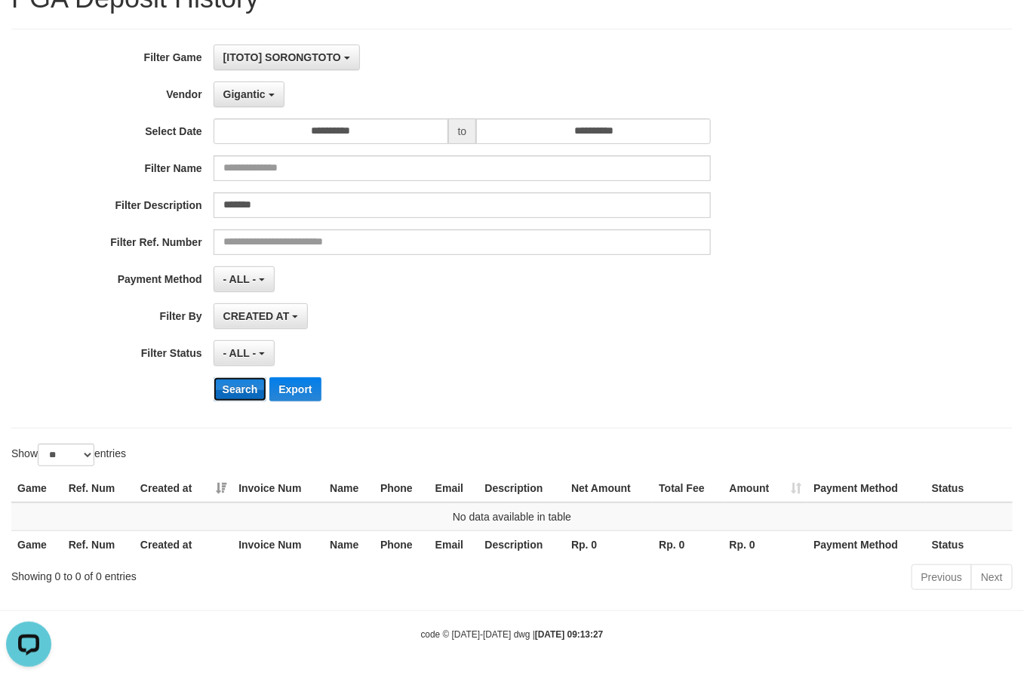
click at [236, 400] on button "Search" at bounding box center [241, 389] width 54 height 24
drag, startPoint x: 239, startPoint y: 95, endPoint x: 249, endPoint y: 164, distance: 69.5
click at [239, 99] on button "Gigantic" at bounding box center [249, 95] width 71 height 26
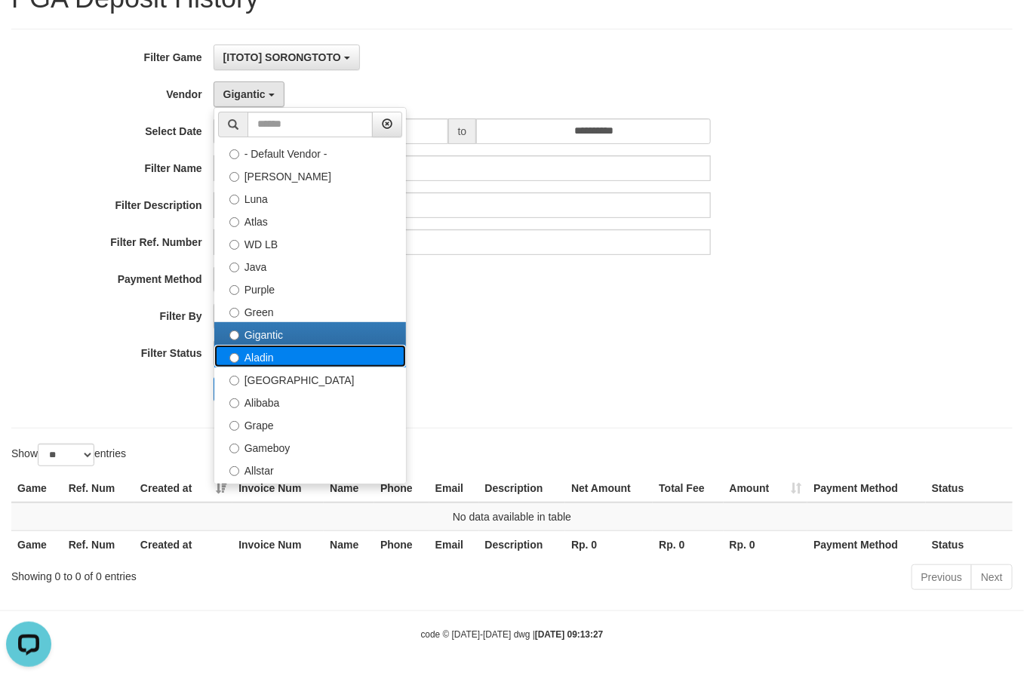
click at [276, 350] on label "Aladin" at bounding box center [310, 356] width 192 height 23
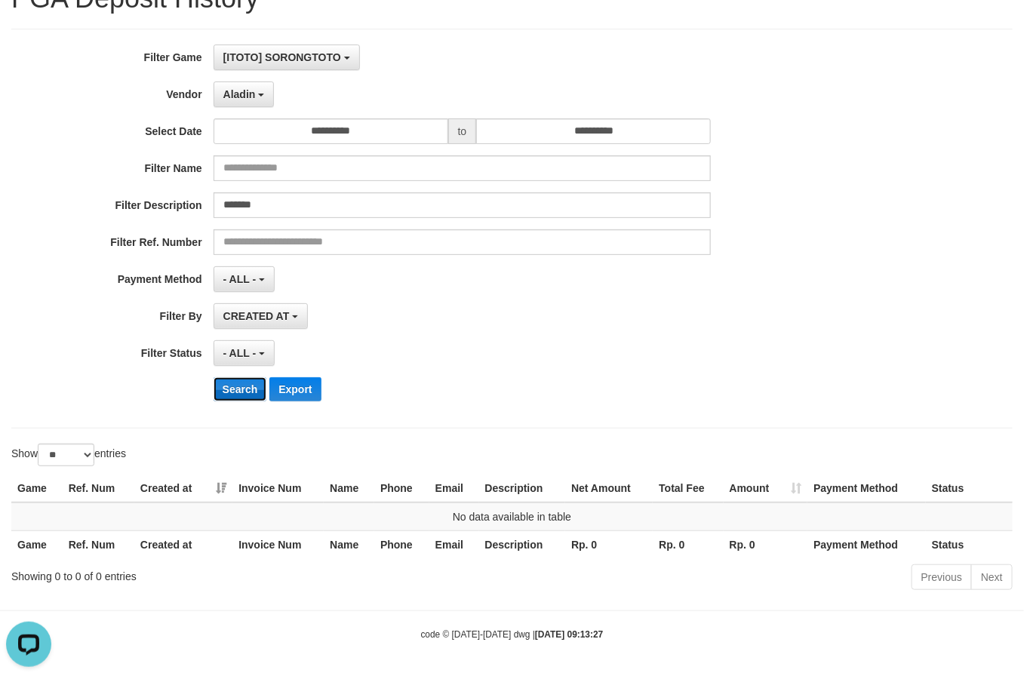
click at [239, 393] on button "Search" at bounding box center [241, 389] width 54 height 24
click at [245, 92] on span "Aladin" at bounding box center [239, 94] width 32 height 12
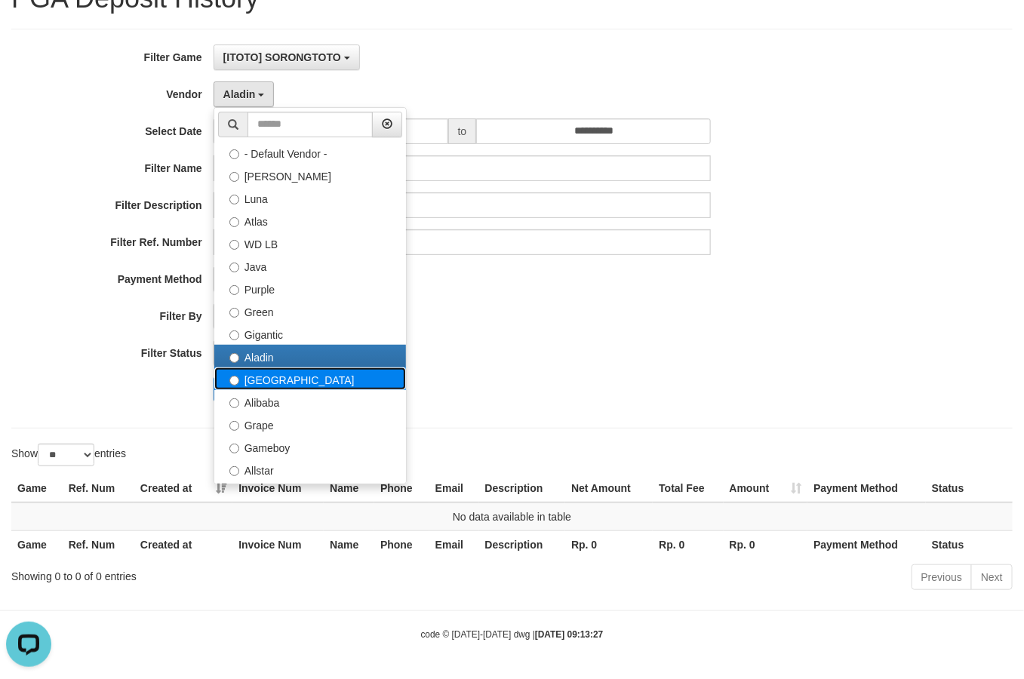
drag, startPoint x: 285, startPoint y: 377, endPoint x: 258, endPoint y: 411, distance: 43.0
click at [285, 379] on label "[GEOGRAPHIC_DATA]" at bounding box center [310, 379] width 192 height 23
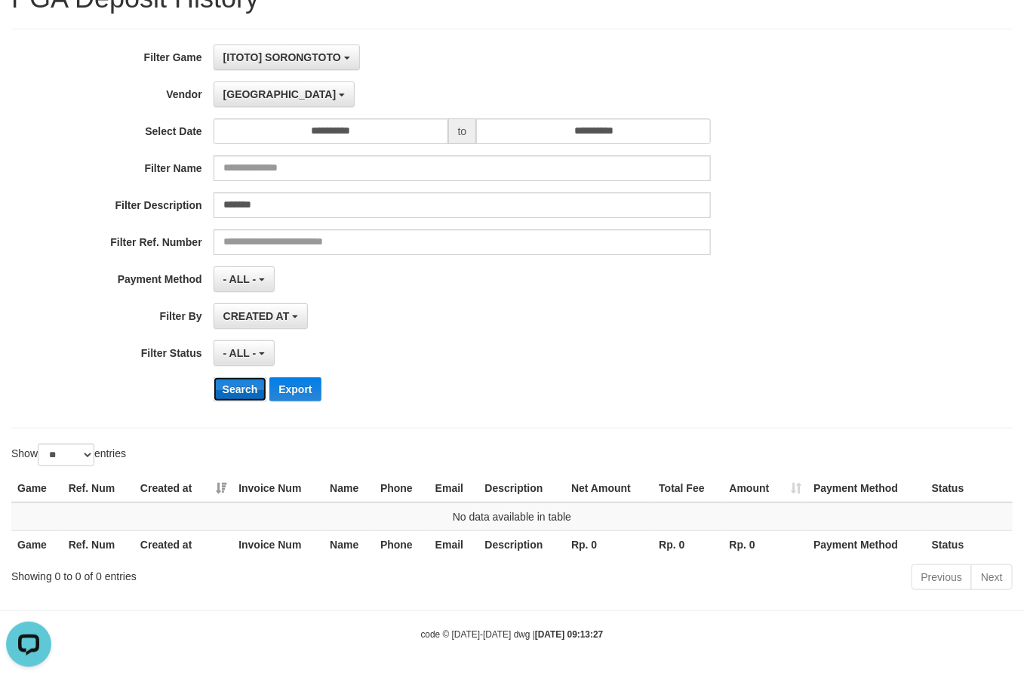
click at [244, 377] on button "Search" at bounding box center [241, 389] width 54 height 24
click at [248, 94] on span "[GEOGRAPHIC_DATA]" at bounding box center [279, 94] width 113 height 12
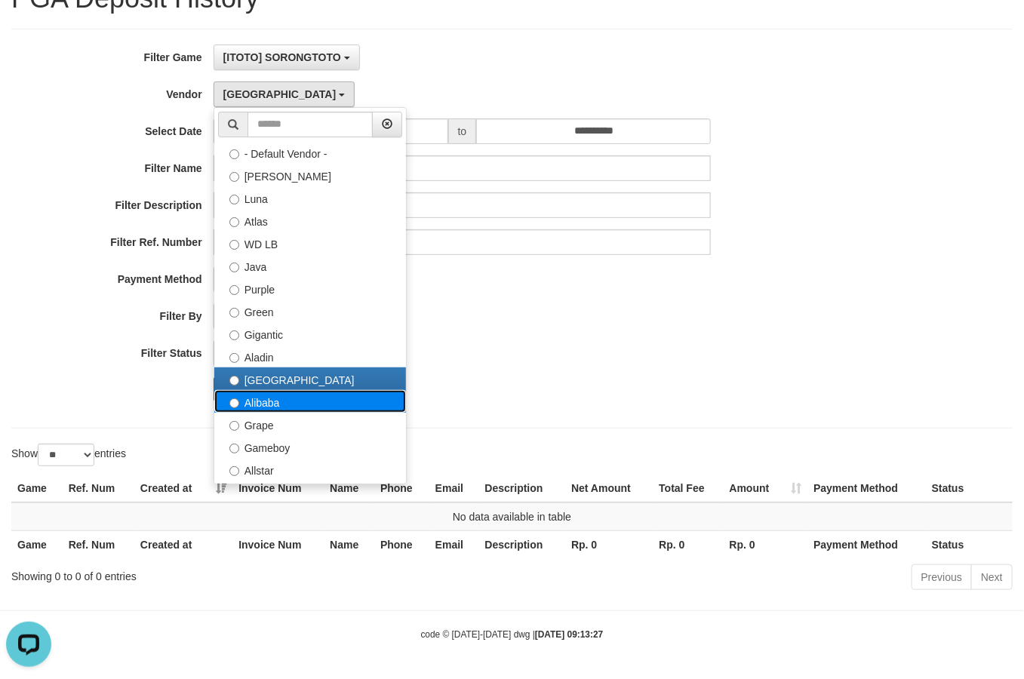
click at [278, 401] on label "Alibaba" at bounding box center [310, 401] width 192 height 23
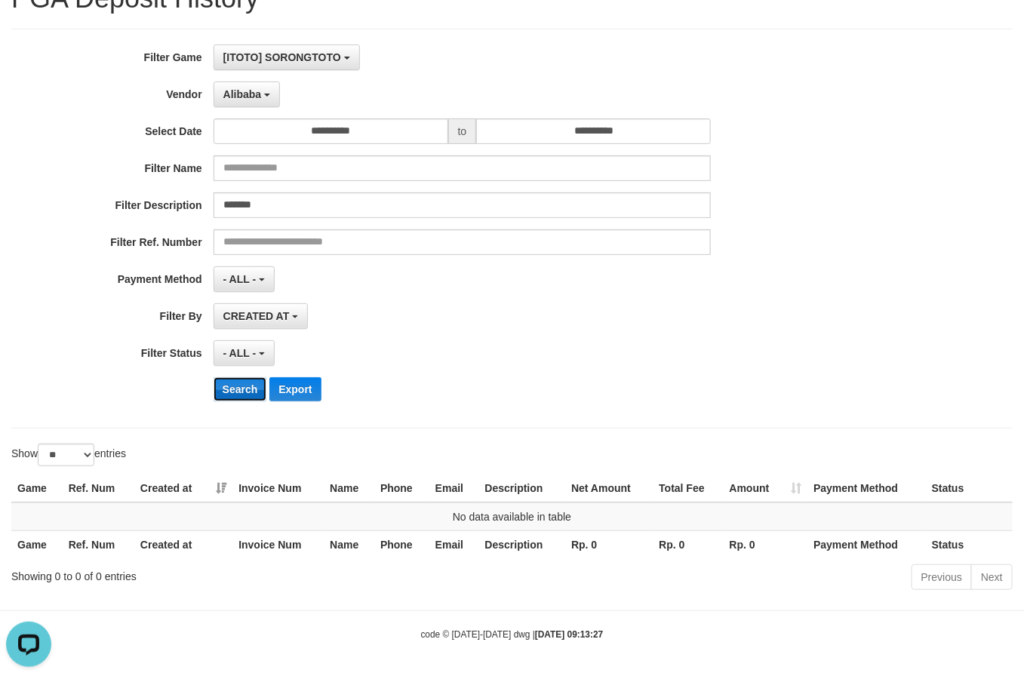
click at [230, 382] on button "Search" at bounding box center [241, 389] width 54 height 24
click at [254, 94] on span "Alibaba" at bounding box center [242, 94] width 39 height 12
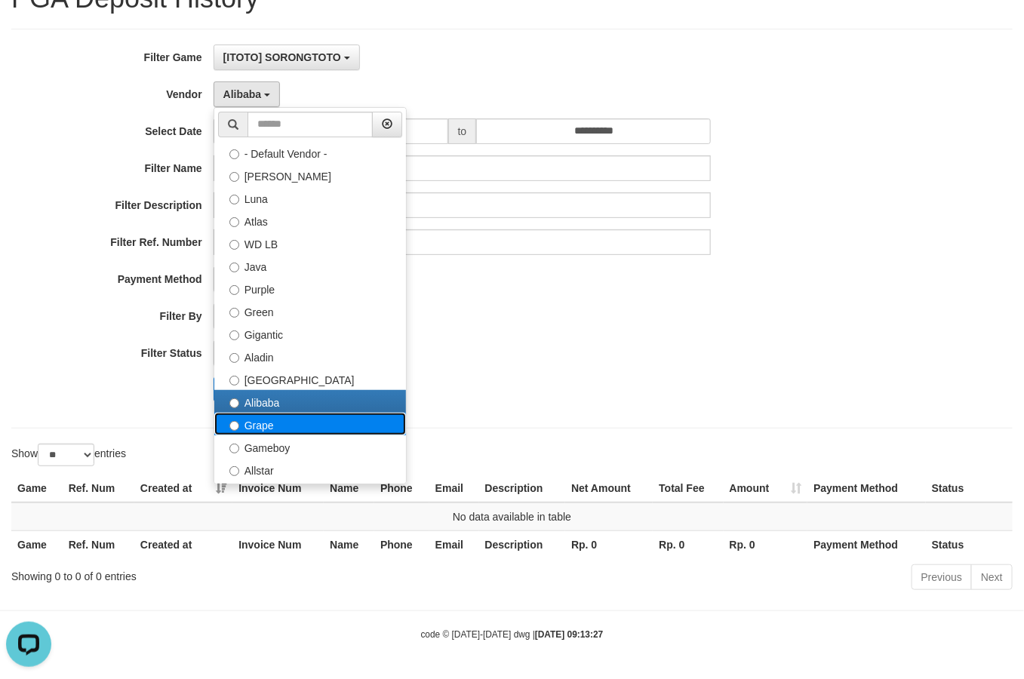
click at [279, 423] on label "Grape" at bounding box center [310, 424] width 192 height 23
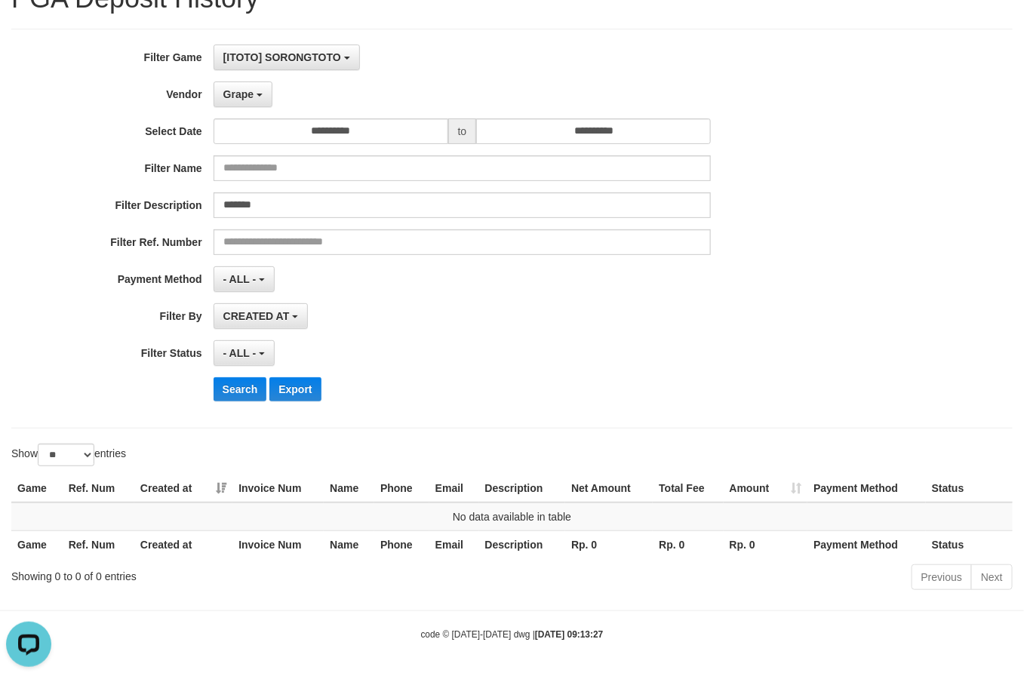
click at [246, 408] on div "**********" at bounding box center [427, 229] width 854 height 368
click at [244, 390] on button "Search" at bounding box center [241, 389] width 54 height 24
drag, startPoint x: 257, startPoint y: 91, endPoint x: 255, endPoint y: 113, distance: 22.0
click at [257, 99] on button "Grape" at bounding box center [243, 95] width 59 height 26
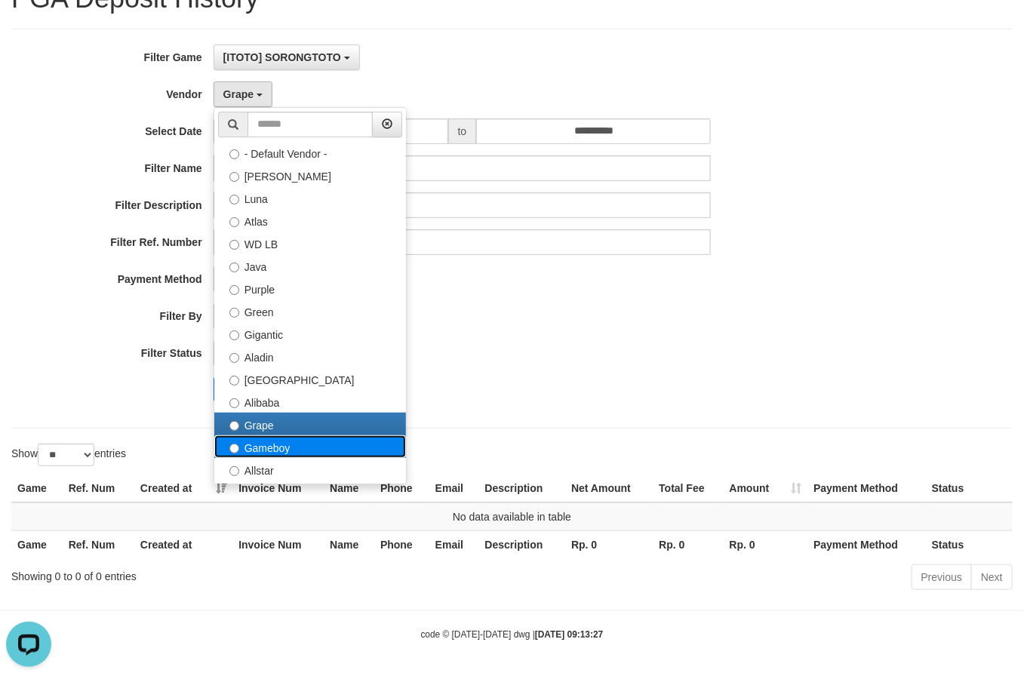
click at [274, 445] on label "Gameboy" at bounding box center [310, 447] width 192 height 23
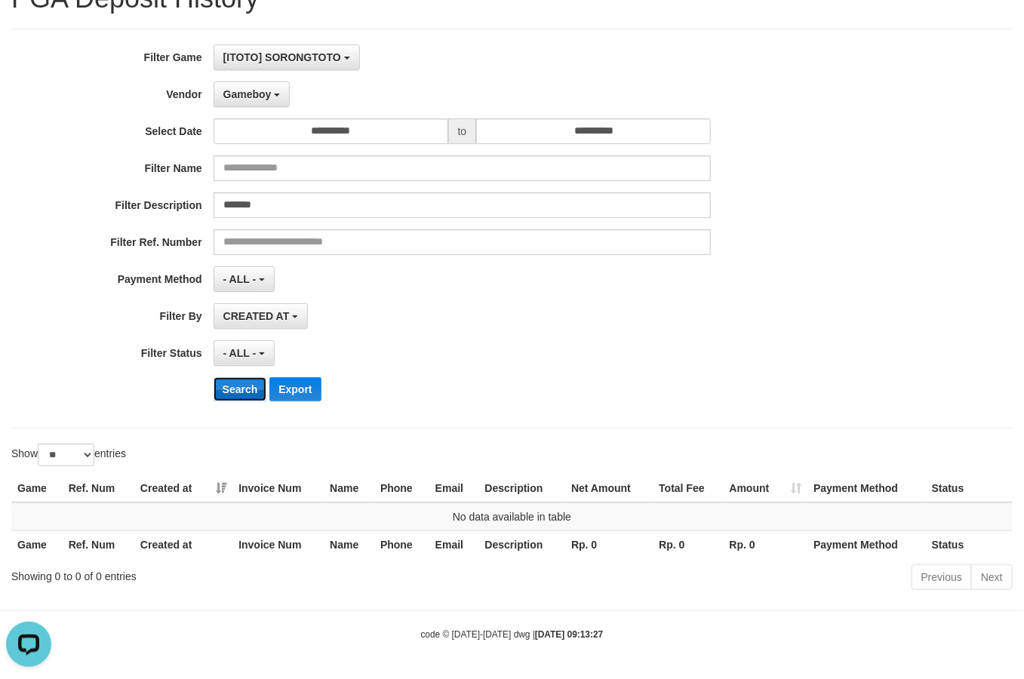
click at [243, 394] on button "Search" at bounding box center [241, 389] width 54 height 24
click at [251, 85] on button "Gameboy" at bounding box center [252, 95] width 77 height 26
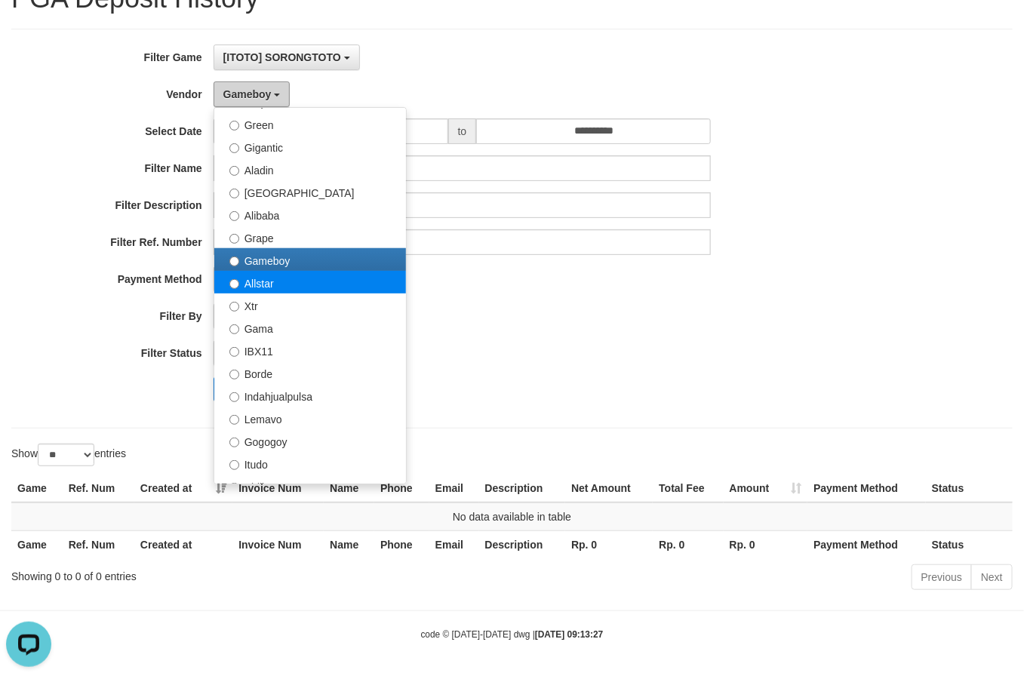
scroll to position [189, 0]
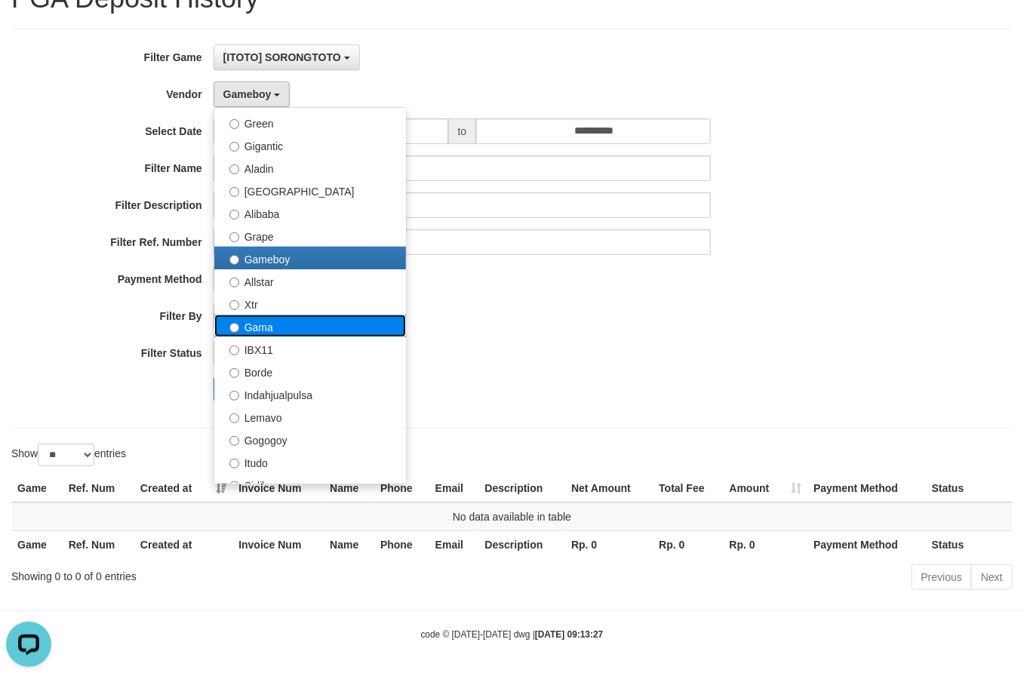
click at [297, 316] on label "Gama" at bounding box center [310, 326] width 192 height 23
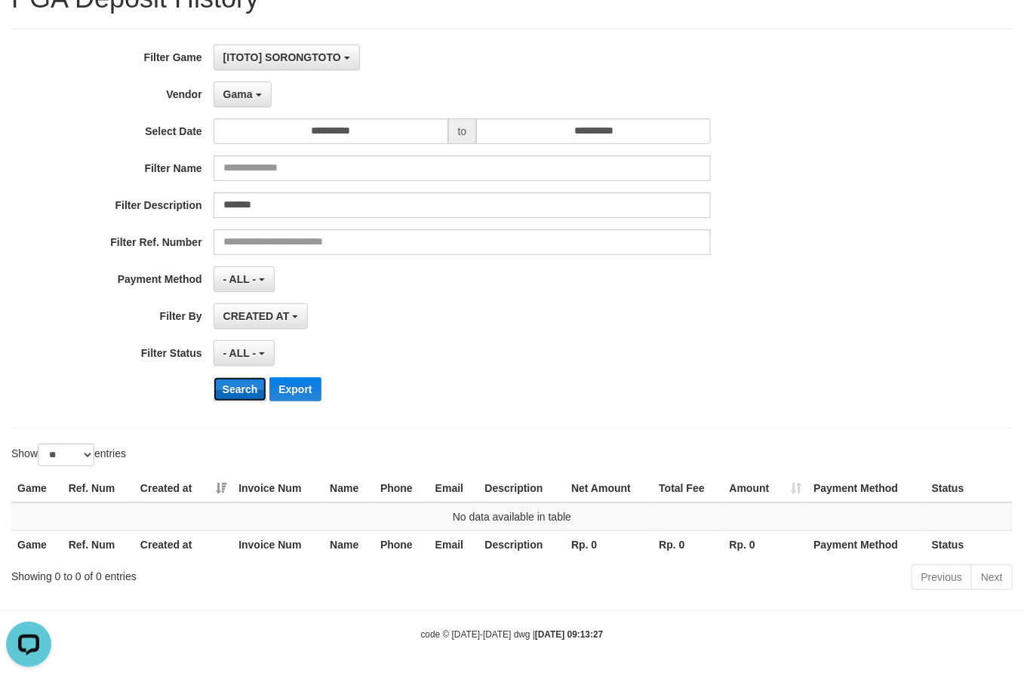
click at [234, 391] on button "Search" at bounding box center [241, 389] width 54 height 24
click at [253, 96] on button "Gama" at bounding box center [243, 95] width 58 height 26
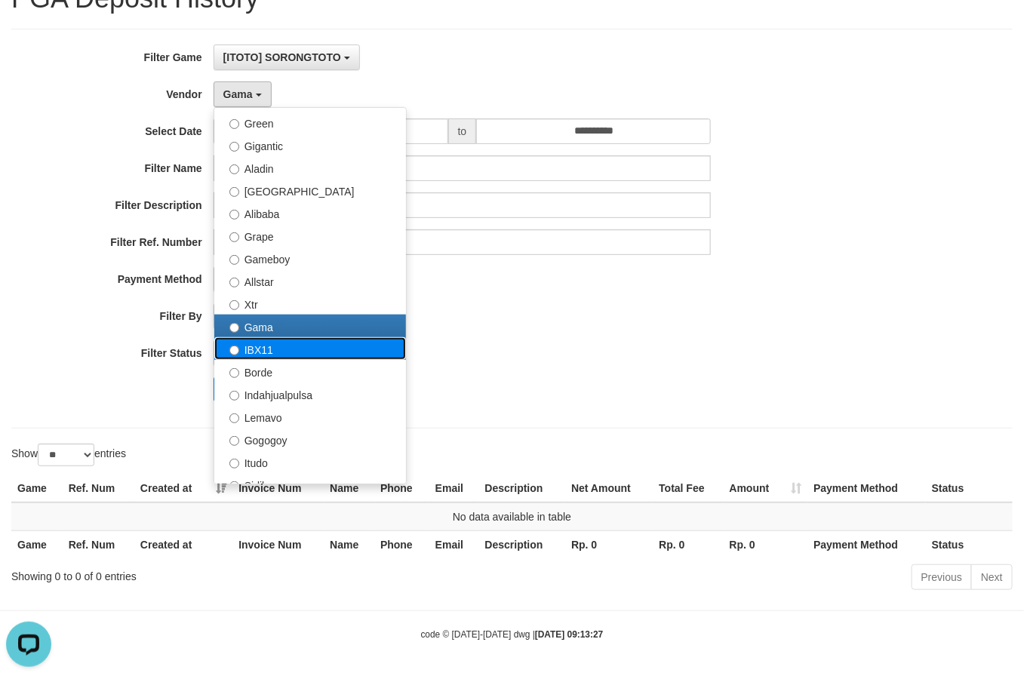
click at [291, 356] on label "IBX11" at bounding box center [310, 348] width 192 height 23
select select "**********"
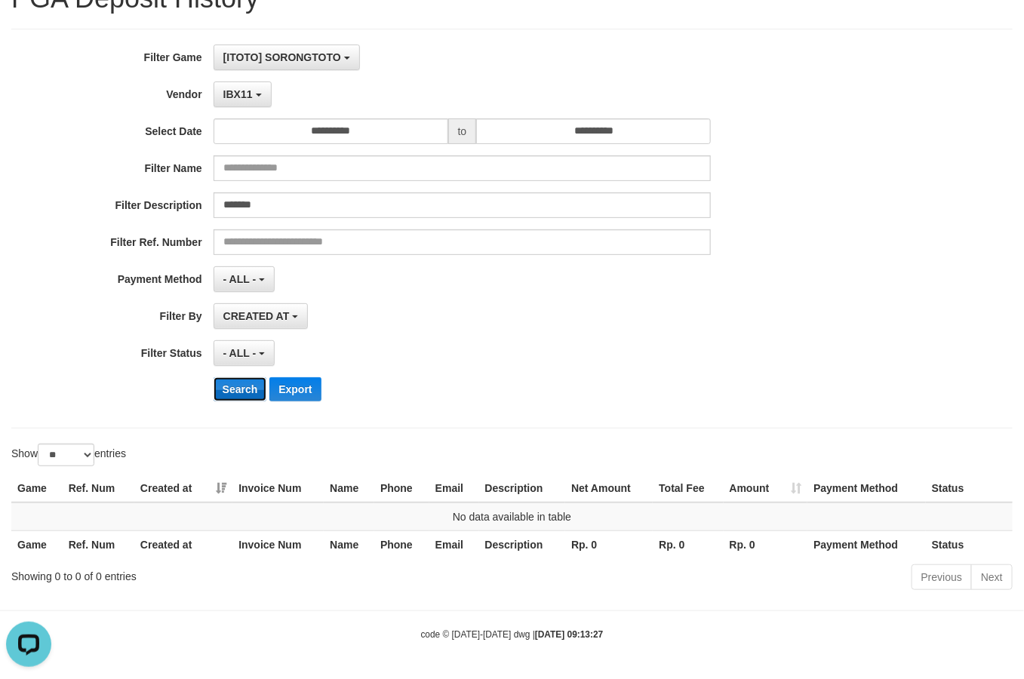
click at [247, 383] on button "Search" at bounding box center [241, 389] width 54 height 24
click at [248, 102] on button "IBX11" at bounding box center [243, 95] width 58 height 26
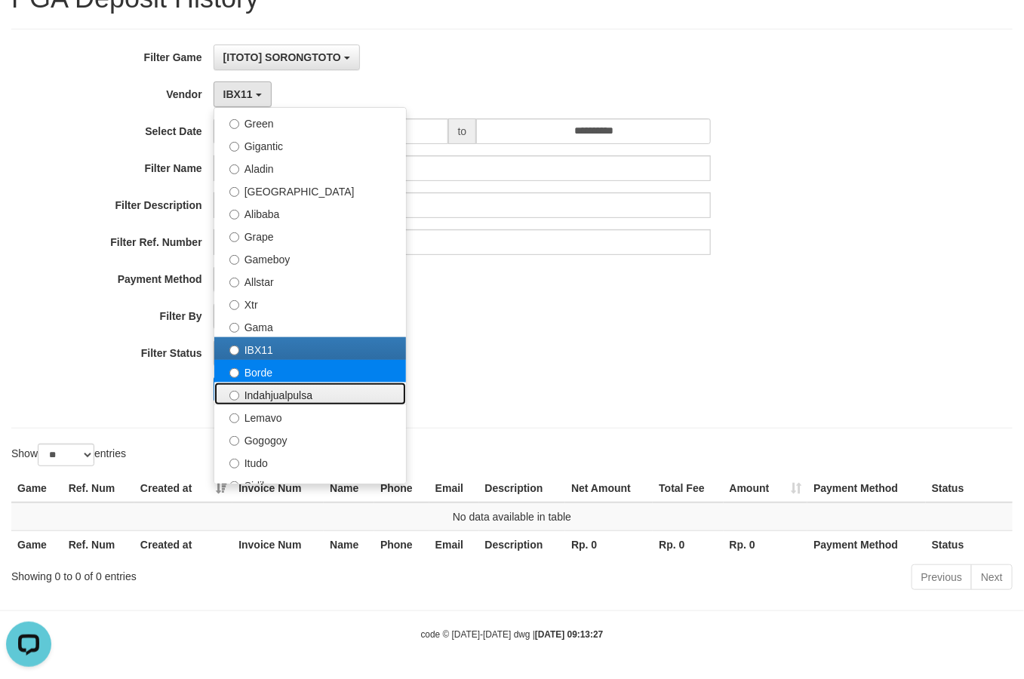
drag, startPoint x: 298, startPoint y: 391, endPoint x: 306, endPoint y: 371, distance: 21.0
click at [306, 371] on ul "- Default Vendor - [PERSON_NAME] Atlas WD LB Java Purple Green Gigantic Aladin …" at bounding box center [310, 295] width 193 height 377
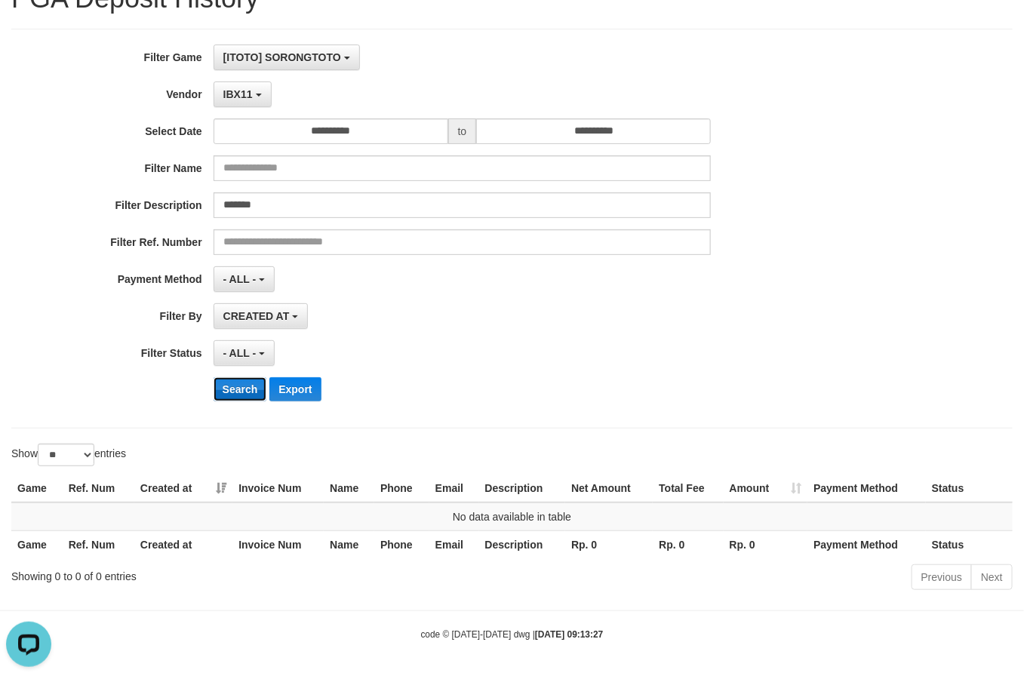
click at [232, 390] on button "Search" at bounding box center [241, 389] width 54 height 24
drag, startPoint x: 239, startPoint y: 87, endPoint x: 266, endPoint y: 233, distance: 148.1
click at [239, 88] on span "IBX11" at bounding box center [237, 94] width 29 height 12
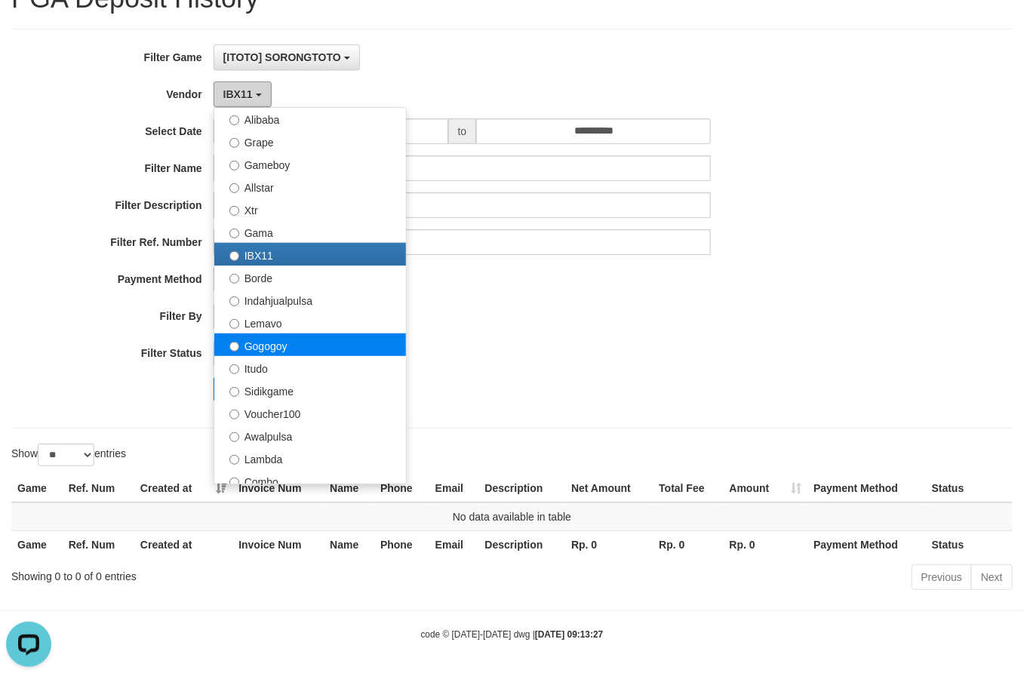
scroll to position [377, 0]
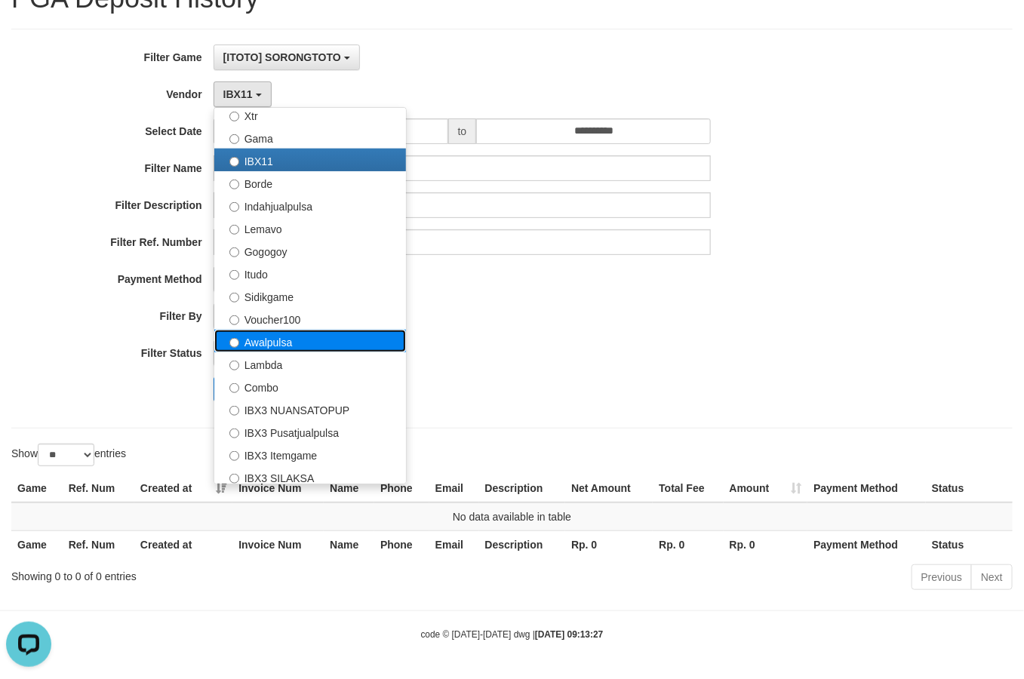
click at [314, 340] on label "Awalpulsa" at bounding box center [310, 341] width 192 height 23
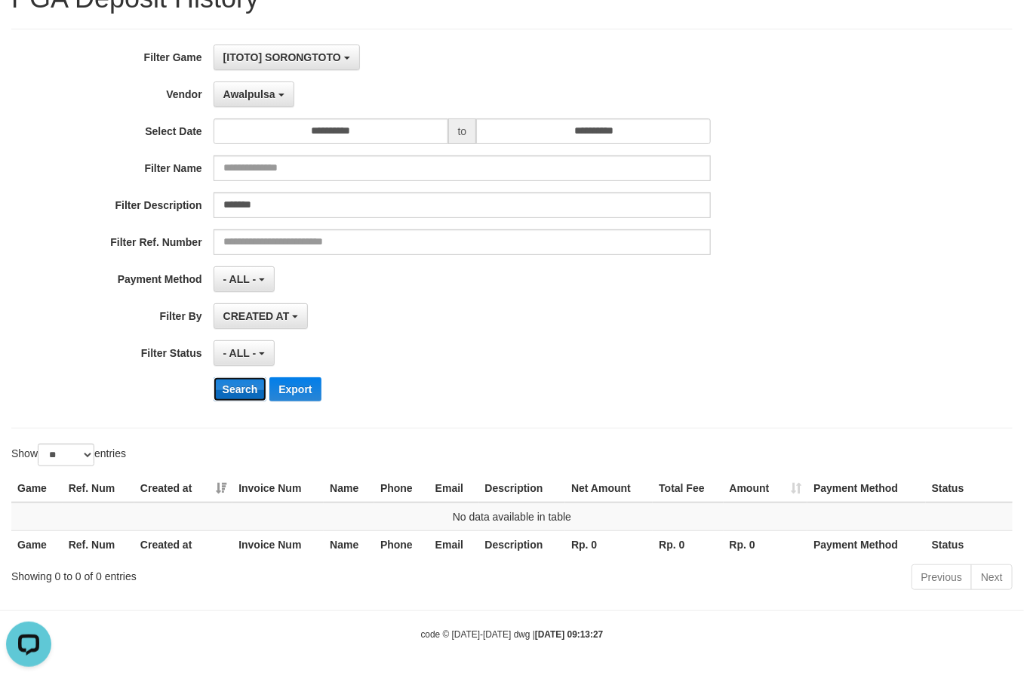
click at [234, 387] on button "Search" at bounding box center [241, 389] width 54 height 24
click at [259, 96] on span "Awalpulsa" at bounding box center [249, 94] width 52 height 12
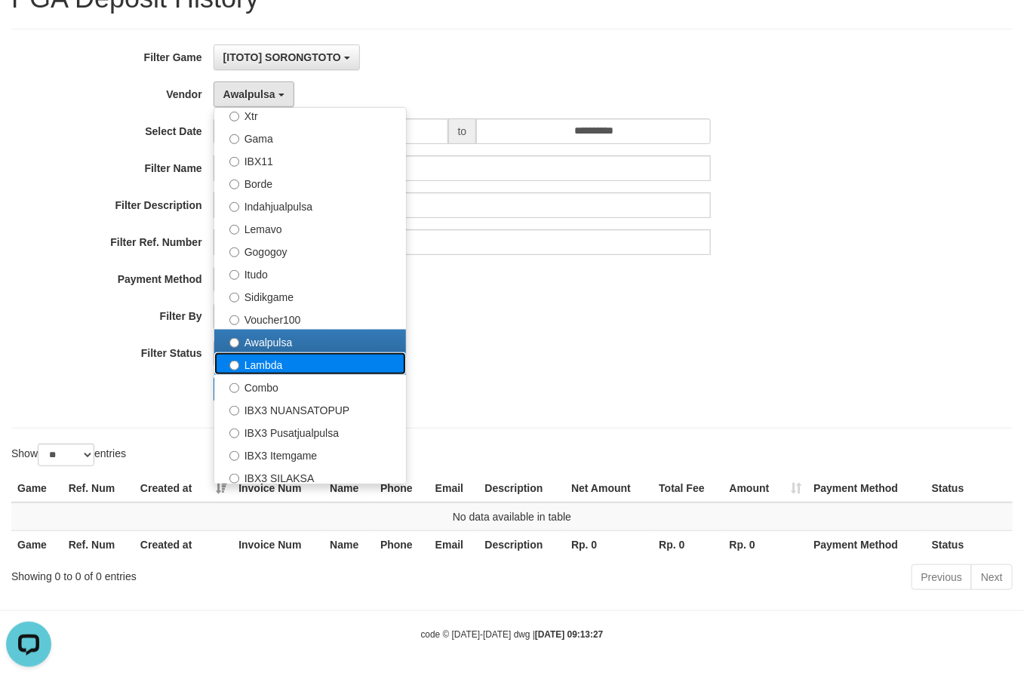
click at [319, 361] on label "Lambda" at bounding box center [310, 364] width 192 height 23
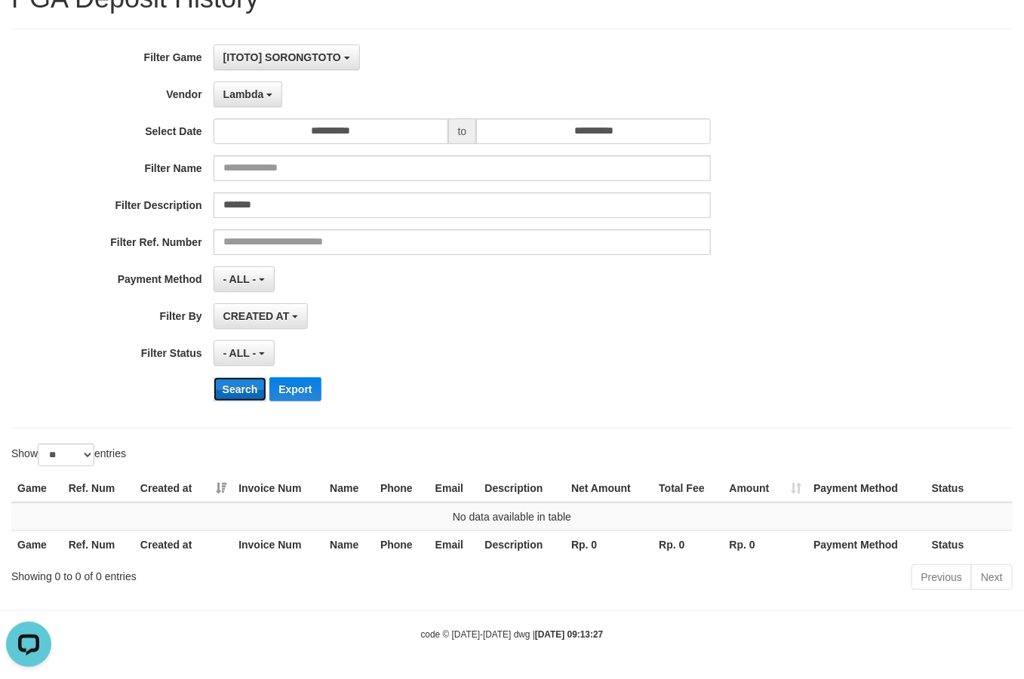
click at [248, 390] on button "Search" at bounding box center [241, 389] width 54 height 24
click at [262, 88] on span "Lambda" at bounding box center [243, 94] width 41 height 12
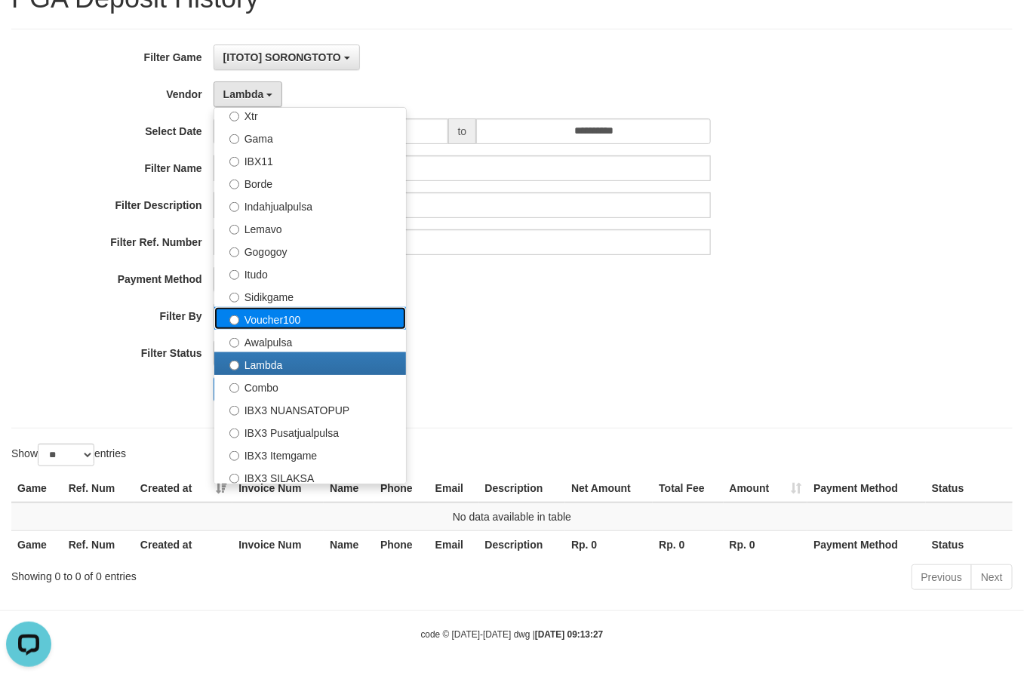
click at [316, 318] on label "Voucher100" at bounding box center [310, 318] width 192 height 23
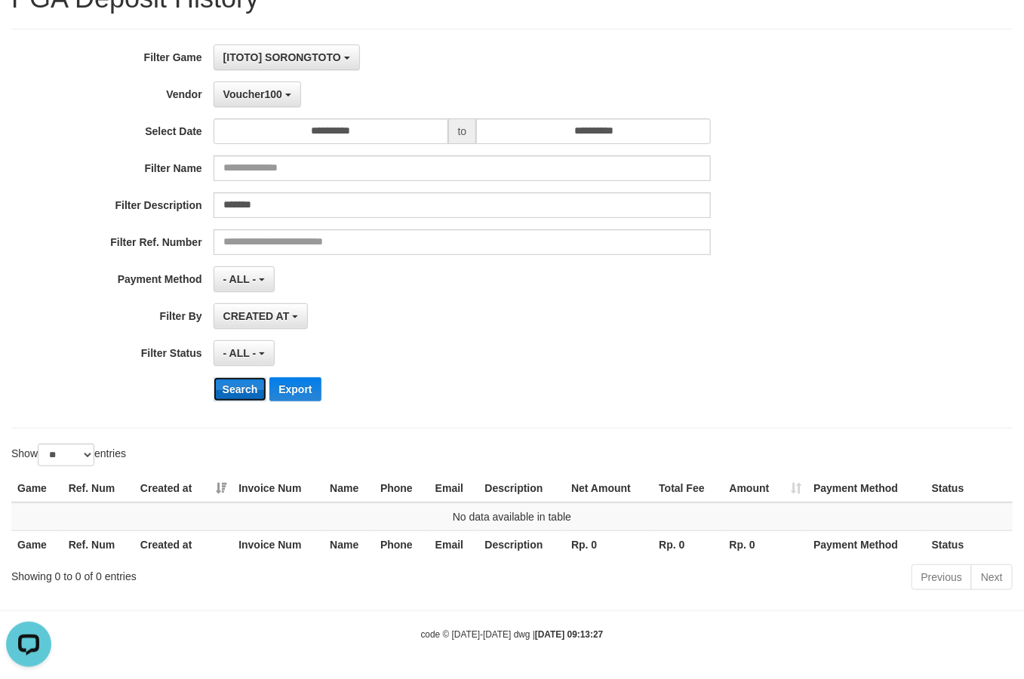
click at [248, 387] on button "Search" at bounding box center [241, 389] width 54 height 24
drag, startPoint x: 257, startPoint y: 94, endPoint x: 283, endPoint y: 171, distance: 80.7
click at [262, 96] on span "Voucher100" at bounding box center [252, 94] width 59 height 12
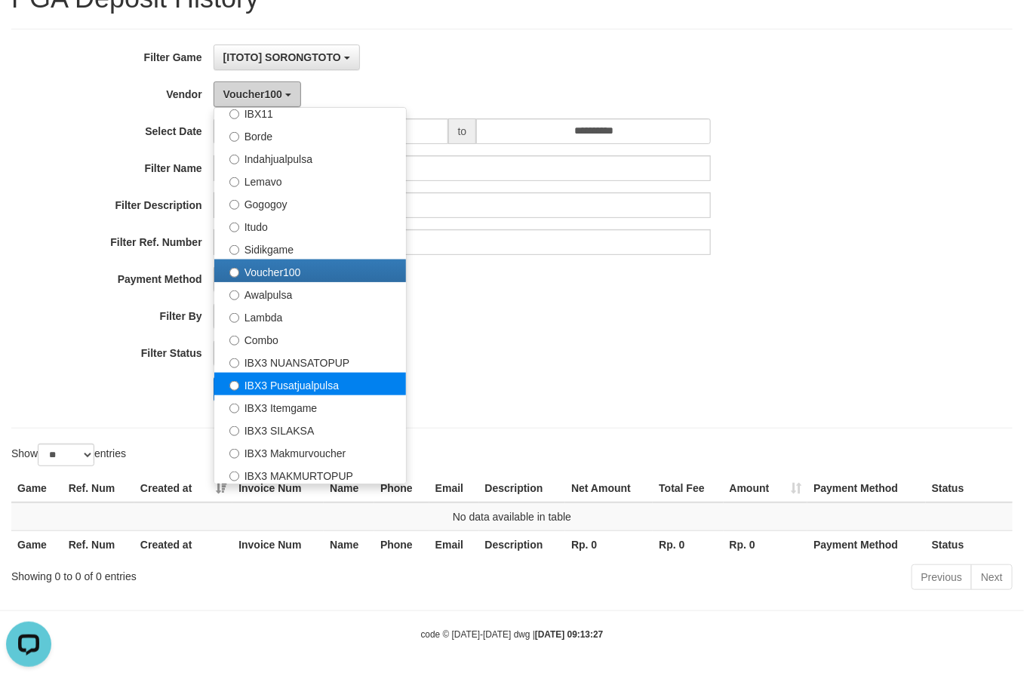
scroll to position [472, 0]
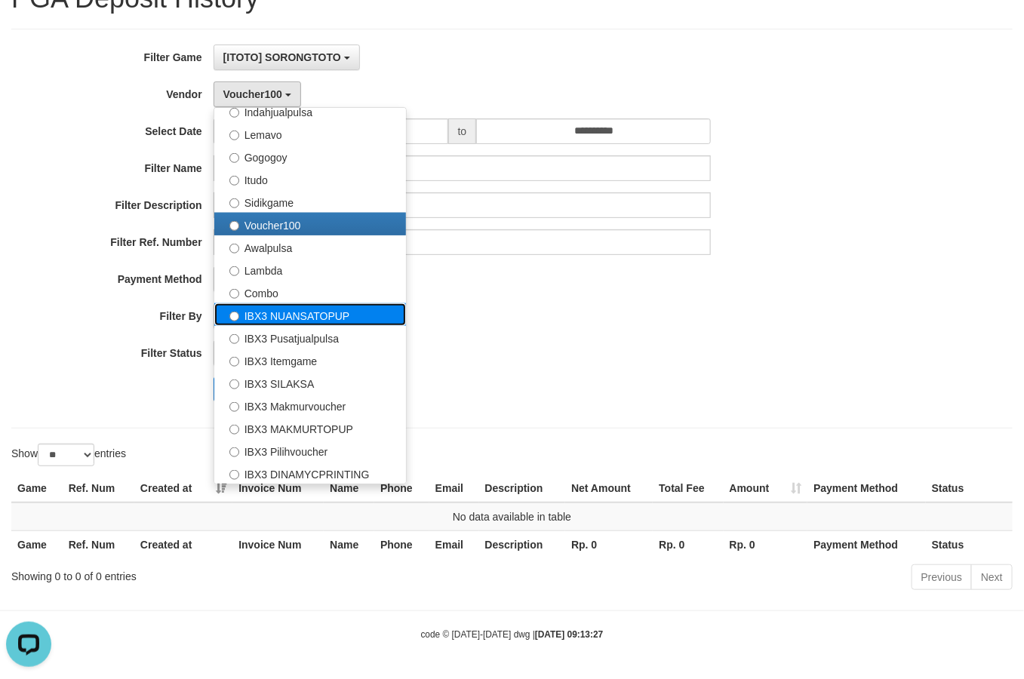
click at [337, 317] on label "IBX3 NUANSATOPUP" at bounding box center [310, 314] width 192 height 23
select select "**********"
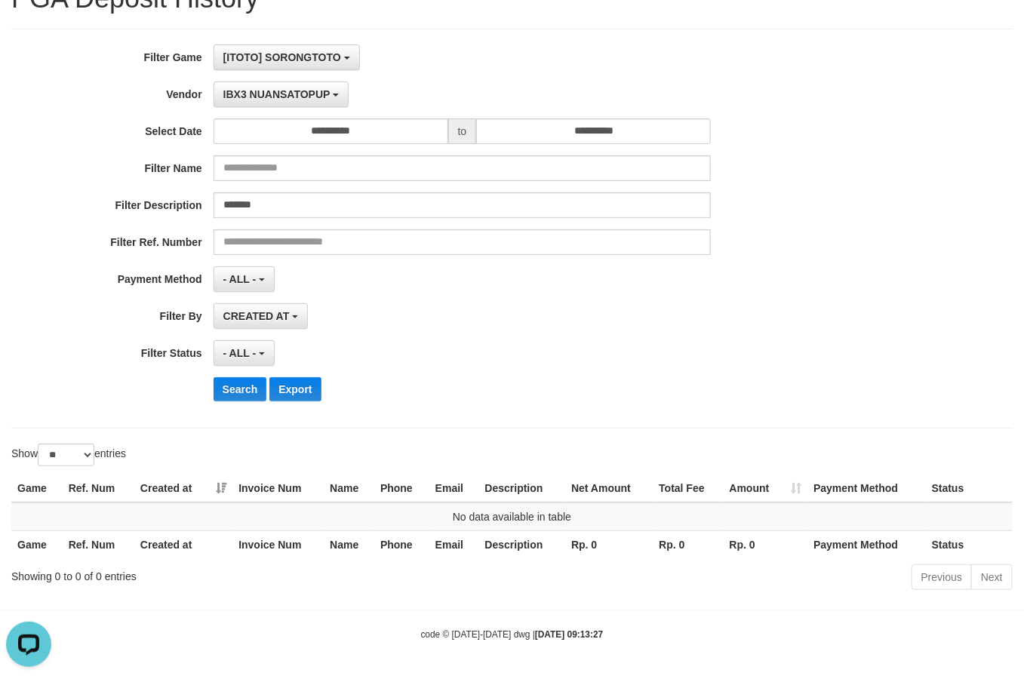
click at [247, 402] on div "**********" at bounding box center [427, 229] width 854 height 368
click at [244, 379] on button "Search" at bounding box center [241, 389] width 54 height 24
click at [284, 108] on div "**********" at bounding box center [427, 229] width 854 height 368
click at [281, 97] on span "IBX3 NUANSATOPUP" at bounding box center [276, 94] width 107 height 12
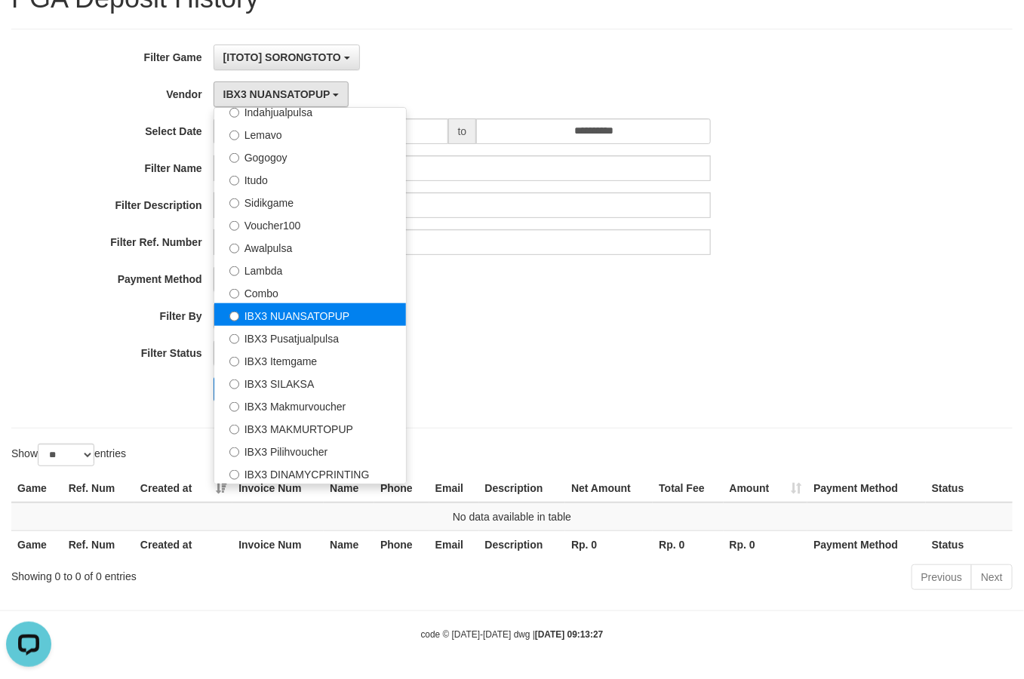
click at [302, 318] on label "IBX3 NUANSATOPUP" at bounding box center [310, 314] width 192 height 23
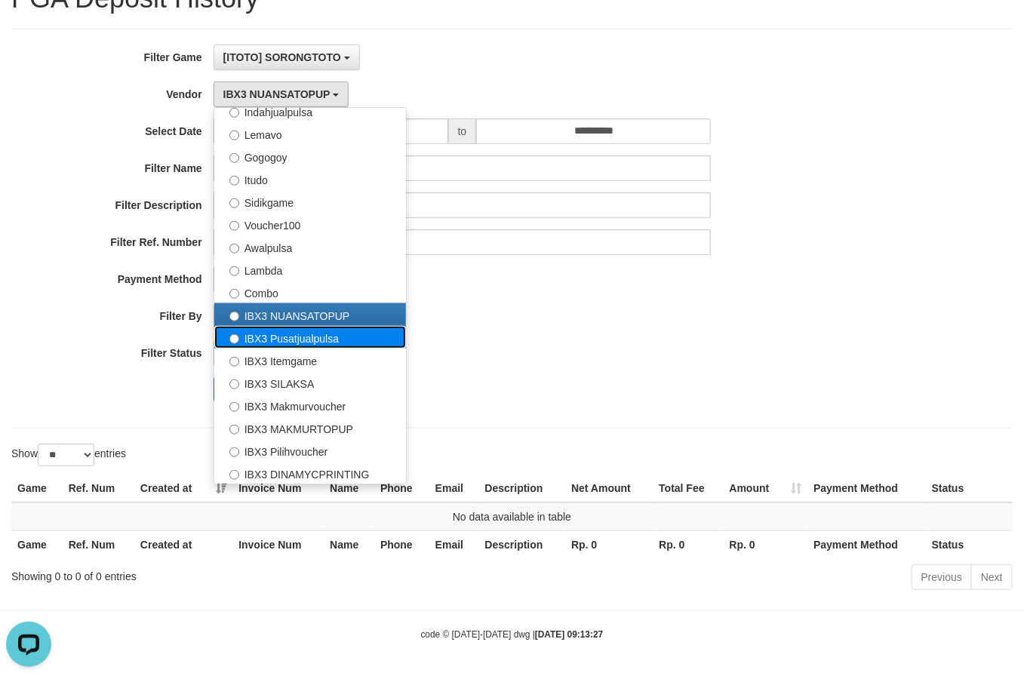
click at [303, 330] on label "IBX3 Pusatjualpulsa" at bounding box center [310, 337] width 192 height 23
select select "**********"
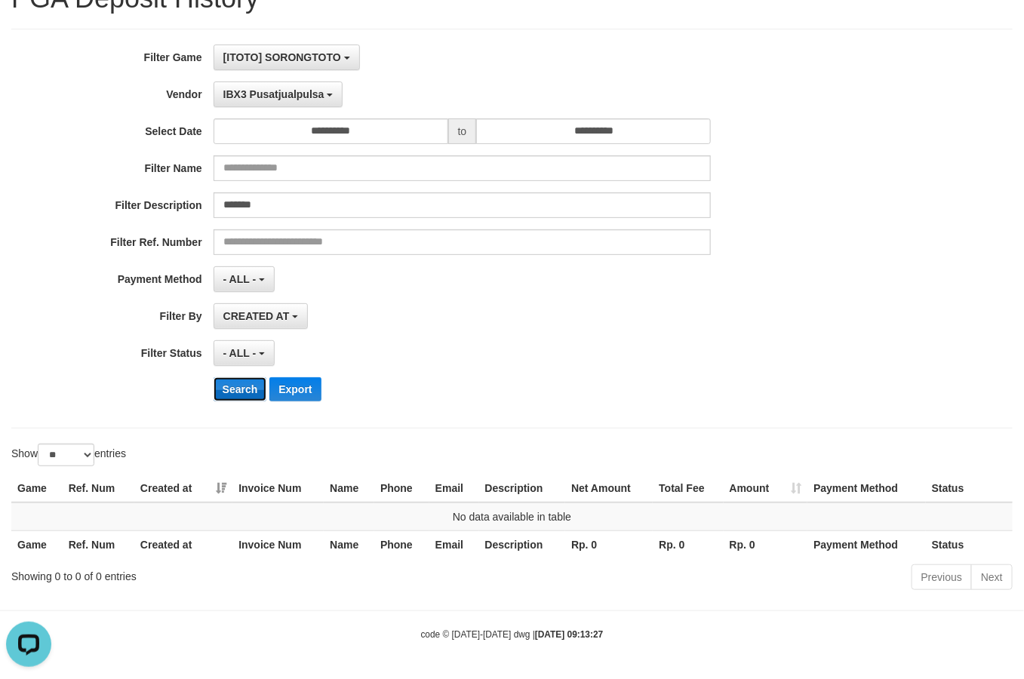
click at [242, 397] on button "Search" at bounding box center [241, 389] width 54 height 24
click at [273, 100] on button "IBX3 Pusatjualpulsa" at bounding box center [279, 95] width 130 height 26
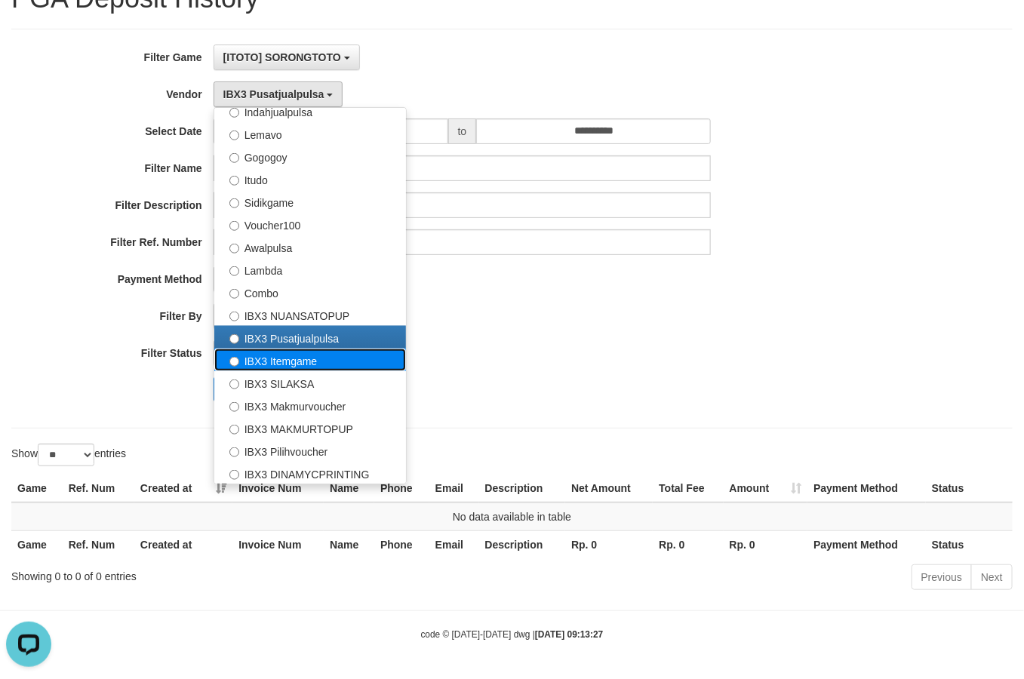
click at [311, 363] on label "IBX3 Itemgame" at bounding box center [310, 360] width 192 height 23
select select "**********"
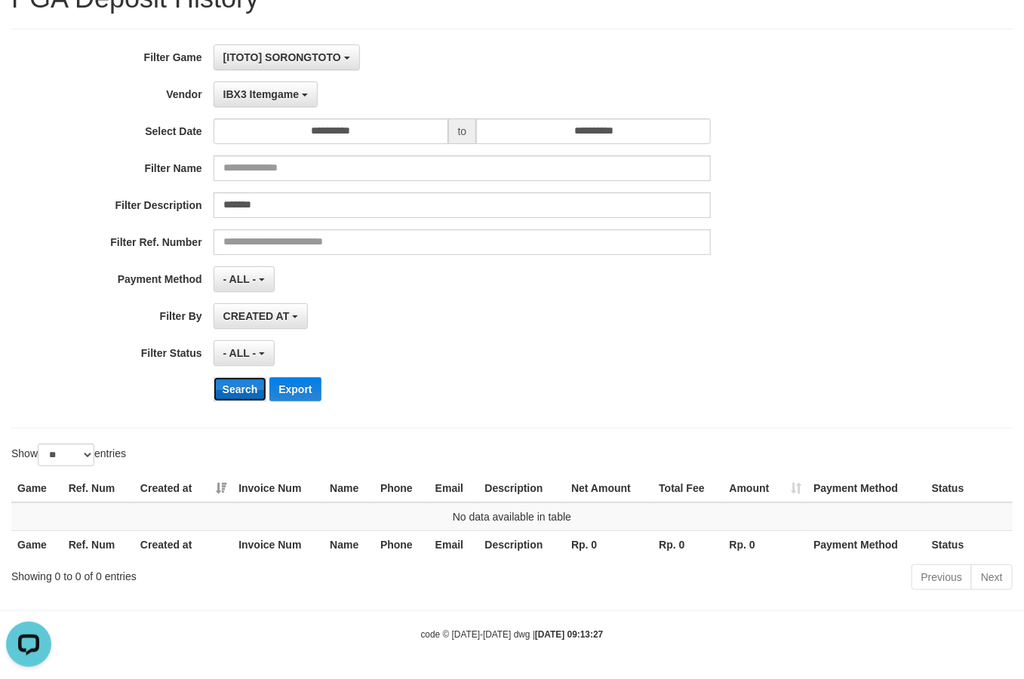
click at [242, 386] on button "Search" at bounding box center [241, 389] width 54 height 24
drag, startPoint x: 263, startPoint y: 80, endPoint x: 279, endPoint y: 128, distance: 51.1
click at [265, 84] on button "IBX3 Itemgame" at bounding box center [266, 95] width 104 height 26
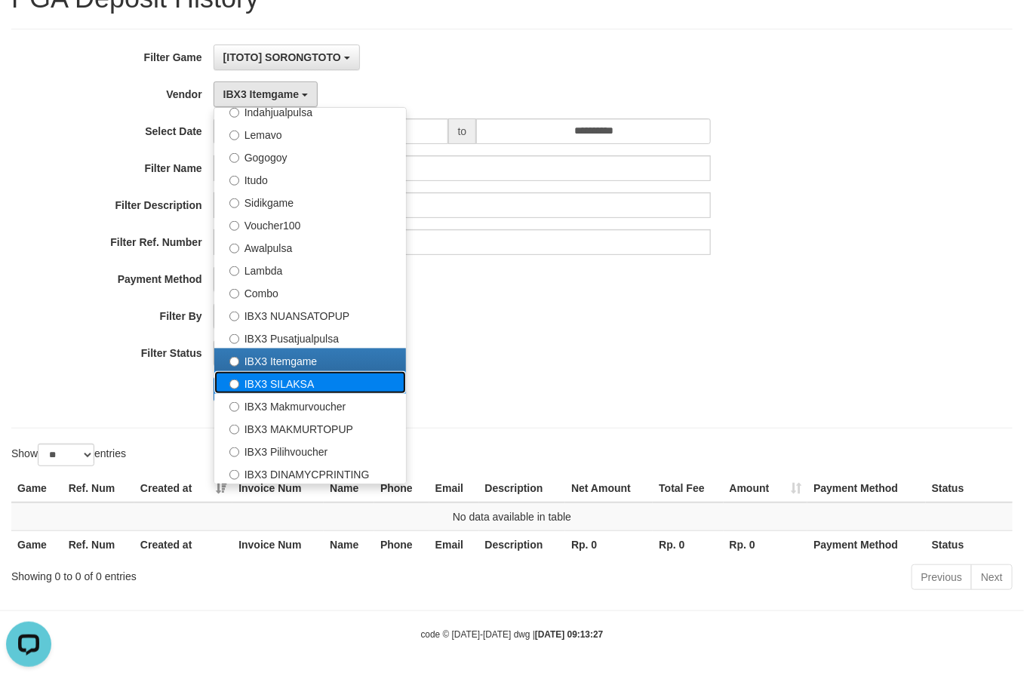
drag, startPoint x: 310, startPoint y: 375, endPoint x: 302, endPoint y: 387, distance: 14.2
click at [310, 375] on label "IBX3 SILAKSA" at bounding box center [310, 382] width 192 height 23
select select "**********"
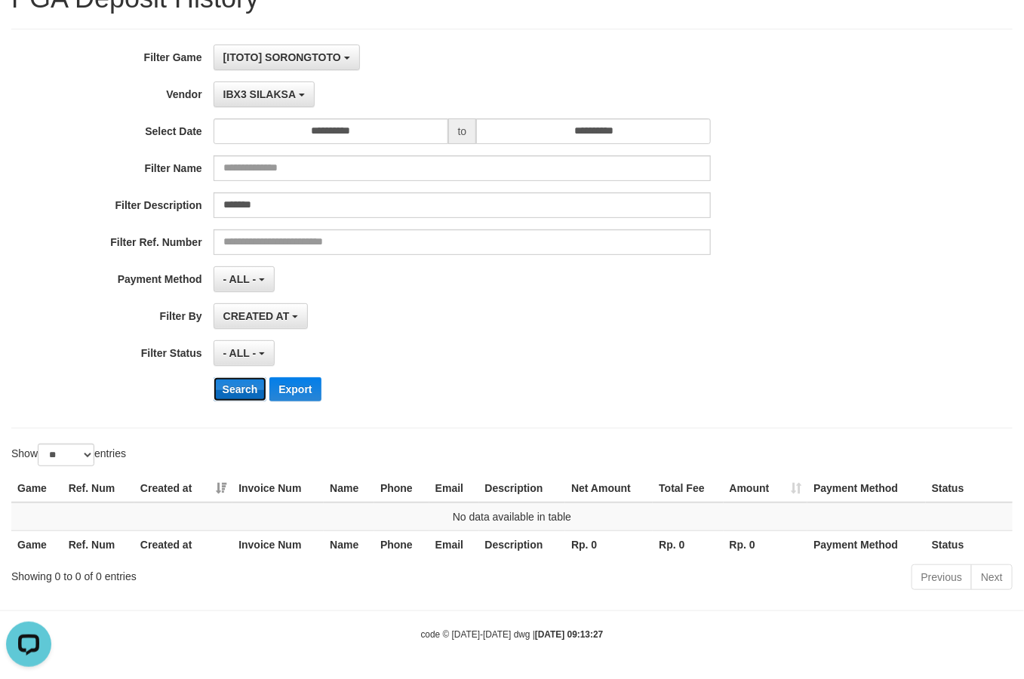
click at [234, 390] on button "Search" at bounding box center [241, 389] width 54 height 24
click at [248, 103] on button "IBX3 SILAKSA" at bounding box center [264, 95] width 101 height 26
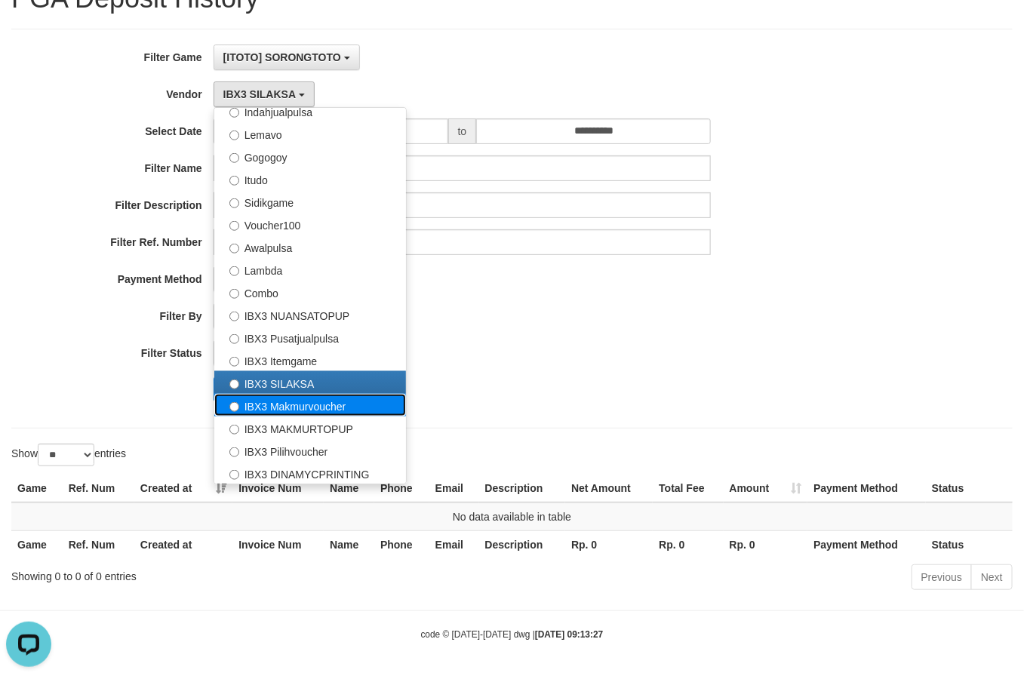
click at [289, 408] on label "IBX3 Makmurvoucher" at bounding box center [310, 405] width 192 height 23
select select "**********"
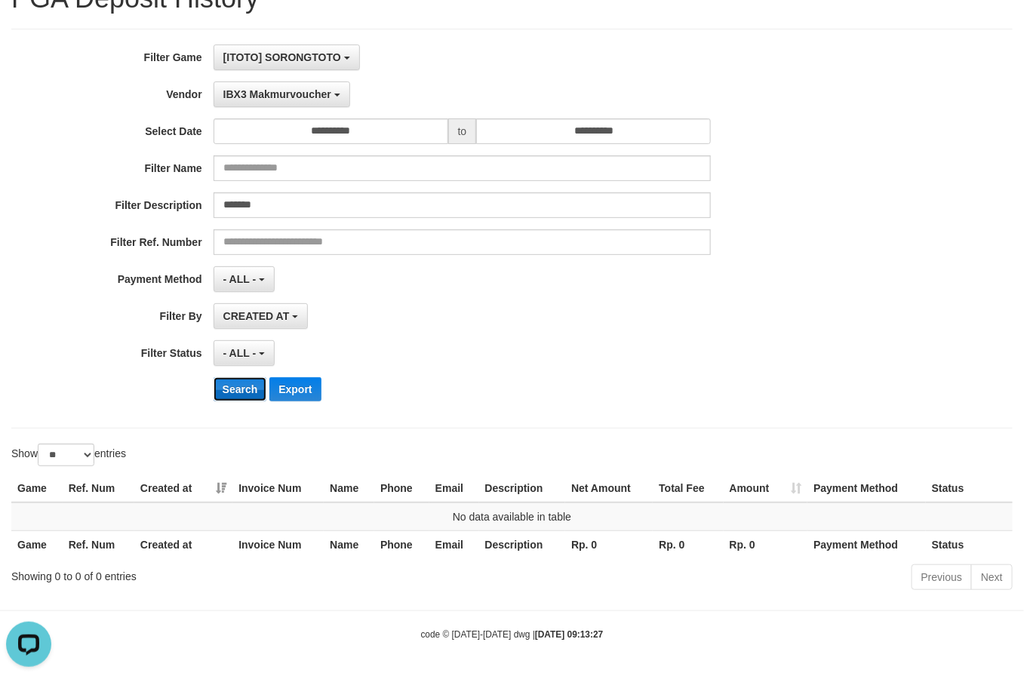
click at [234, 387] on button "Search" at bounding box center [241, 389] width 54 height 24
click at [257, 97] on span "IBX3 Makmurvoucher" at bounding box center [277, 94] width 108 height 12
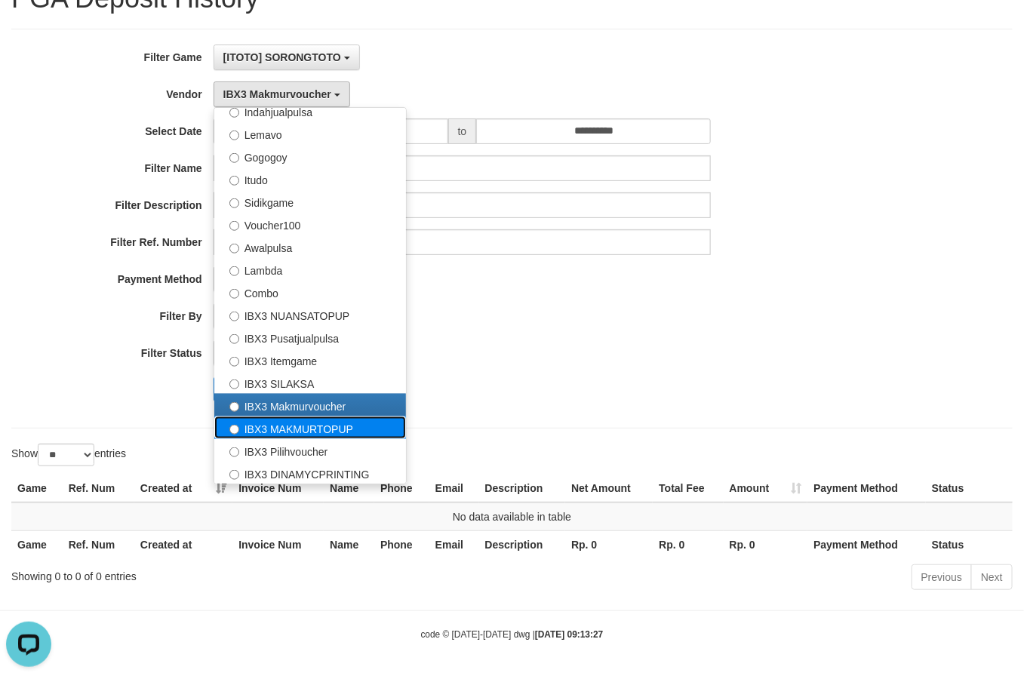
click at [293, 427] on label "IBX3 MAKMURTOPUP" at bounding box center [310, 428] width 192 height 23
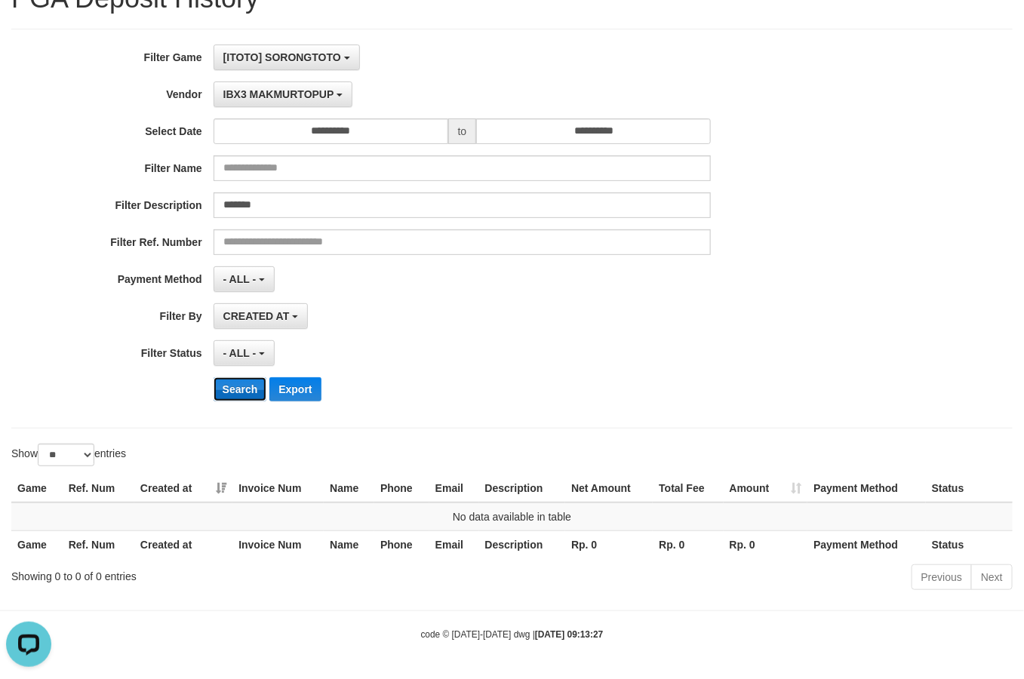
click at [223, 389] on button "Search" at bounding box center [241, 389] width 54 height 24
click at [269, 91] on span "IBX3 MAKMURTOPUP" at bounding box center [278, 94] width 111 height 12
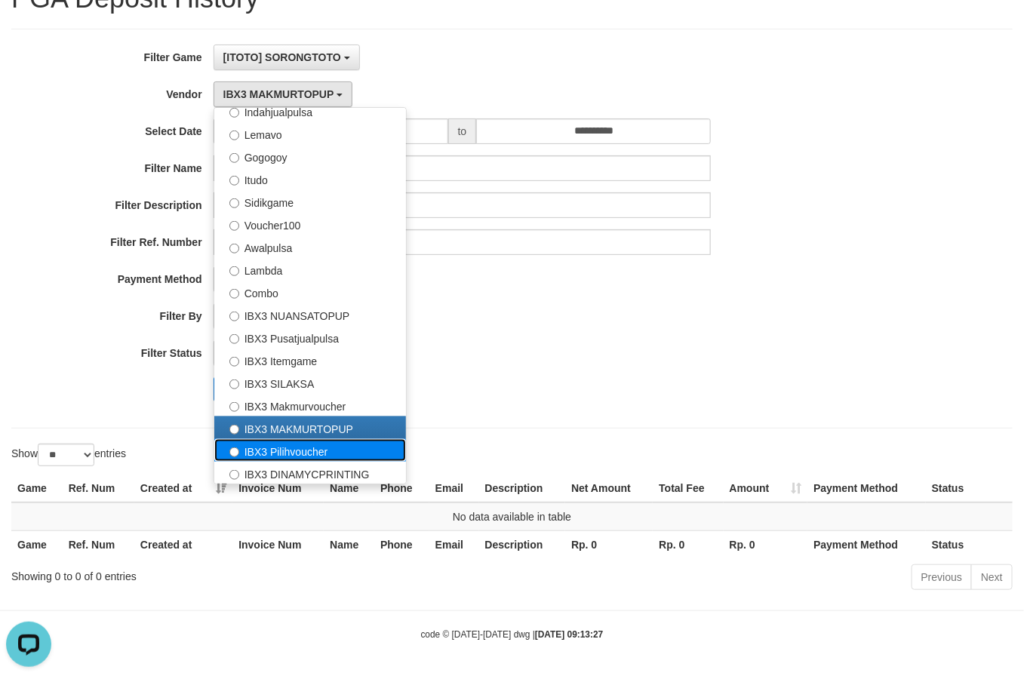
click at [273, 440] on label "IBX3 Pilihvoucher" at bounding box center [310, 450] width 192 height 23
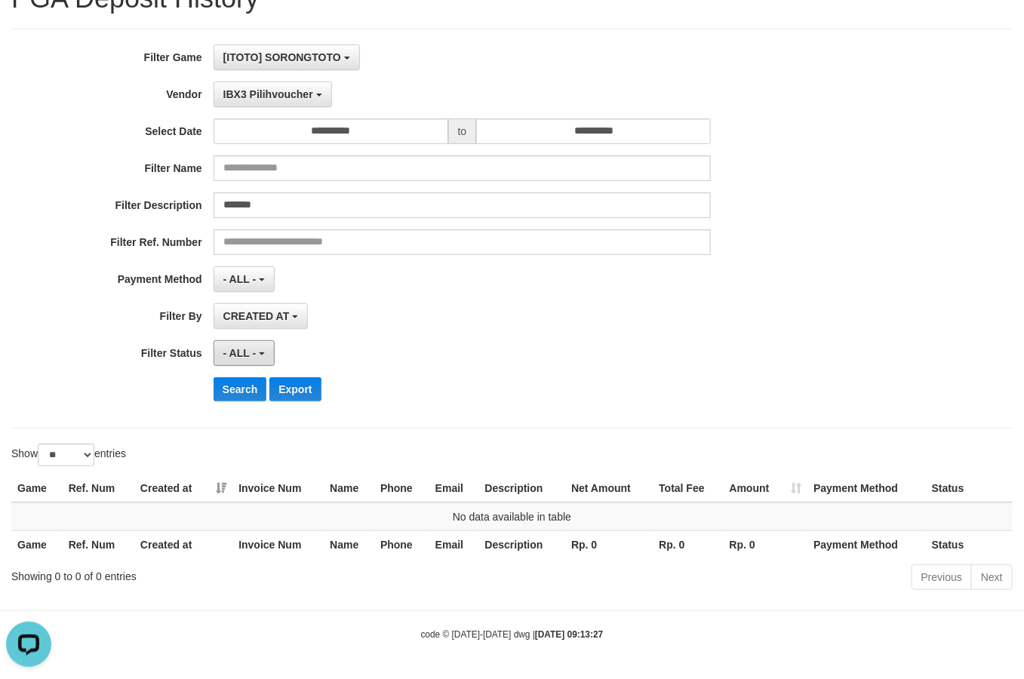
drag, startPoint x: 243, startPoint y: 344, endPoint x: 236, endPoint y: 385, distance: 42.2
click at [242, 344] on button "- ALL -" at bounding box center [244, 353] width 61 height 26
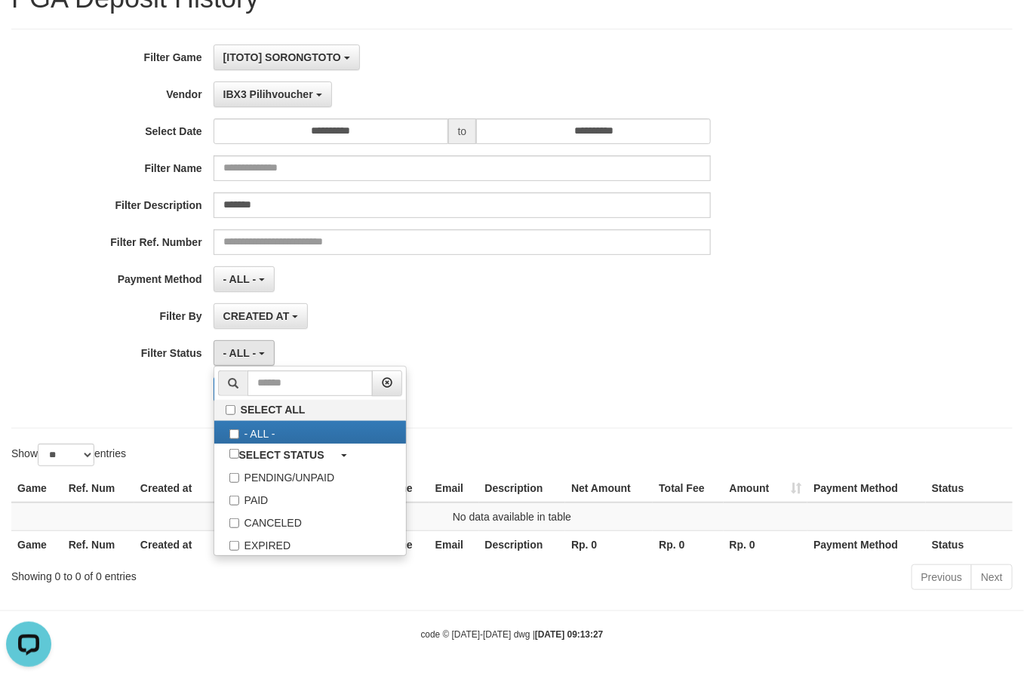
click at [174, 411] on div "**********" at bounding box center [427, 229] width 854 height 368
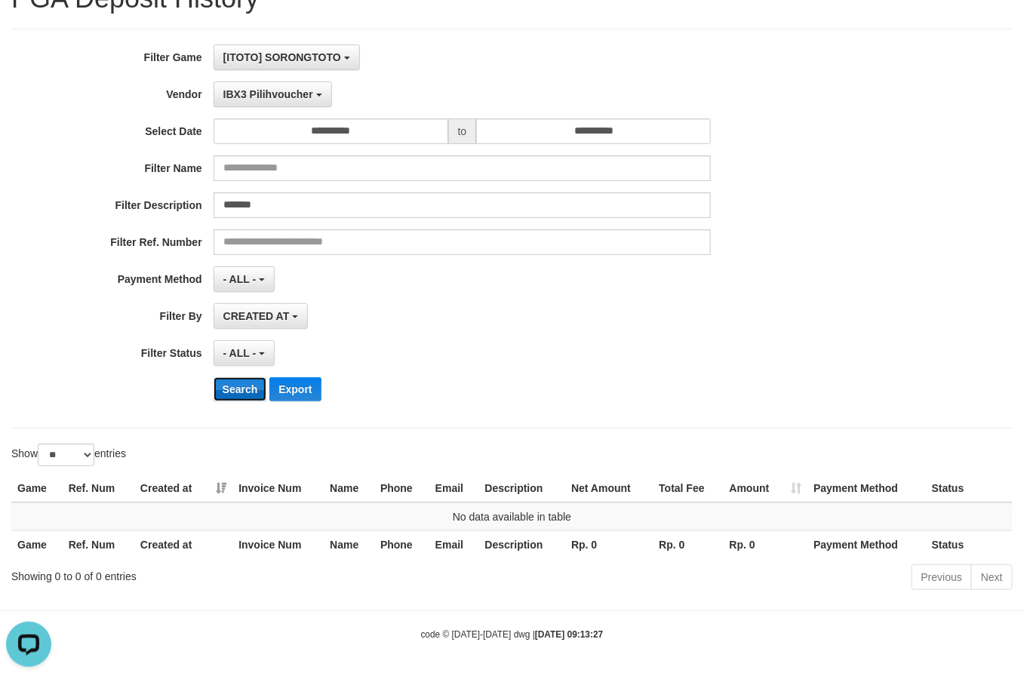
click at [242, 391] on button "Search" at bounding box center [241, 389] width 54 height 24
click at [258, 85] on button "IBX3 Pilihvoucher" at bounding box center [273, 95] width 119 height 26
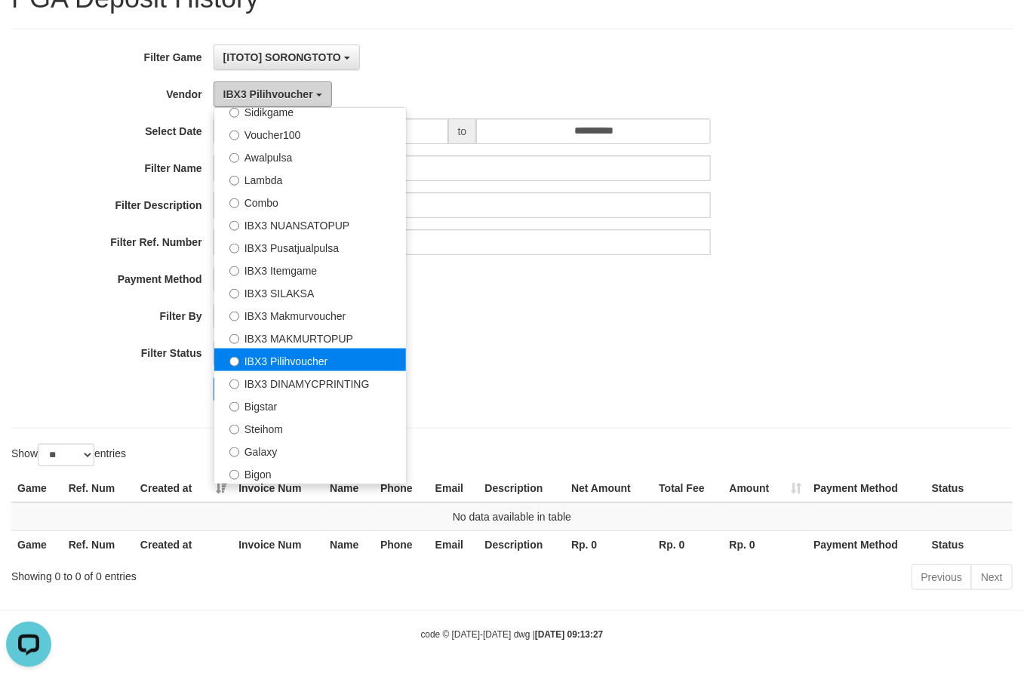
scroll to position [563, 0]
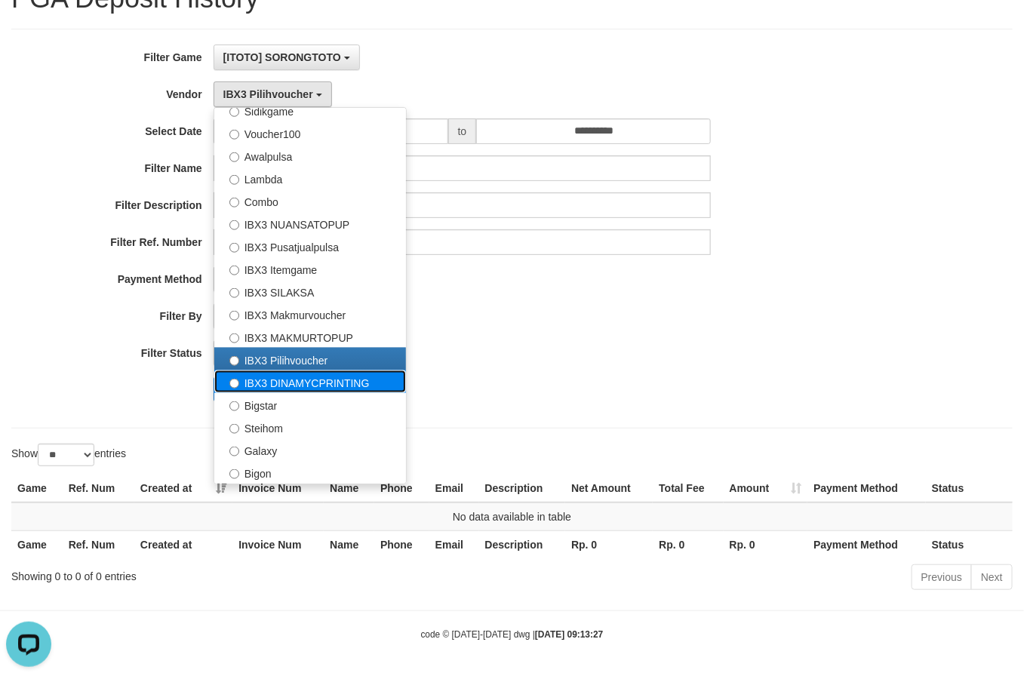
click at [315, 378] on label "IBX3 DINAMYCPRINTING" at bounding box center [310, 382] width 192 height 23
select select "**********"
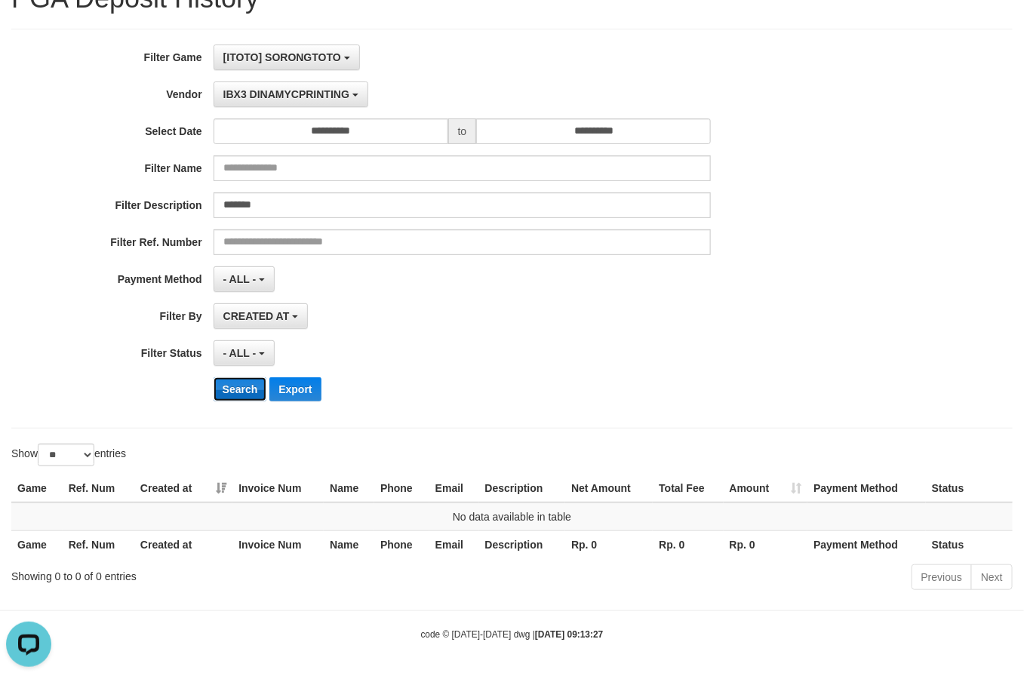
drag, startPoint x: 250, startPoint y: 381, endPoint x: 251, endPoint y: 390, distance: 8.3
click at [250, 384] on button "Search" at bounding box center [241, 389] width 54 height 24
click at [276, 95] on span "IBX3 DINAMYCPRINTING" at bounding box center [286, 94] width 126 height 12
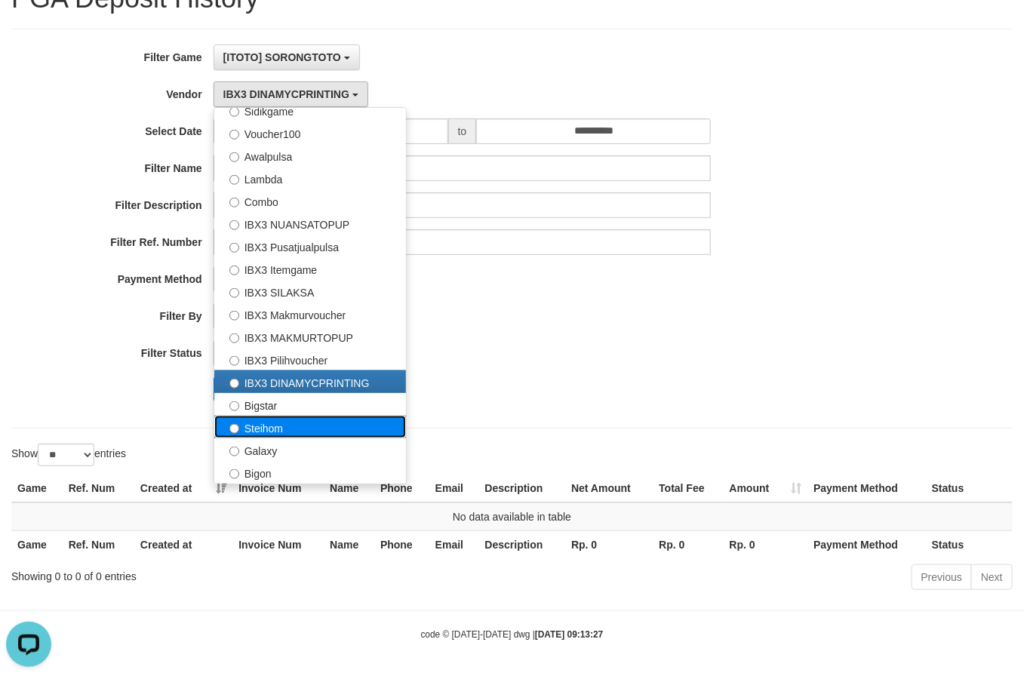
click at [307, 428] on label "Steihom" at bounding box center [310, 427] width 192 height 23
select select "**********"
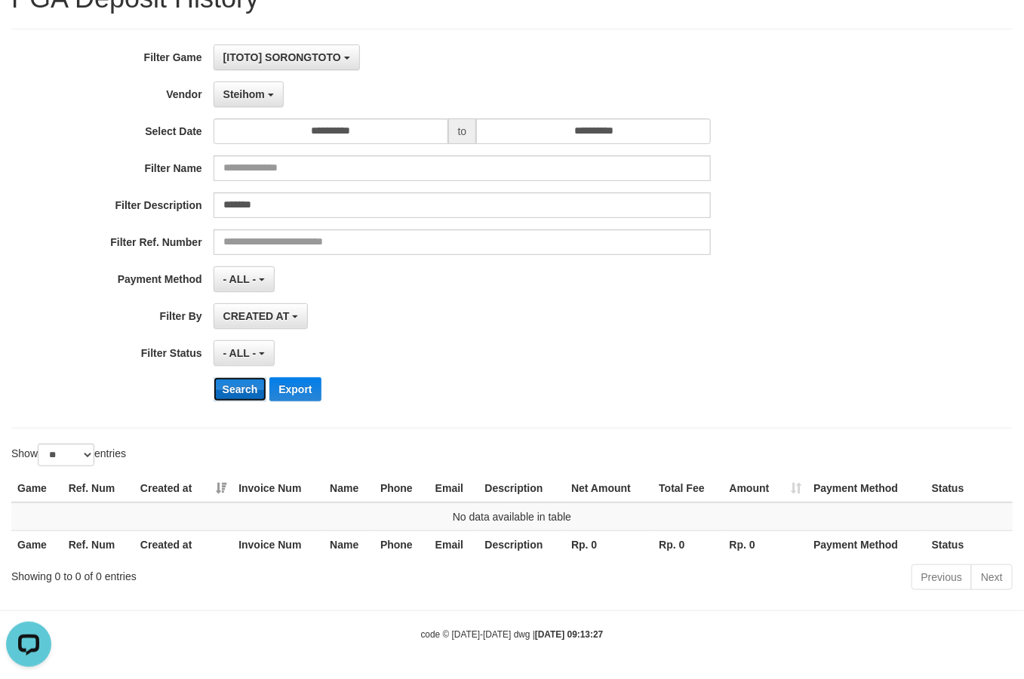
click at [227, 391] on button "Search" at bounding box center [241, 389] width 54 height 24
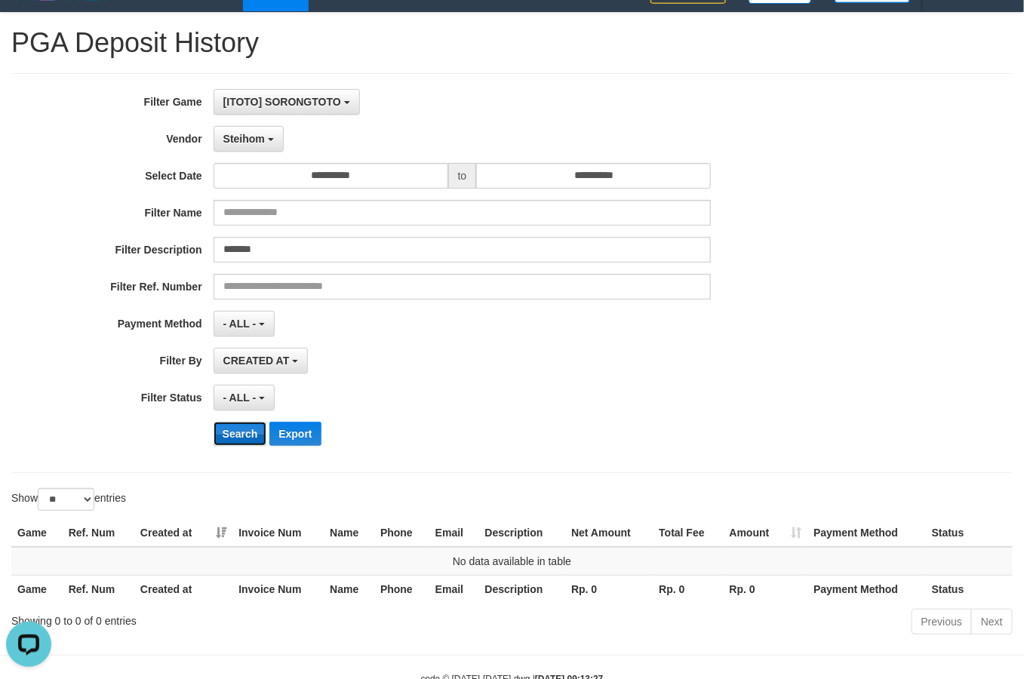
scroll to position [0, 0]
